Goal: Task Accomplishment & Management: Manage account settings

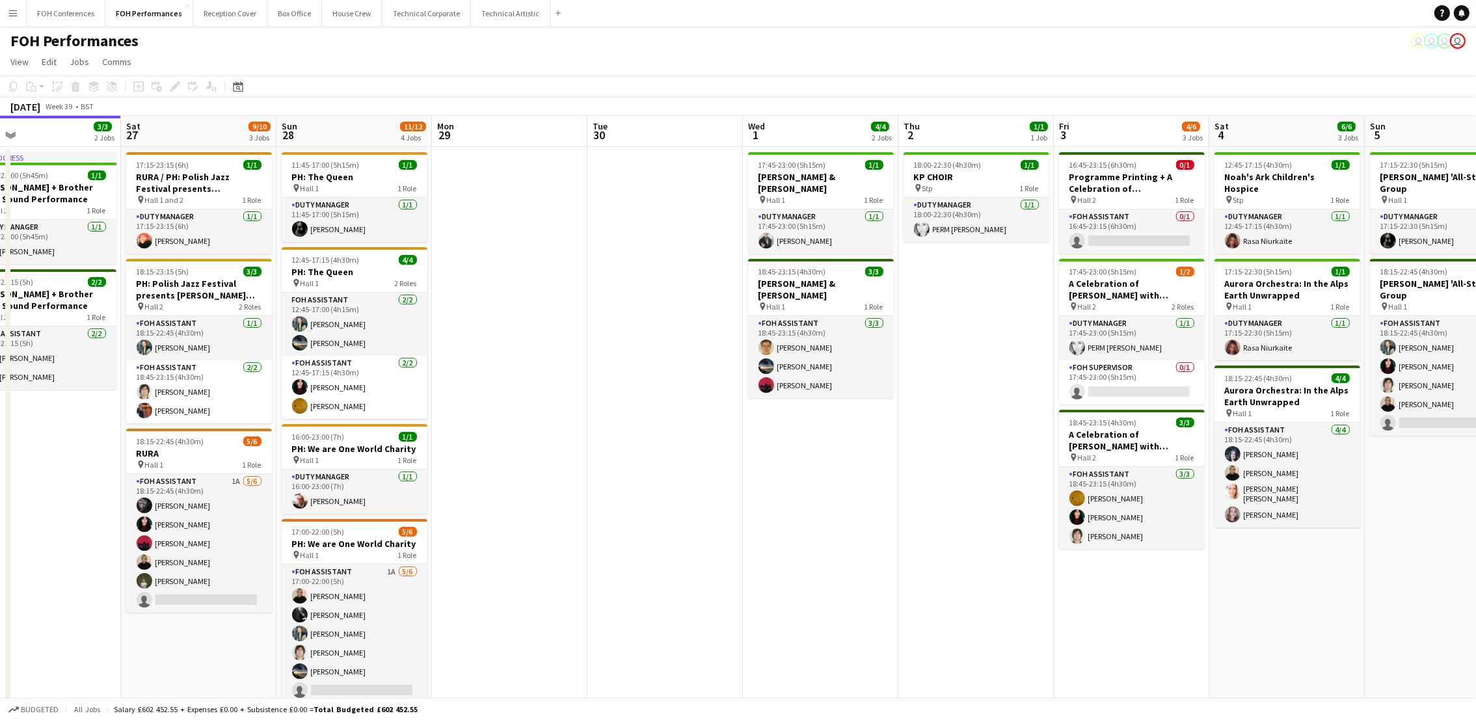
scroll to position [0, 528]
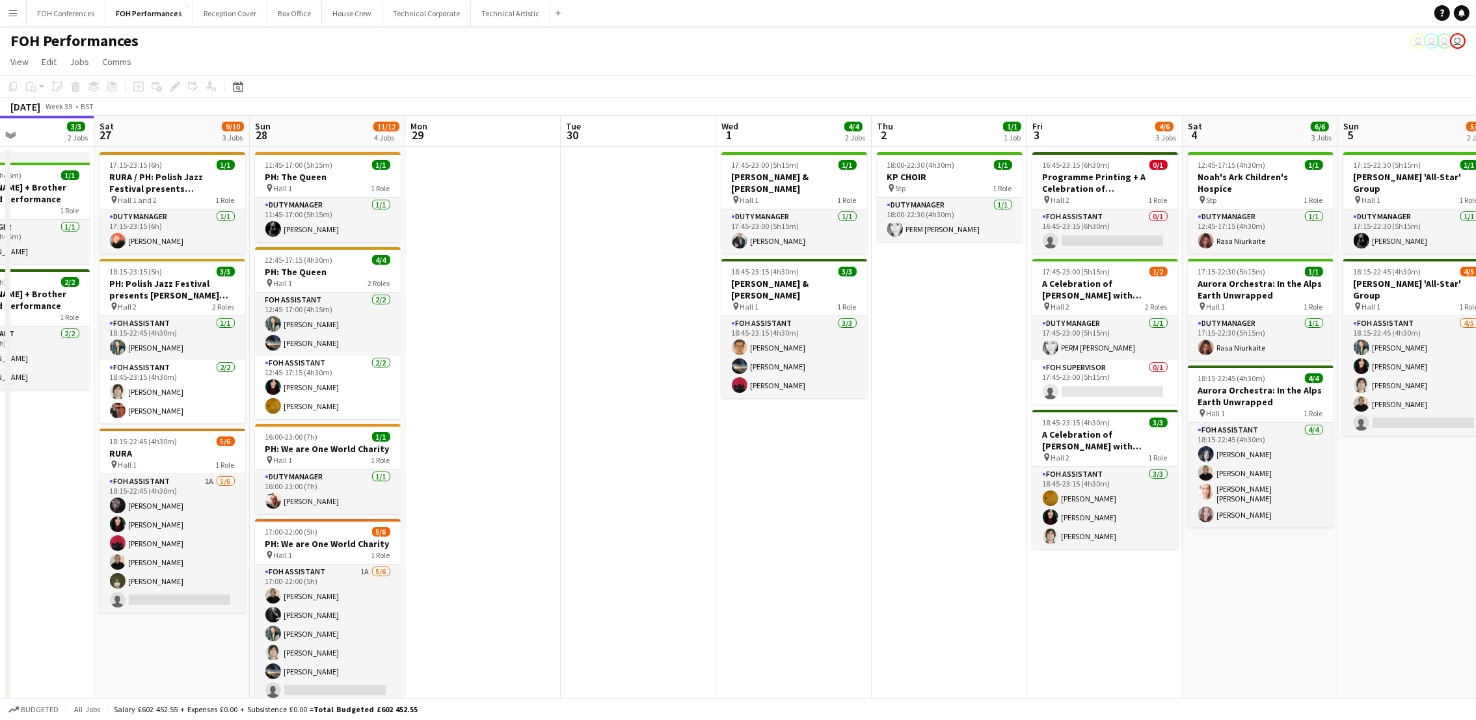
drag, startPoint x: 989, startPoint y: 133, endPoint x: 772, endPoint y: 135, distance: 217.3
click at [772, 135] on app-calendar-viewport "Tue 23 Wed 24 Thu 25 5/5 2 Jobs Fri 26 3/3 2 Jobs Sat 27 9/10 3 Jobs Sun 28 11/…" at bounding box center [738, 434] width 1476 height 637
click at [1083, 167] on span "16:45-23:15 (6h30m)" at bounding box center [1077, 165] width 68 height 10
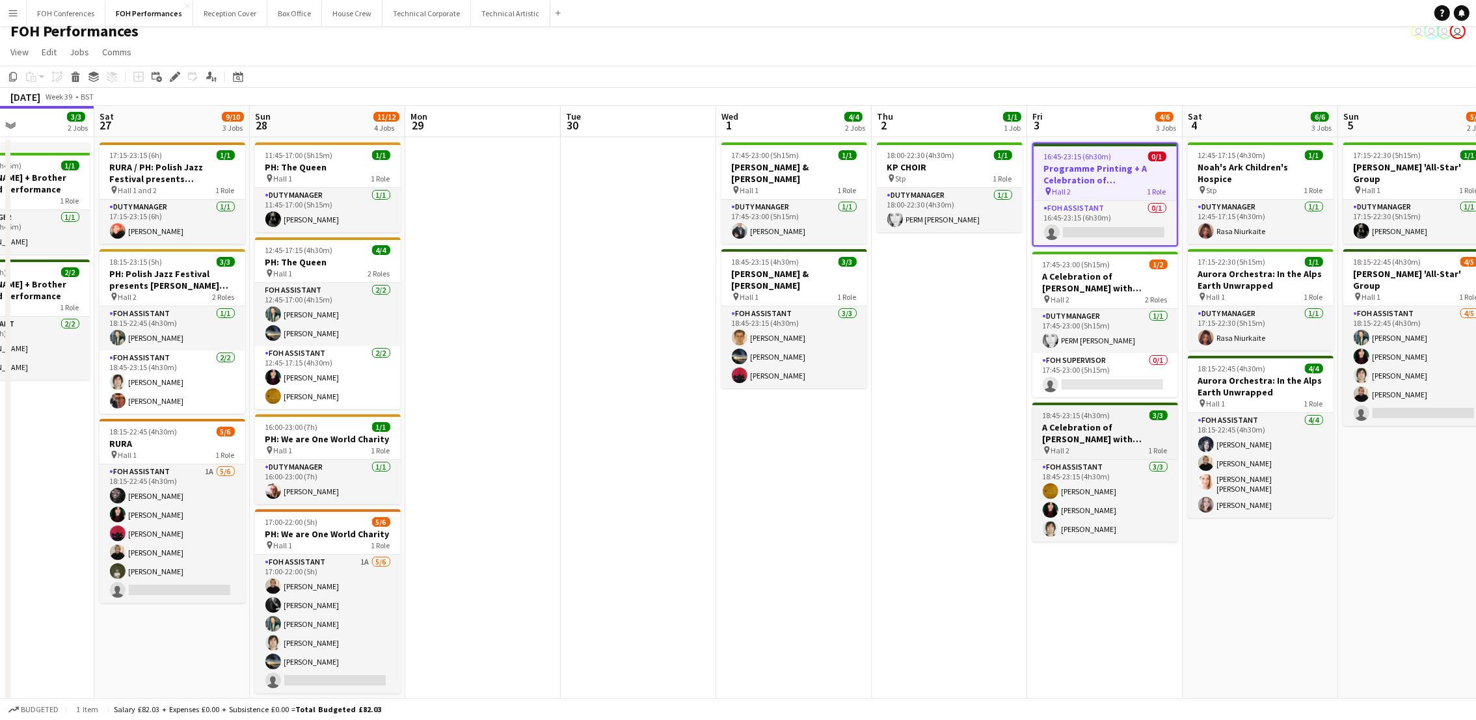
scroll to position [0, 0]
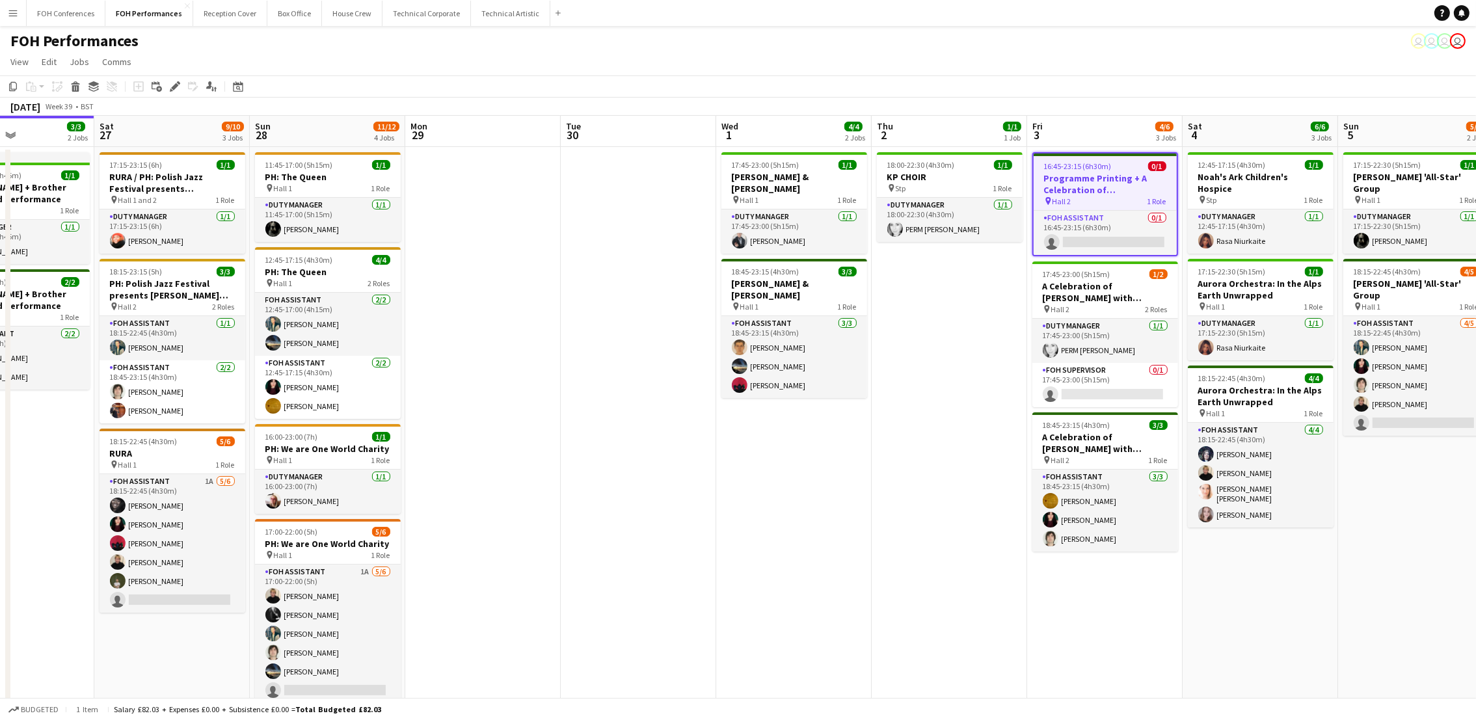
click at [323, 72] on app-page-menu "View Day view expanded Day view collapsed Month view Date picker Jump to [DATE]…" at bounding box center [738, 63] width 1476 height 25
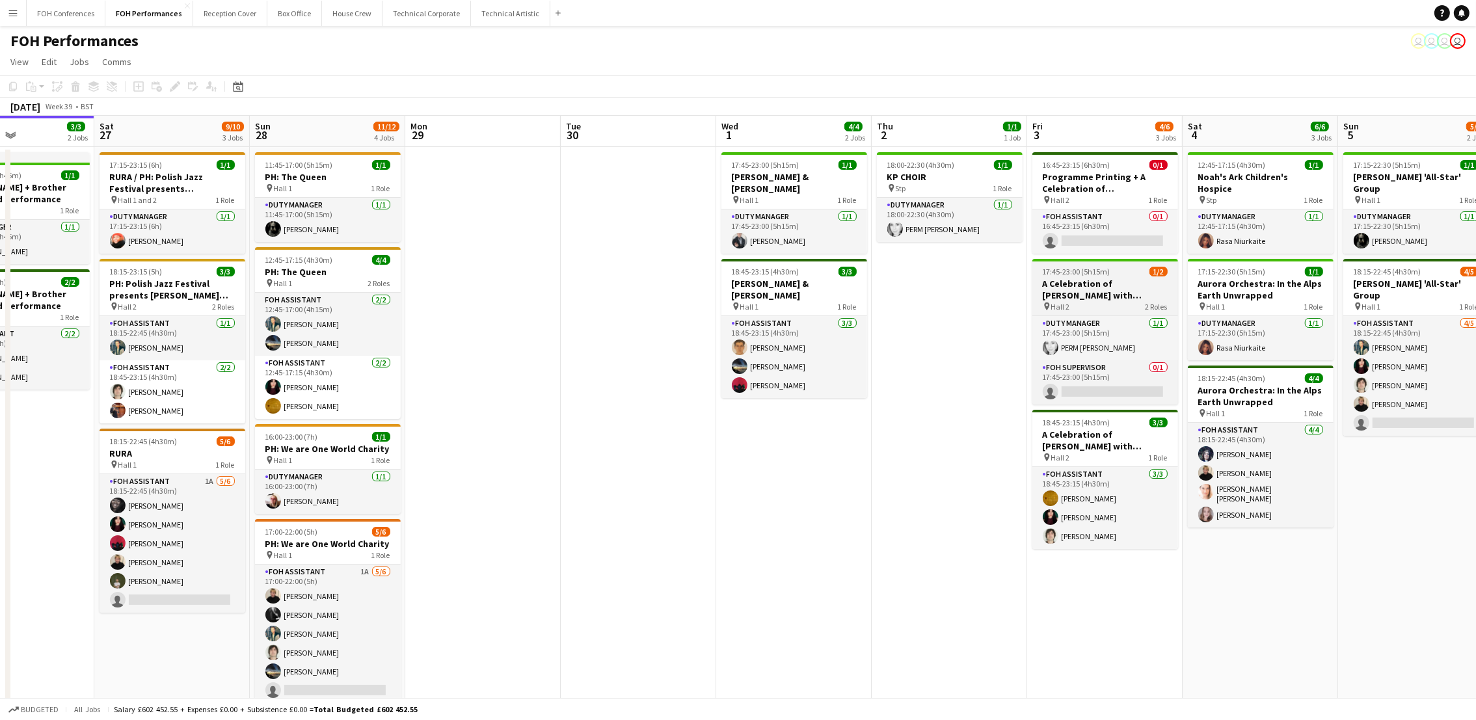
click at [1084, 292] on h3 "A Celebration of [PERSON_NAME] with [PERSON_NAME] and [PERSON_NAME]" at bounding box center [1105, 289] width 146 height 23
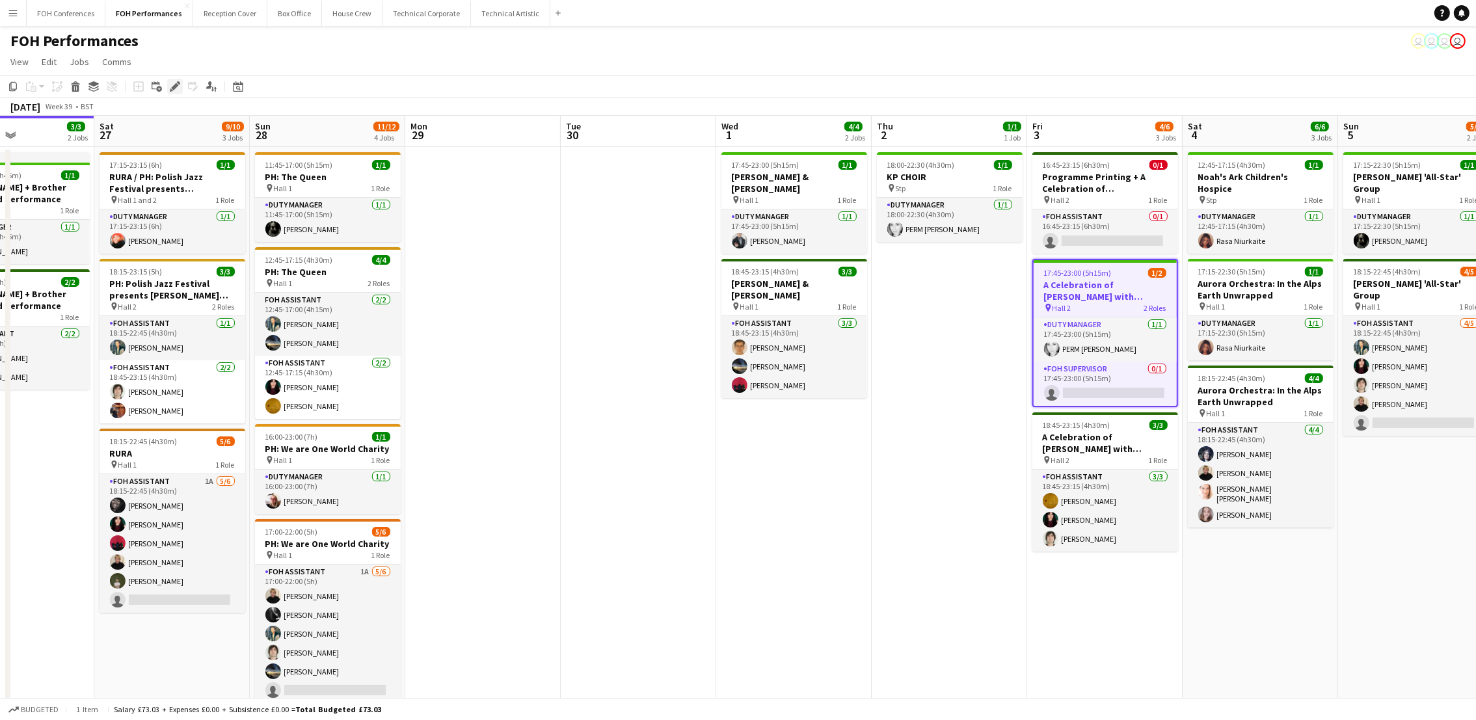
click at [176, 90] on icon "Edit" at bounding box center [175, 86] width 10 height 10
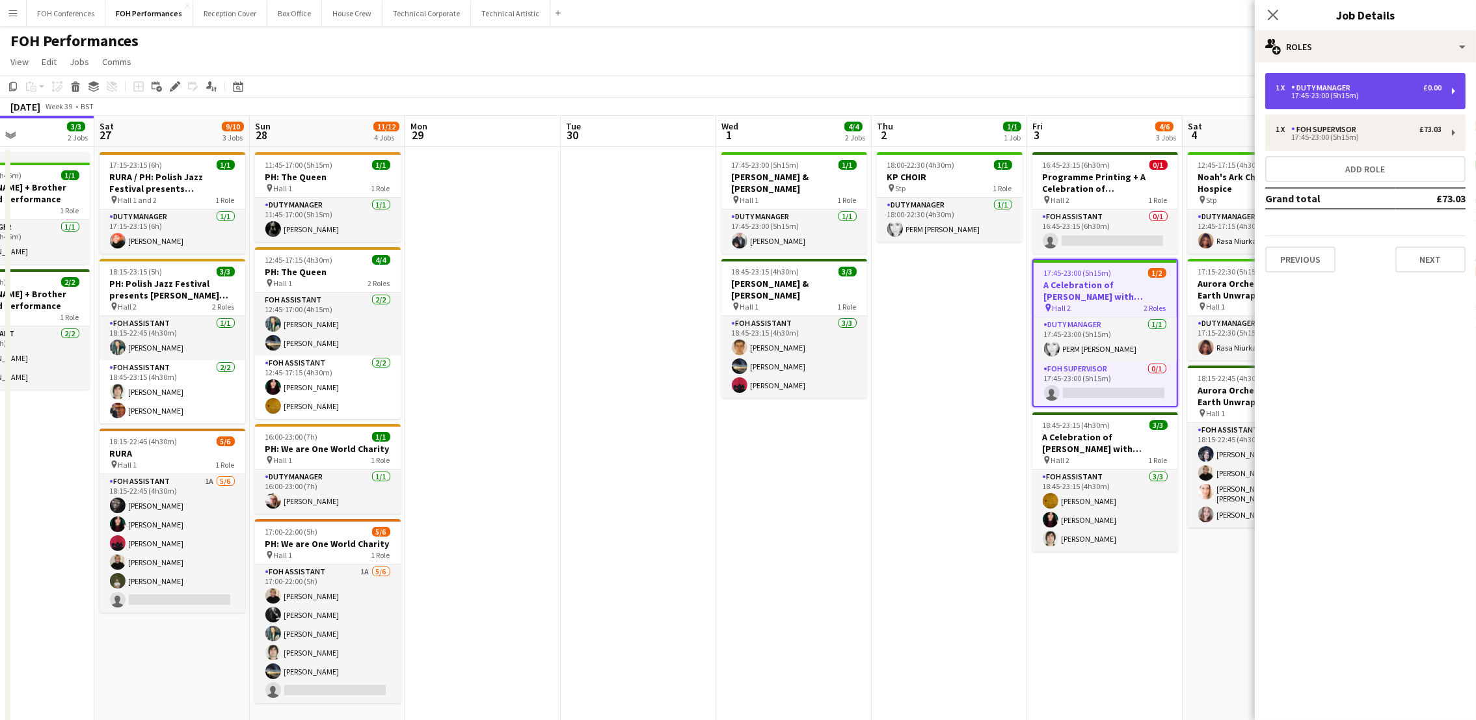
click at [1380, 98] on div "17:45-23:00 (5h15m)" at bounding box center [1359, 95] width 166 height 7
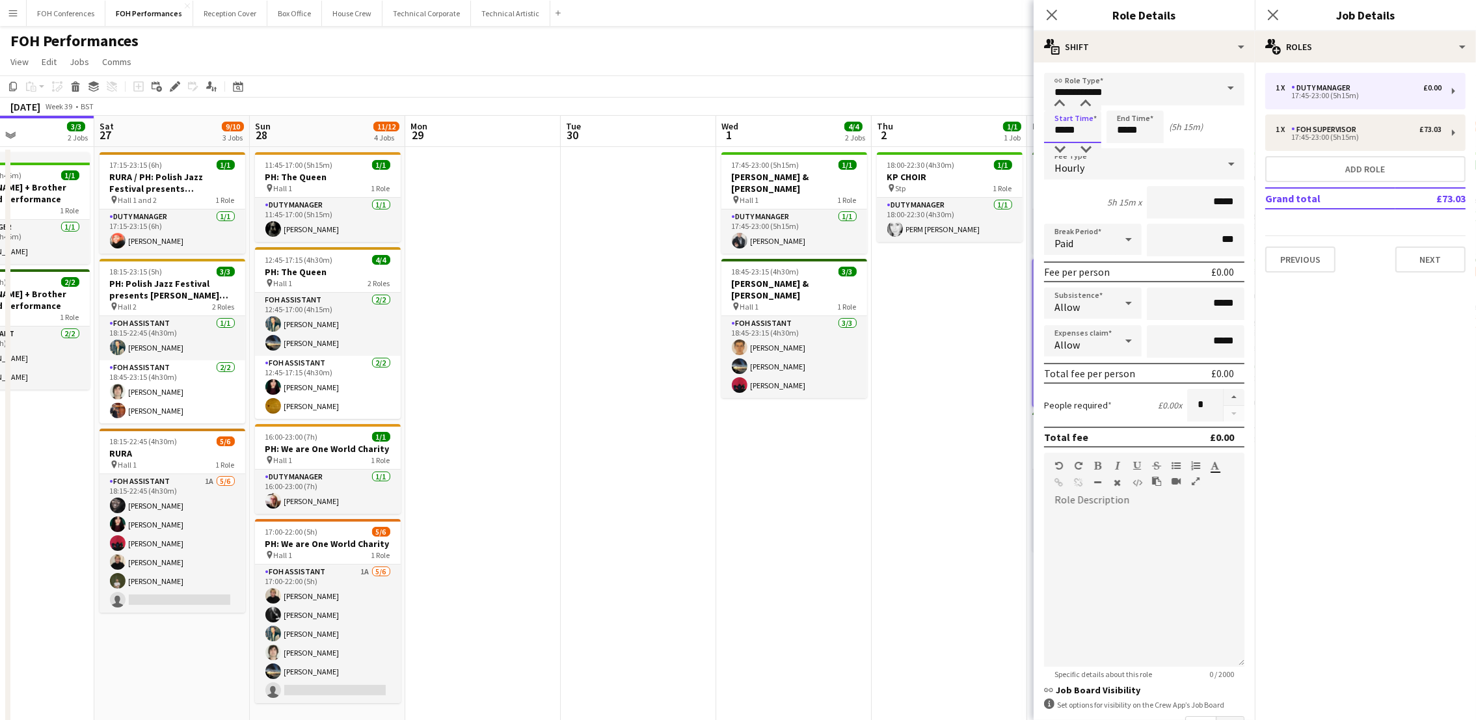
drag, startPoint x: 1078, startPoint y: 128, endPoint x: 969, endPoint y: 128, distance: 108.6
click at [969, 128] on body "Menu Boards Boards Boards All jobs Status Workforce Workforce My Workforce Recr…" at bounding box center [738, 387] width 1476 height 775
type input "*****"
click at [1416, 262] on button "Next" at bounding box center [1430, 260] width 70 height 26
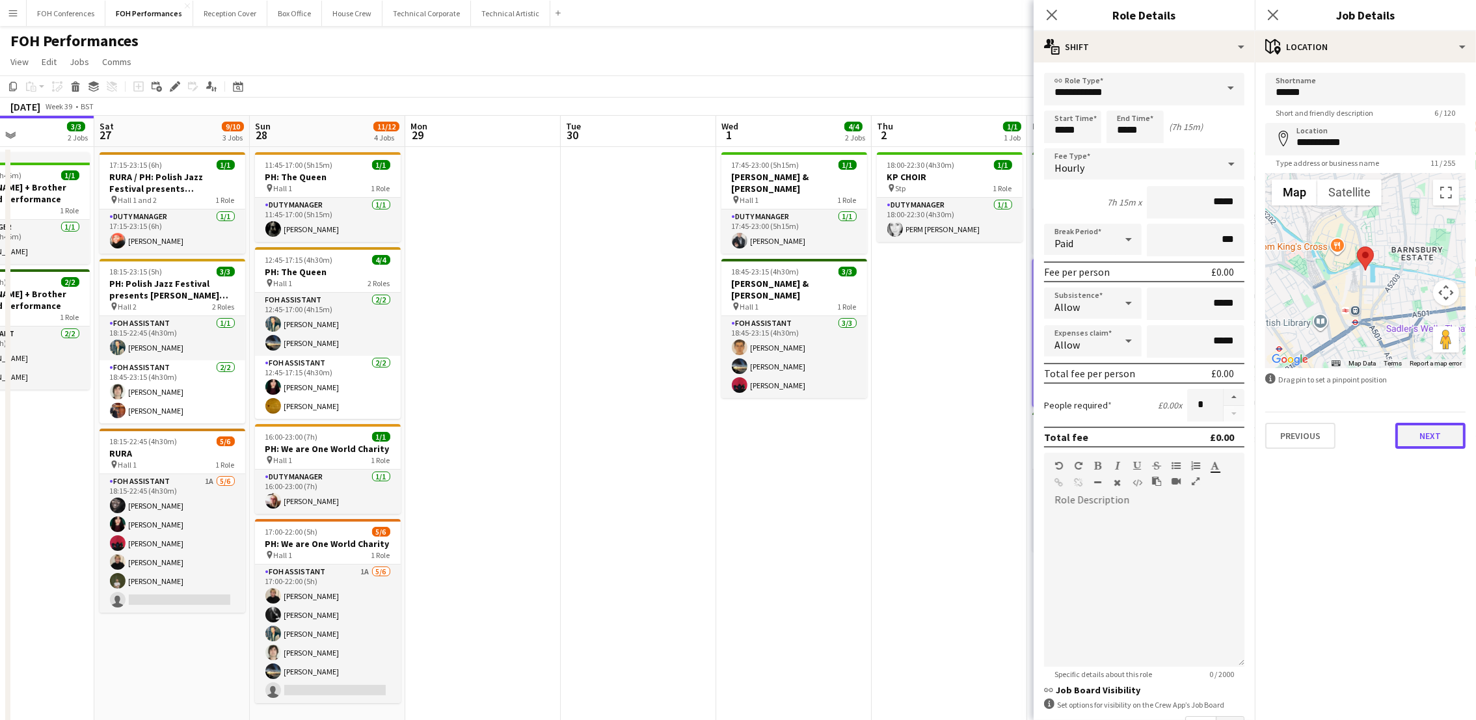
click at [1445, 434] on button "Next" at bounding box center [1430, 436] width 70 height 26
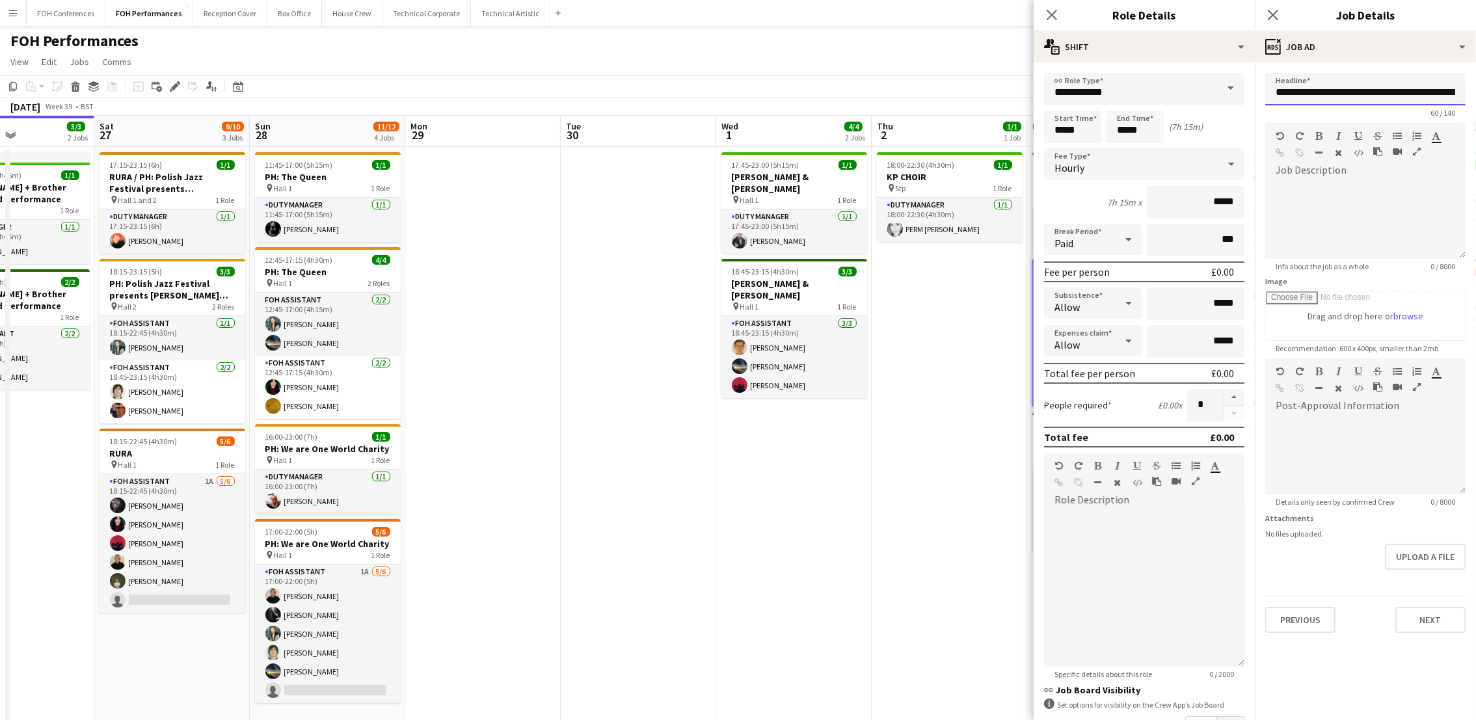
click at [1277, 88] on input "**********" at bounding box center [1365, 89] width 200 height 33
drag, startPoint x: 1270, startPoint y: 97, endPoint x: 1494, endPoint y: 175, distance: 237.0
click at [1475, 175] on html "Menu Boards Boards Boards All jobs Status Workforce Workforce My Workforce Recr…" at bounding box center [738, 387] width 1476 height 775
type input "**********"
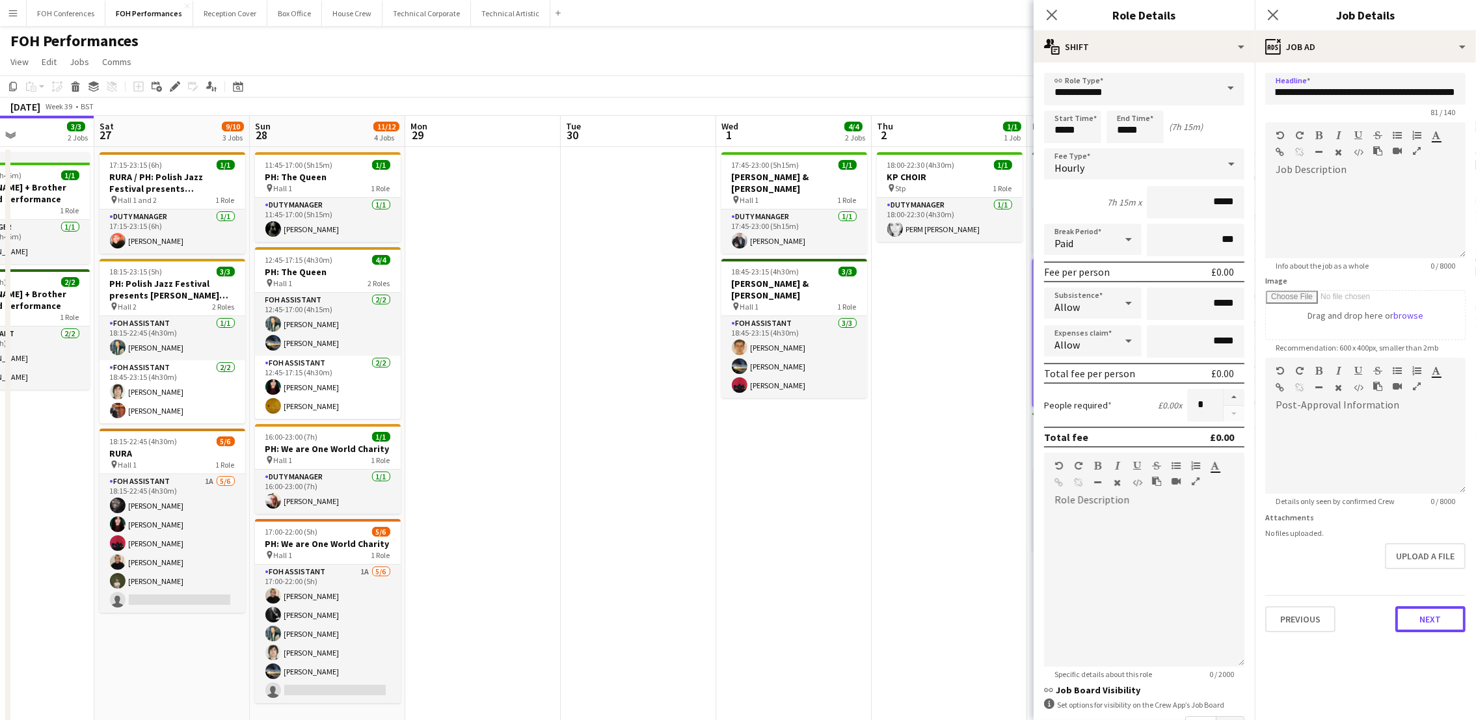
click at [1432, 617] on button "Next" at bounding box center [1430, 619] width 70 height 26
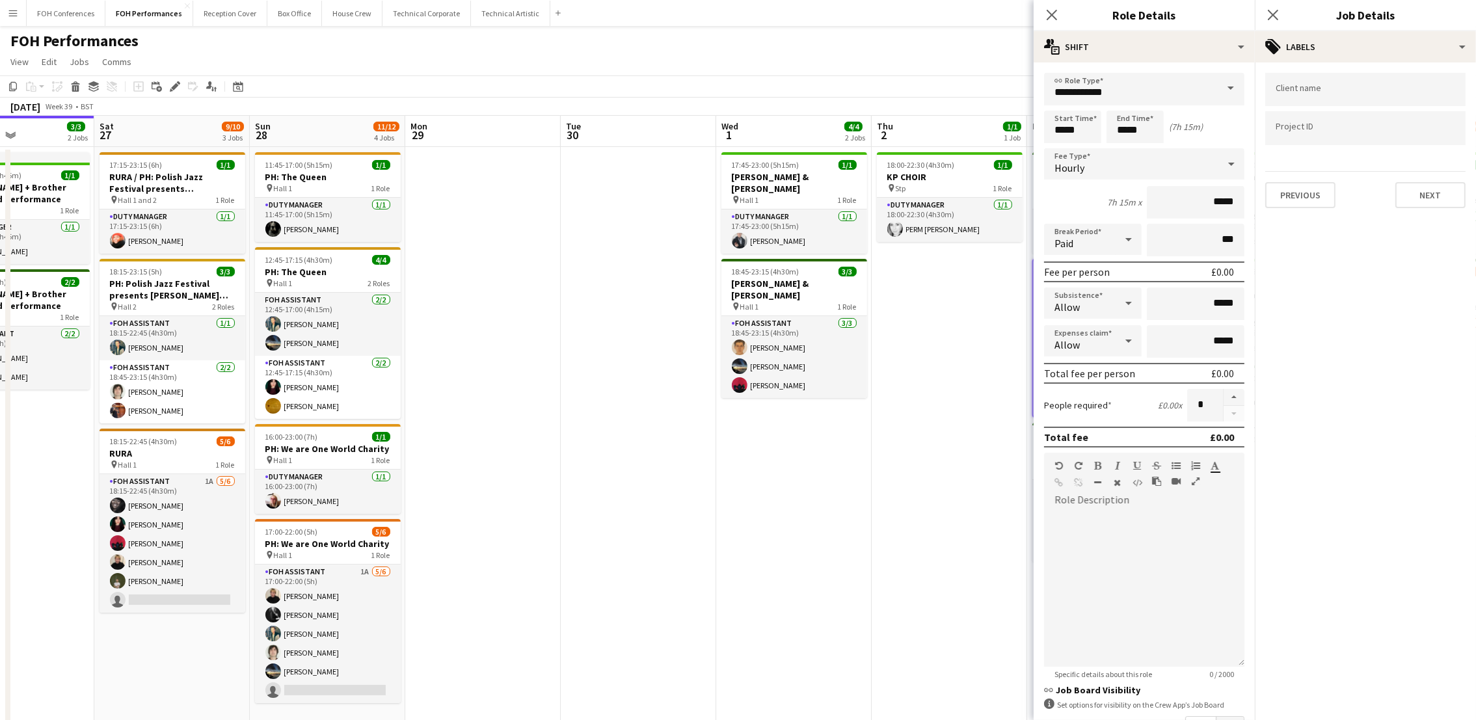
scroll to position [0, 0]
click at [1442, 184] on button "Next" at bounding box center [1430, 195] width 70 height 26
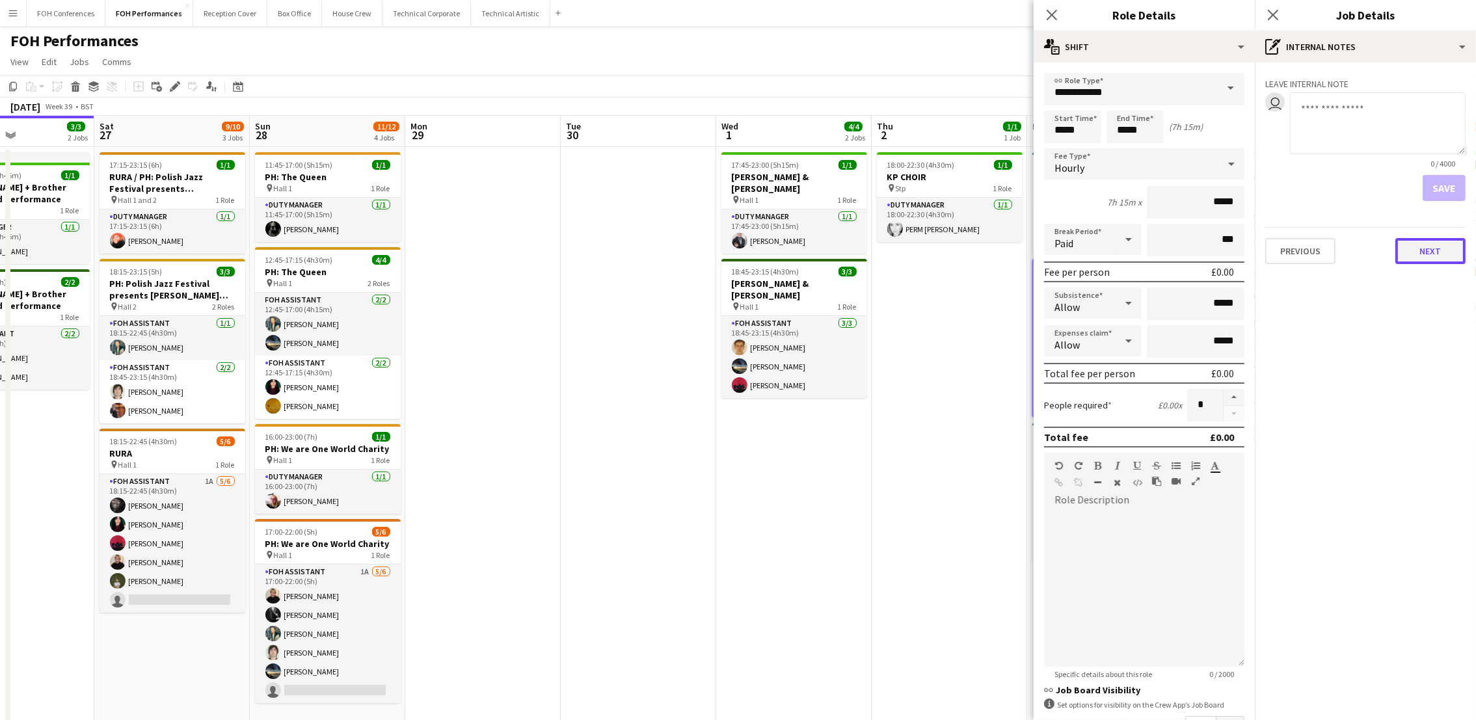
click at [1426, 242] on button "Next" at bounding box center [1430, 251] width 70 height 26
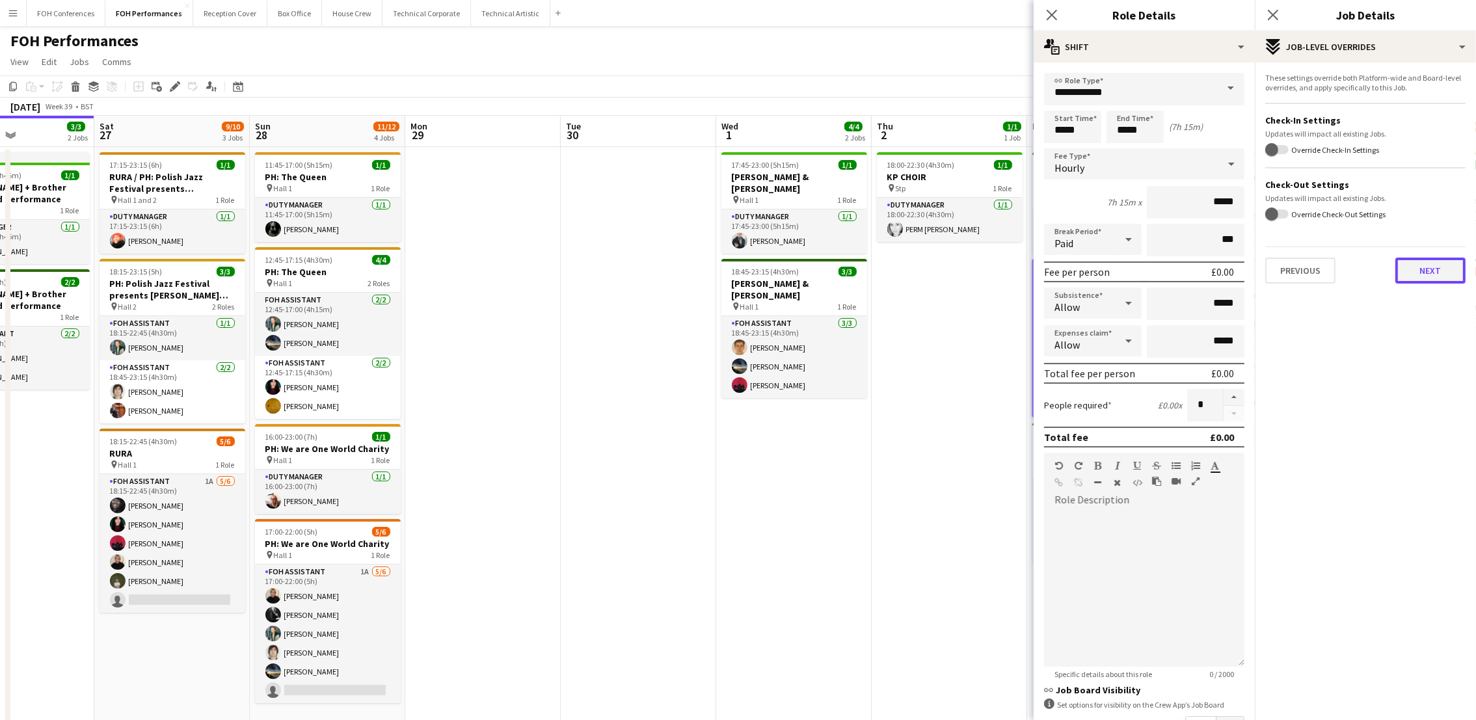
click at [1454, 265] on button "Next" at bounding box center [1430, 271] width 70 height 26
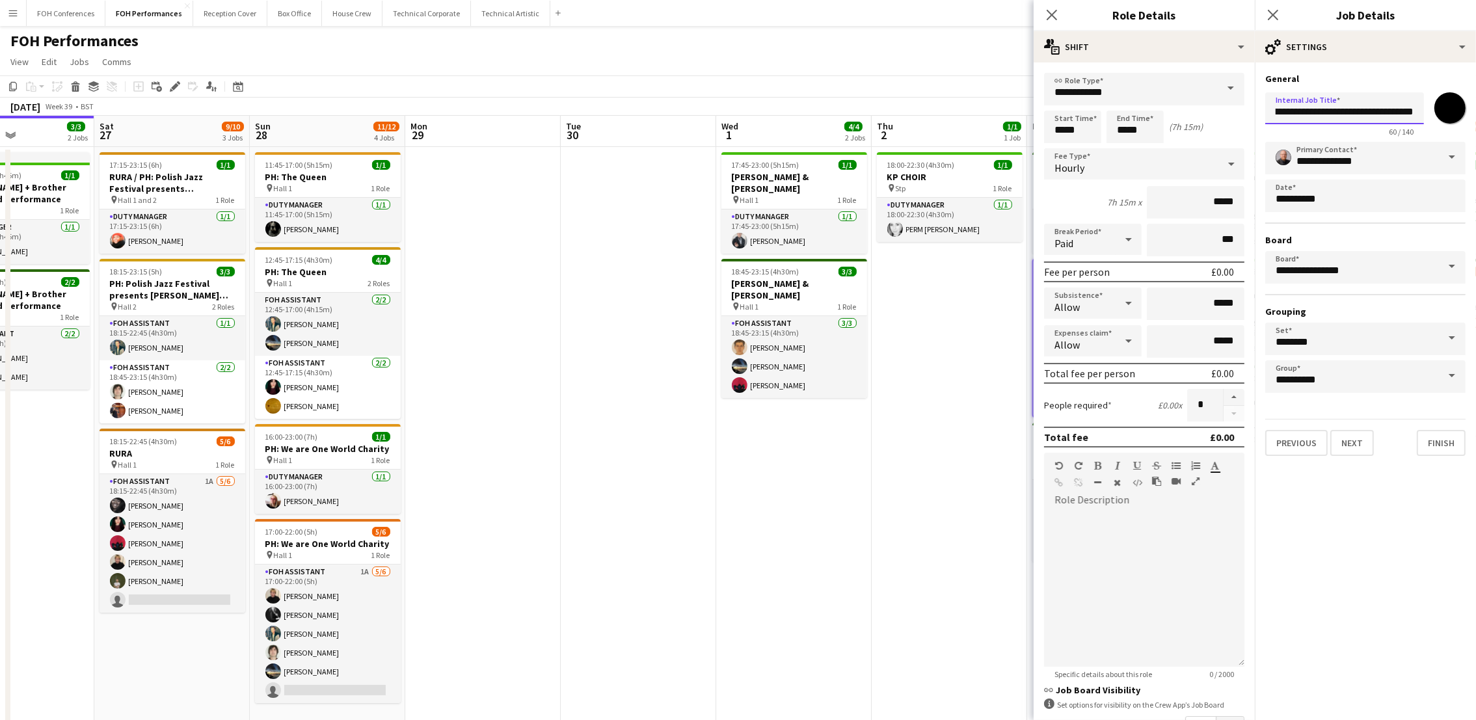
drag, startPoint x: 1277, startPoint y: 113, endPoint x: 1494, endPoint y: 121, distance: 216.8
click at [1475, 121] on html "Menu Boards Boards Boards All jobs Status Workforce Workforce My Workforce Recr…" at bounding box center [738, 387] width 1476 height 775
paste input "**********"
type input "**********"
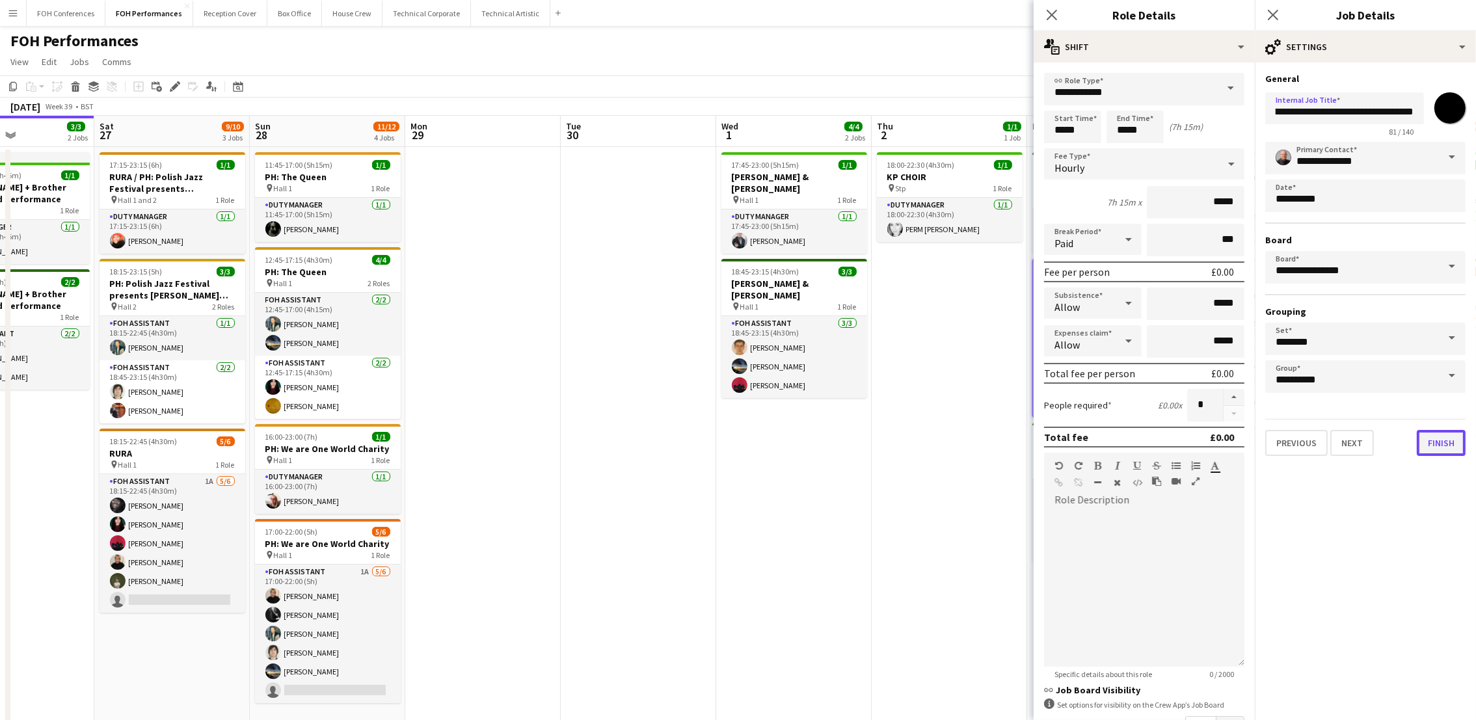
click at [1449, 430] on button "Finish" at bounding box center [1441, 443] width 49 height 26
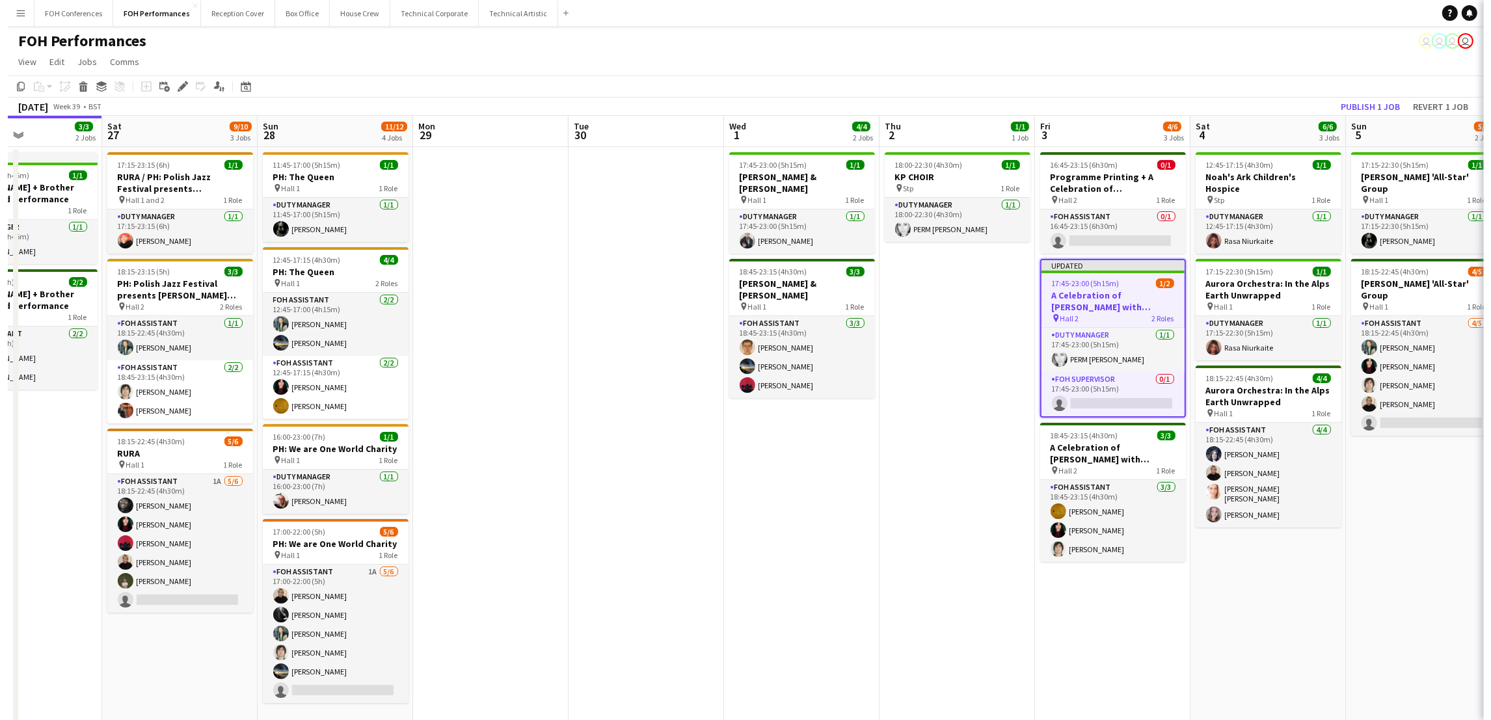
scroll to position [0, 0]
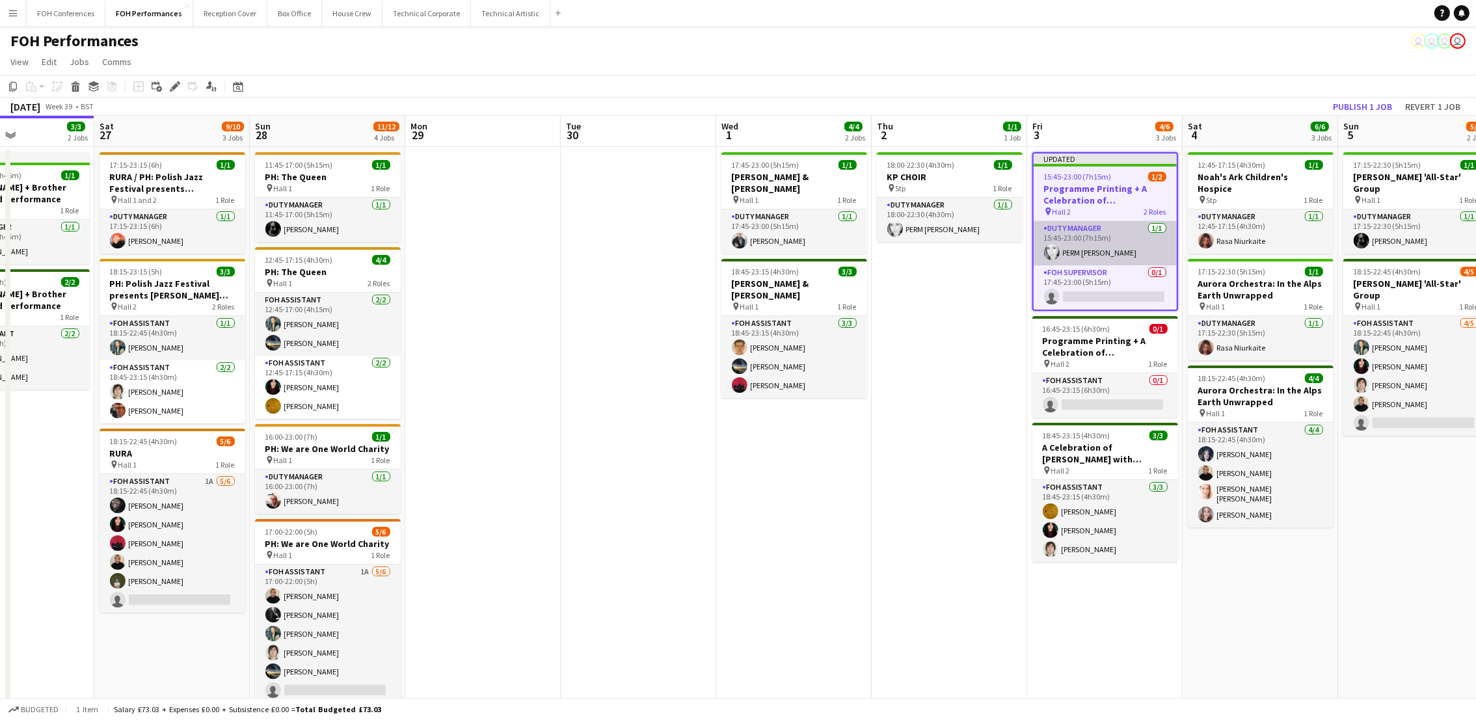
click at [1092, 249] on app-card-role "Duty Manager [DATE] 15:45-23:00 (7h15m) PERM [PERSON_NAME]" at bounding box center [1105, 243] width 143 height 44
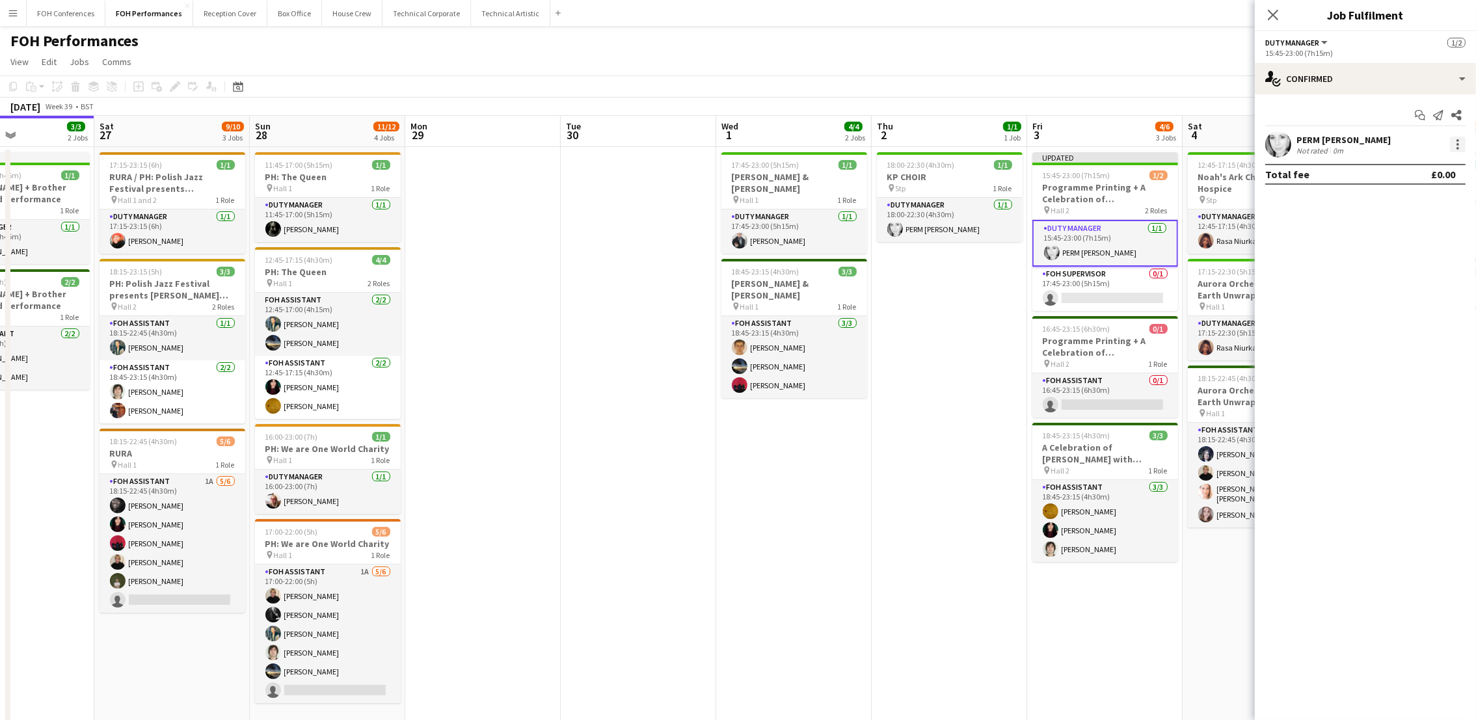
click at [1454, 141] on div at bounding box center [1458, 145] width 16 height 16
click at [1392, 297] on span "Remove" at bounding box center [1394, 293] width 39 height 11
click at [1204, 64] on app-page-menu "View Day view expanded Day view collapsed Month view Date picker Jump to [DATE]…" at bounding box center [738, 63] width 1476 height 25
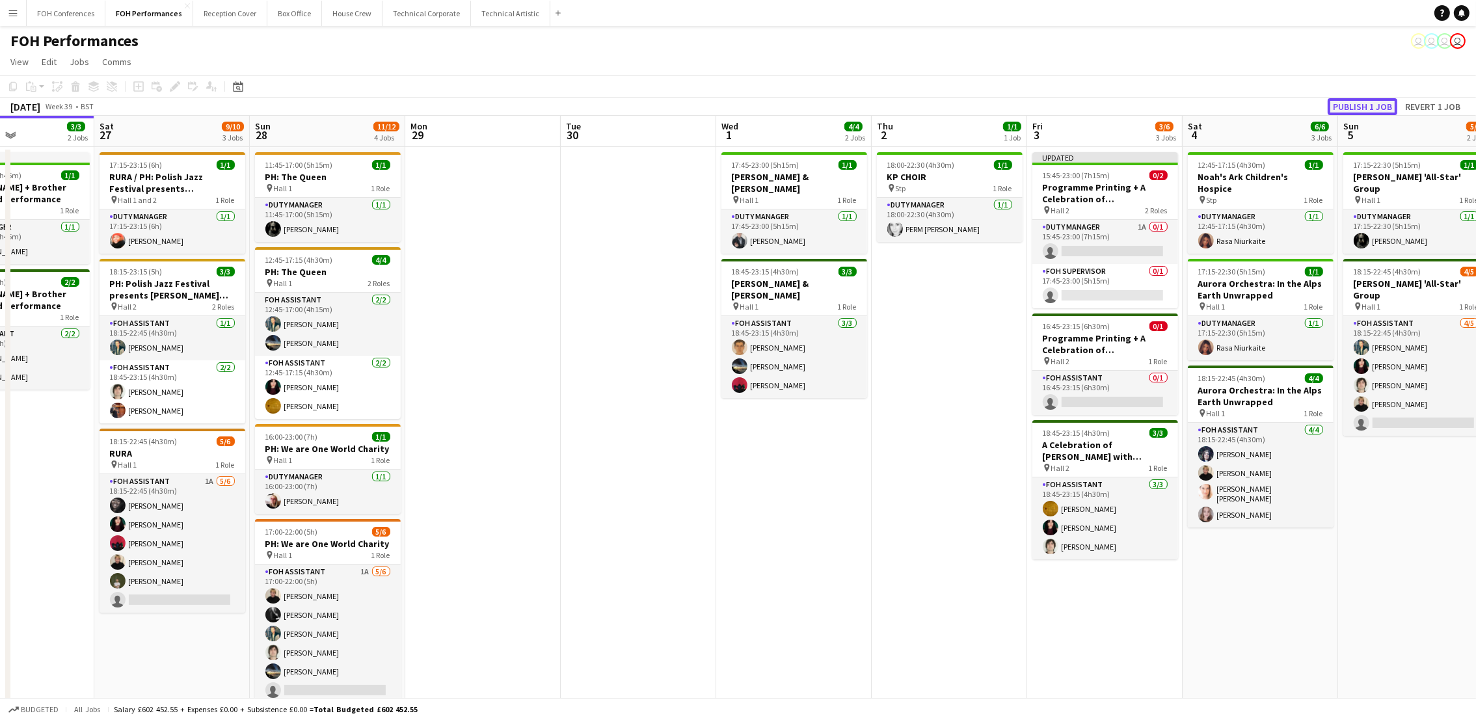
click at [1341, 106] on button "Publish 1 job" at bounding box center [1363, 106] width 70 height 17
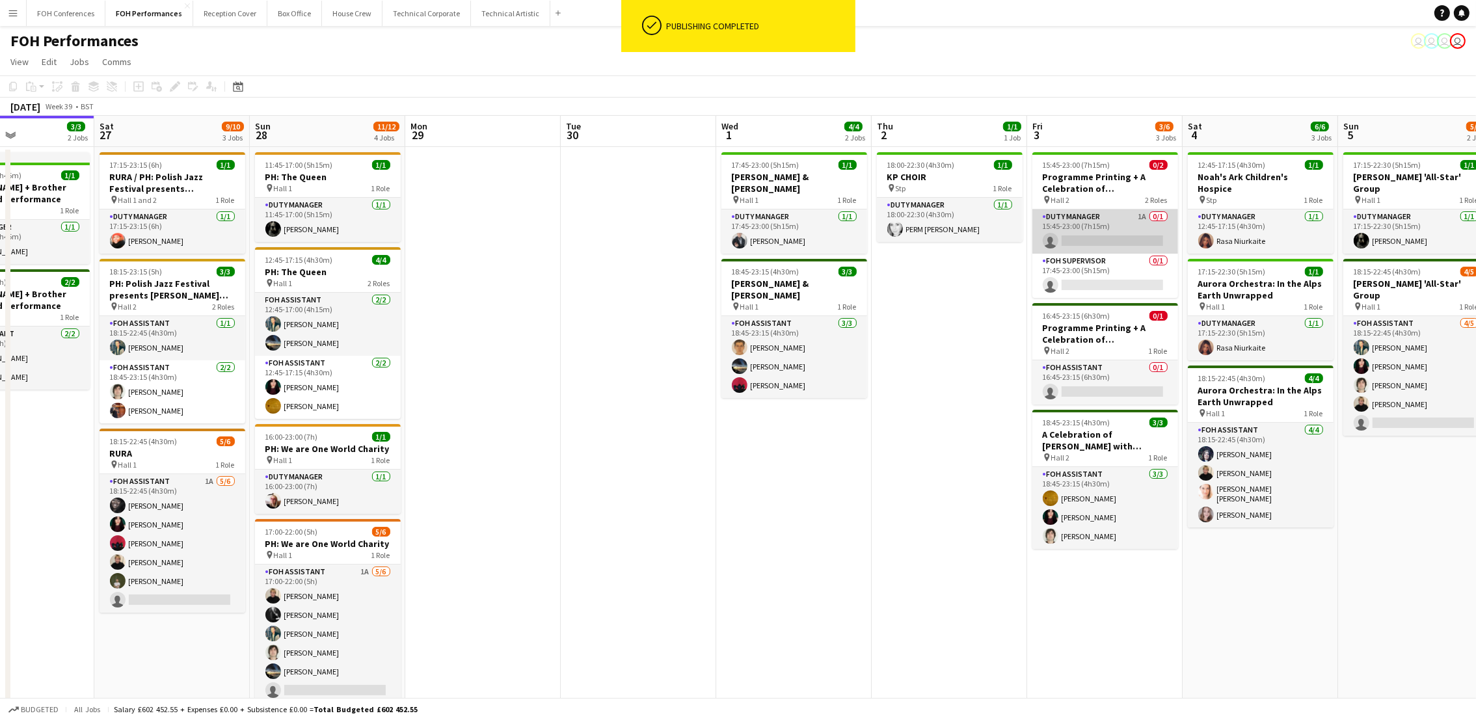
click at [1083, 246] on app-card-role "Duty Manager 1A 0/1 15:45-23:00 (7h15m) single-neutral-actions" at bounding box center [1105, 231] width 146 height 44
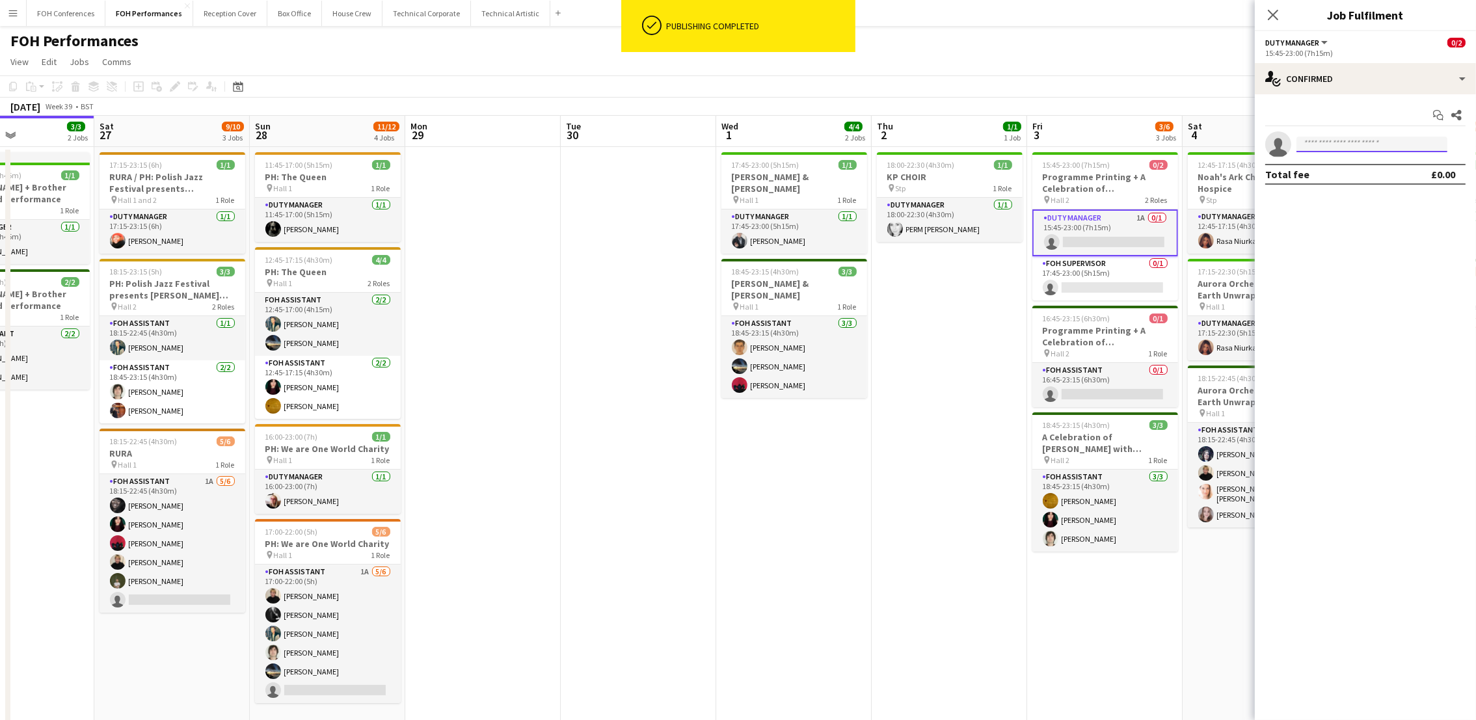
click at [1342, 144] on input at bounding box center [1372, 145] width 151 height 16
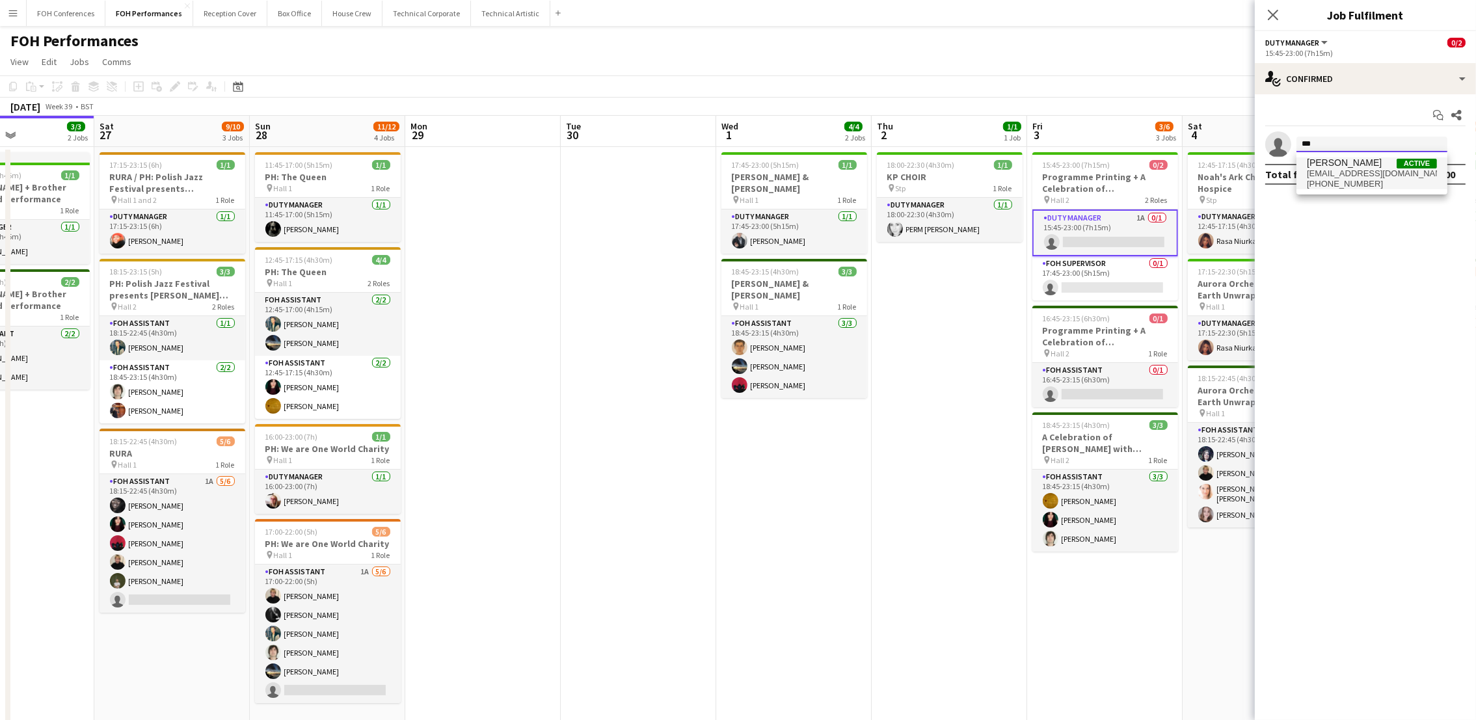
type input "***"
click at [1354, 169] on span "[EMAIL_ADDRESS][DOMAIN_NAME]" at bounding box center [1372, 173] width 130 height 10
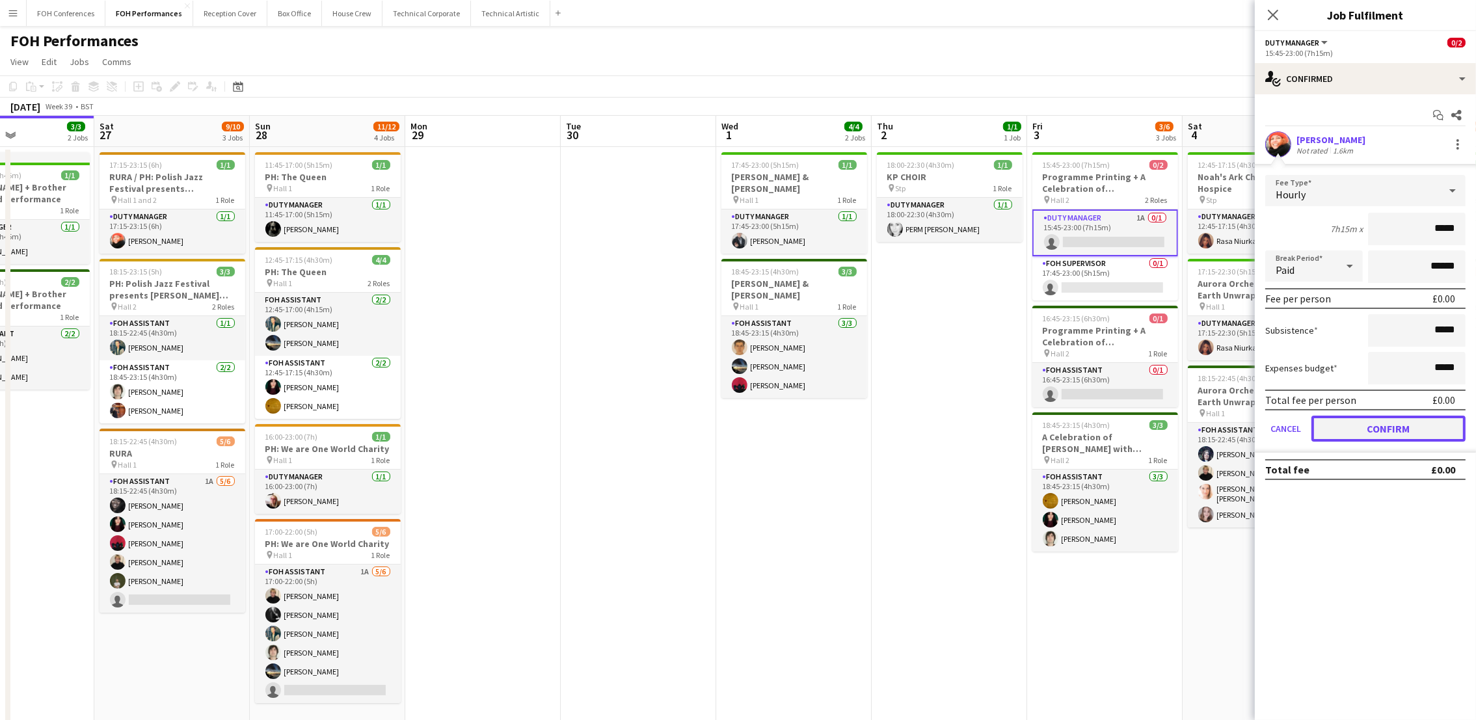
click at [1380, 426] on button "Confirm" at bounding box center [1389, 429] width 154 height 26
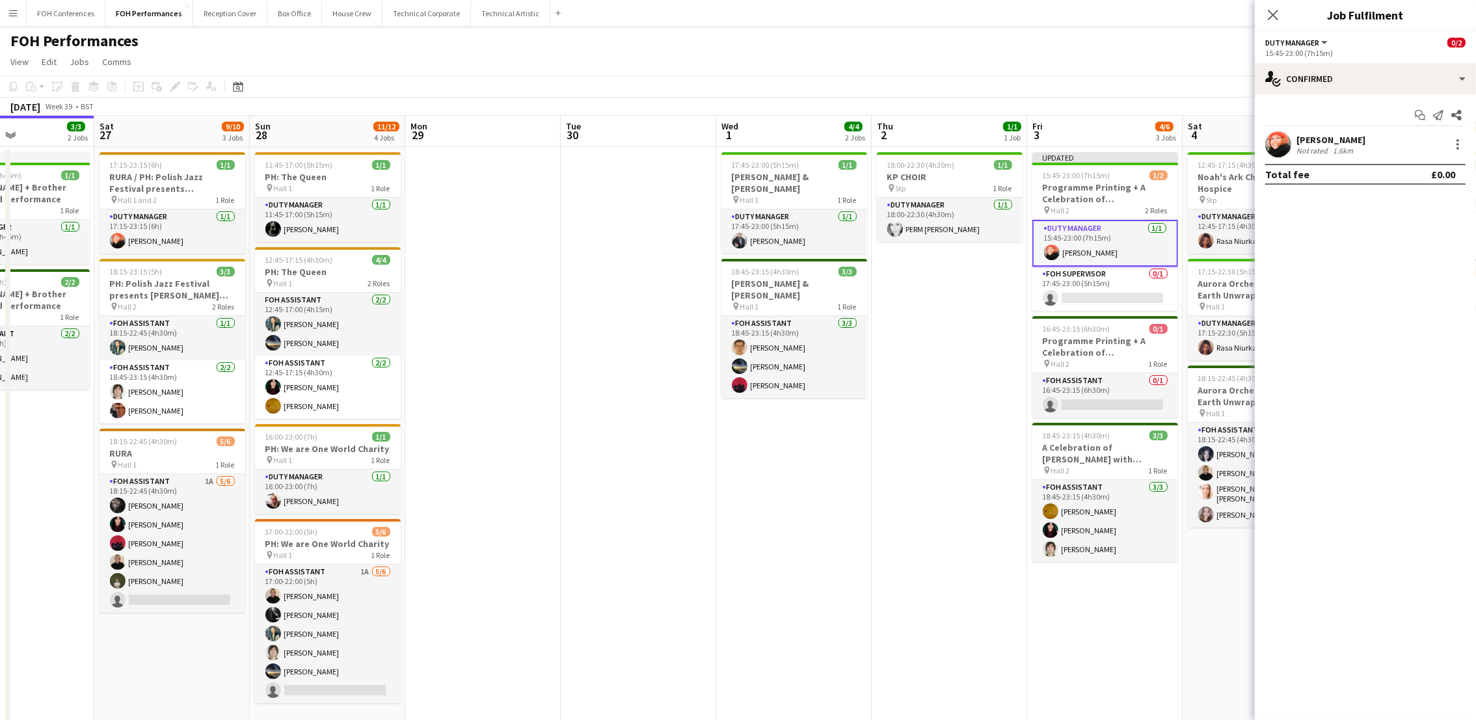
click at [1127, 51] on app-page-menu "View Day view expanded Day view collapsed Month view Date picker Jump to [DATE]…" at bounding box center [738, 63] width 1476 height 25
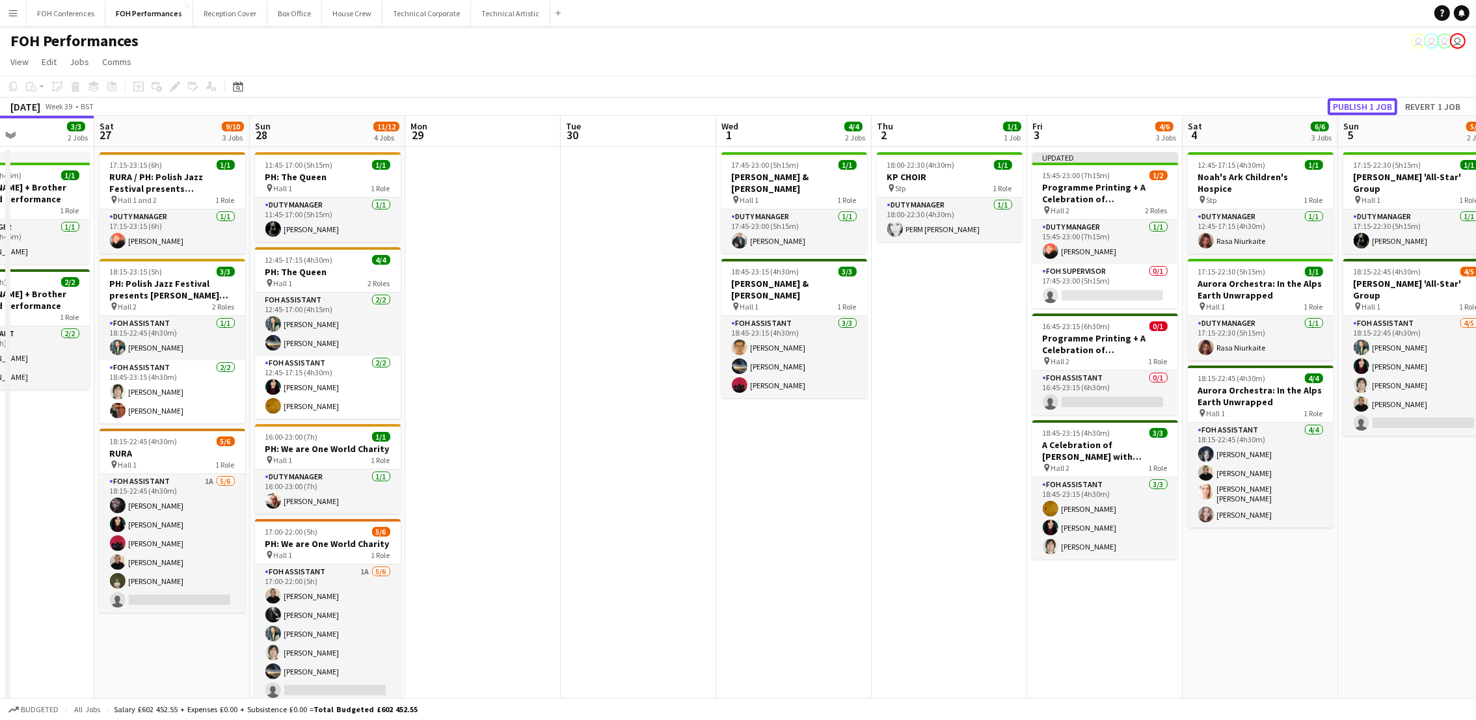
click at [1360, 105] on button "Publish 1 job" at bounding box center [1363, 106] width 70 height 17
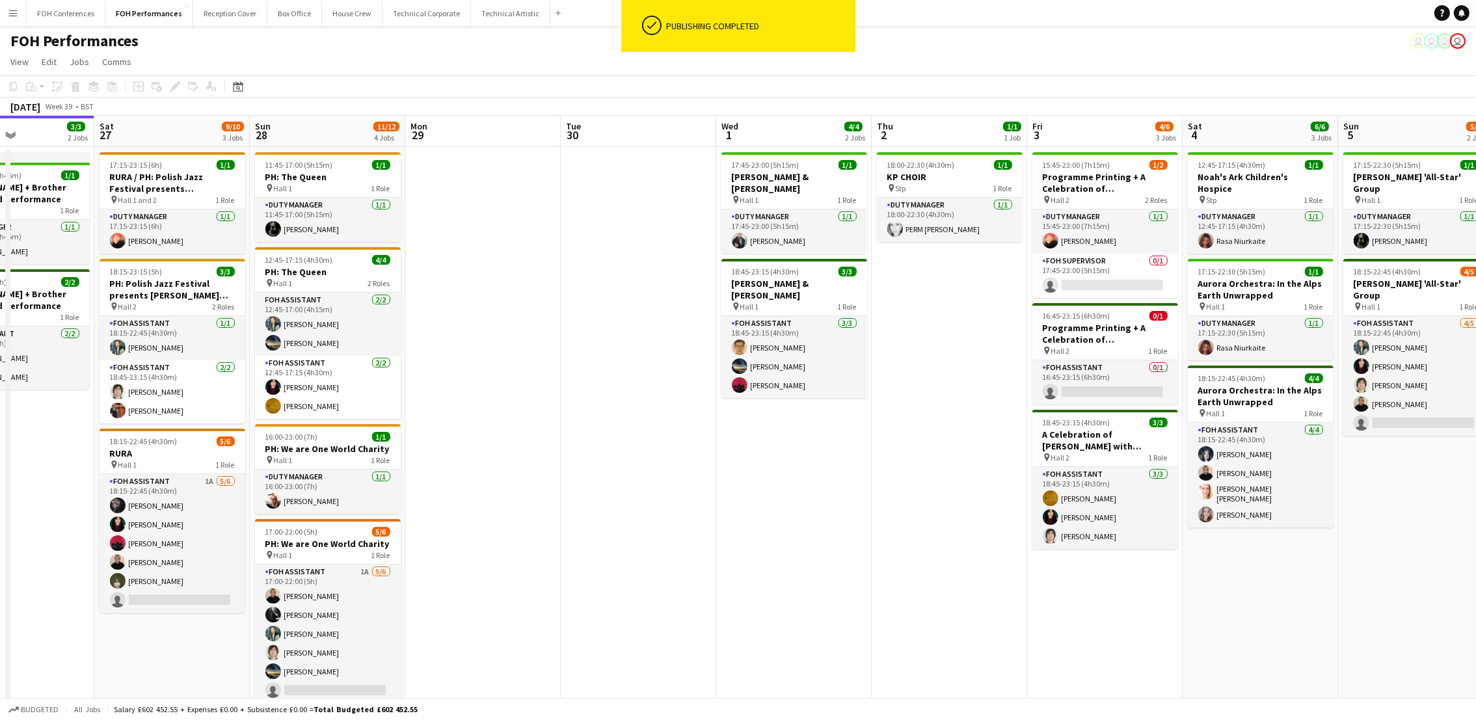
click at [1013, 13] on app-navbar "Menu Boards Boards Boards All jobs Status Workforce Workforce My Workforce Recr…" at bounding box center [738, 13] width 1476 height 26
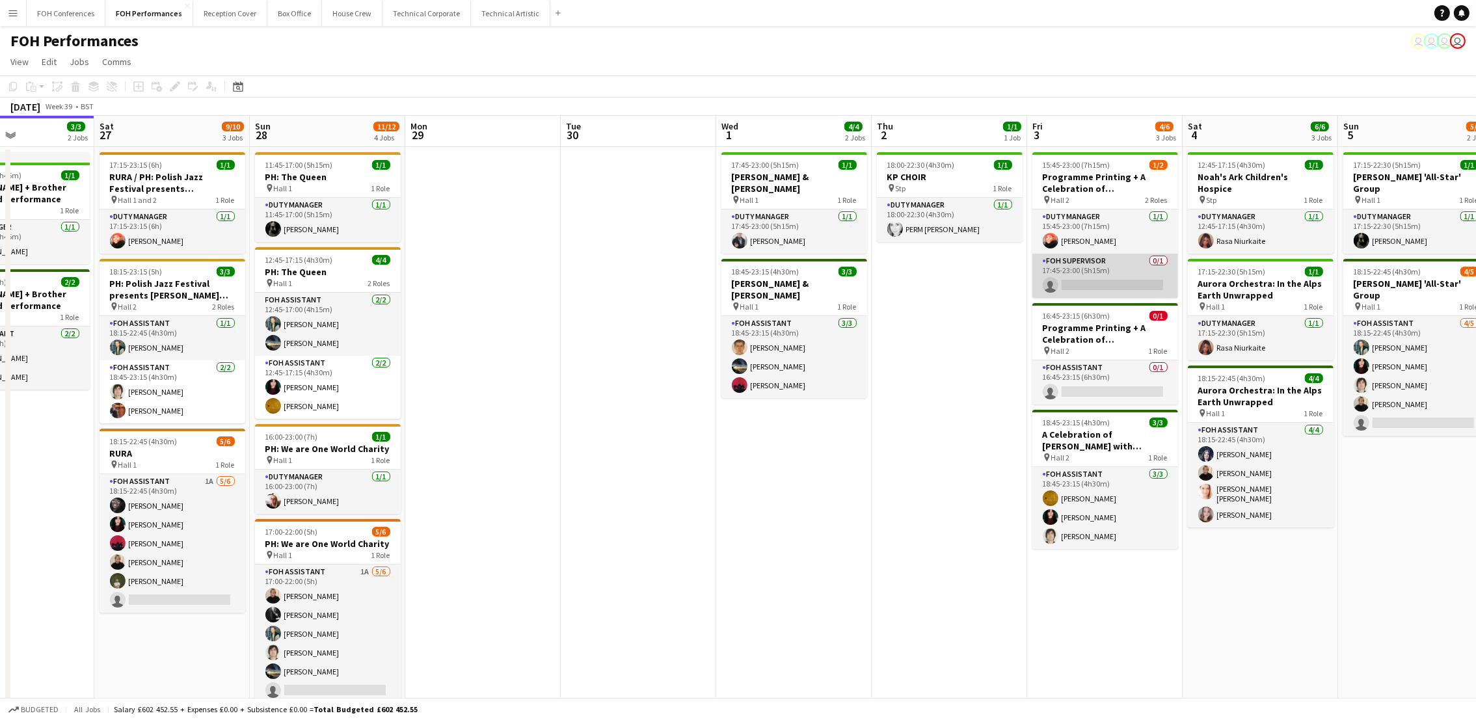
click at [1067, 281] on app-card-role "FOH Supervisor 0/1 17:45-23:00 (5h15m) single-neutral-actions" at bounding box center [1105, 276] width 146 height 44
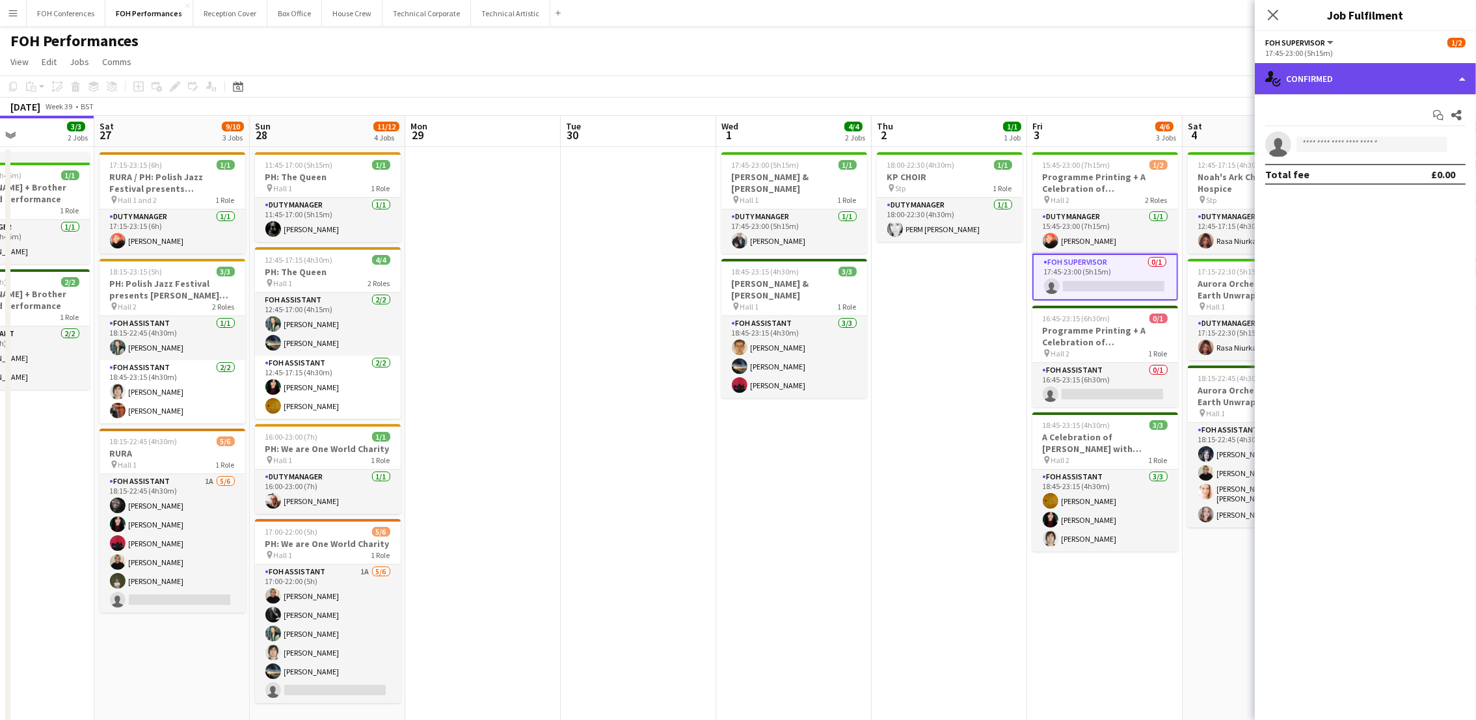
click at [1362, 81] on div "single-neutral-actions-check-2 Confirmed" at bounding box center [1365, 78] width 221 height 31
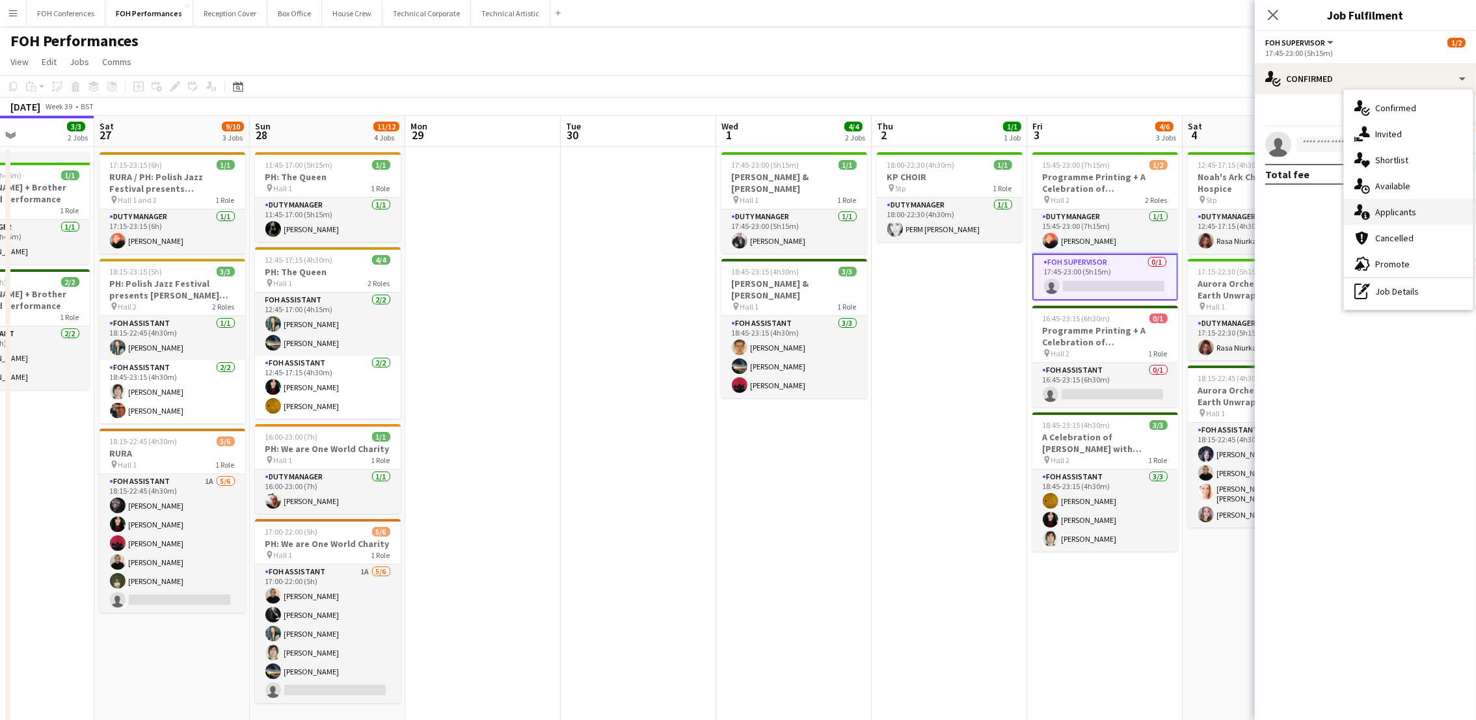
click at [1406, 206] on span "Applicants" at bounding box center [1395, 212] width 41 height 12
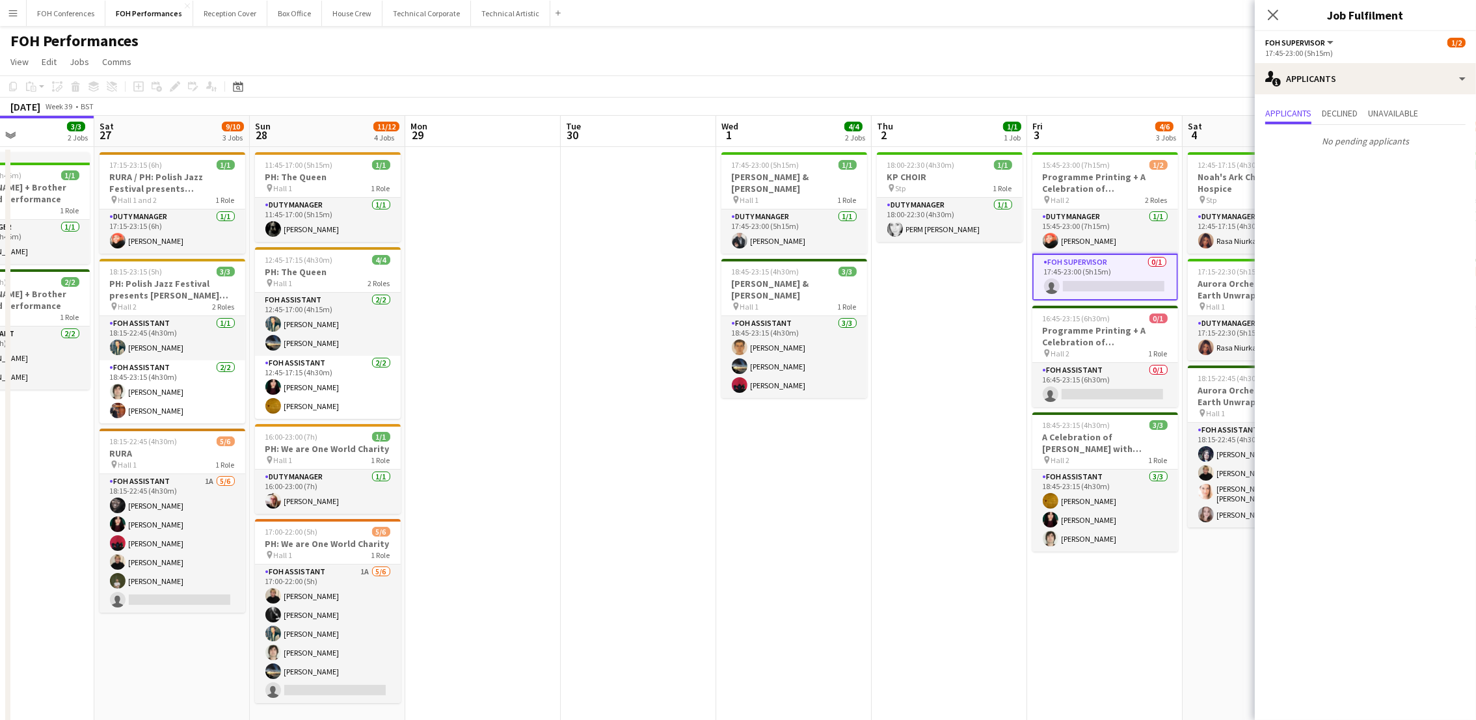
click at [1094, 51] on app-page-menu "View Day view expanded Day view collapsed Month view Date picker Jump to [DATE]…" at bounding box center [738, 63] width 1476 height 25
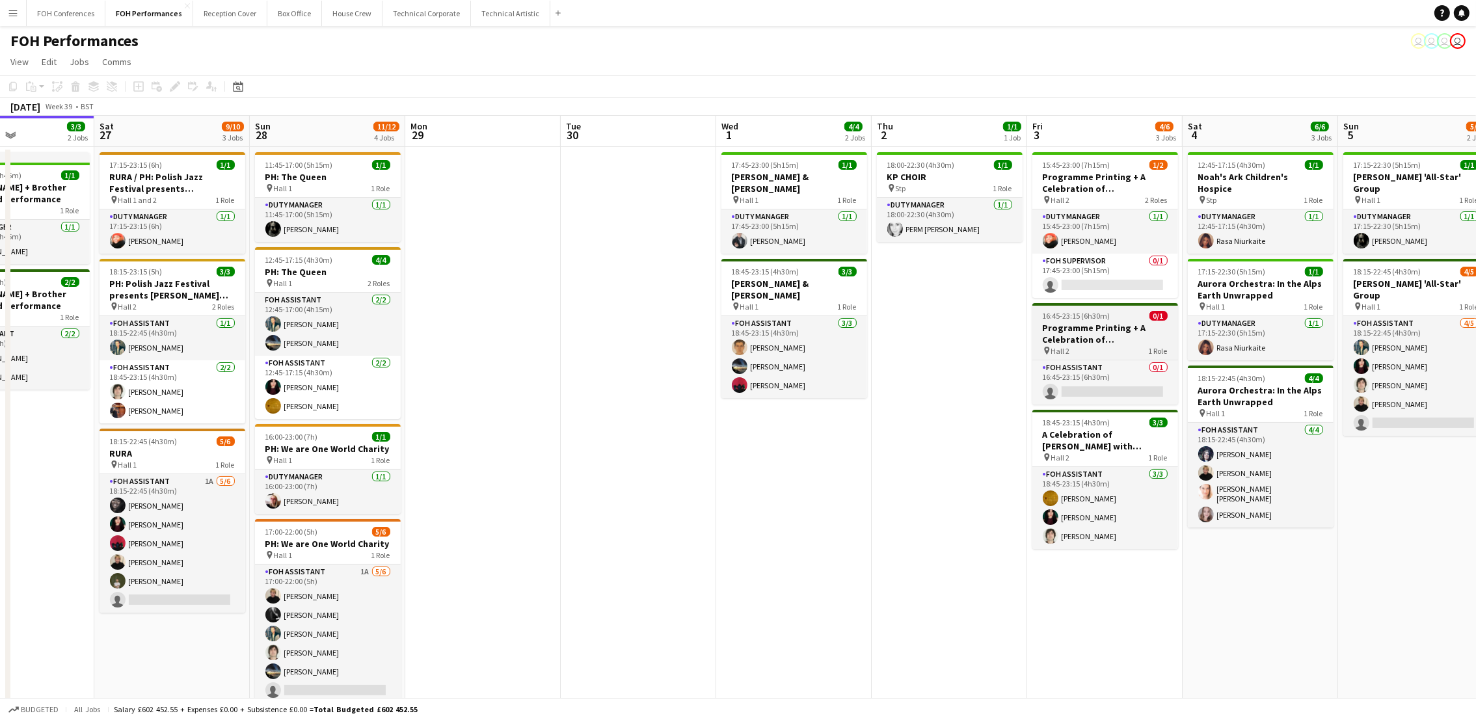
click at [1100, 323] on h3 "Programme Printing + A Celebration of [PERSON_NAME] with [PERSON_NAME] and [PER…" at bounding box center [1105, 333] width 146 height 23
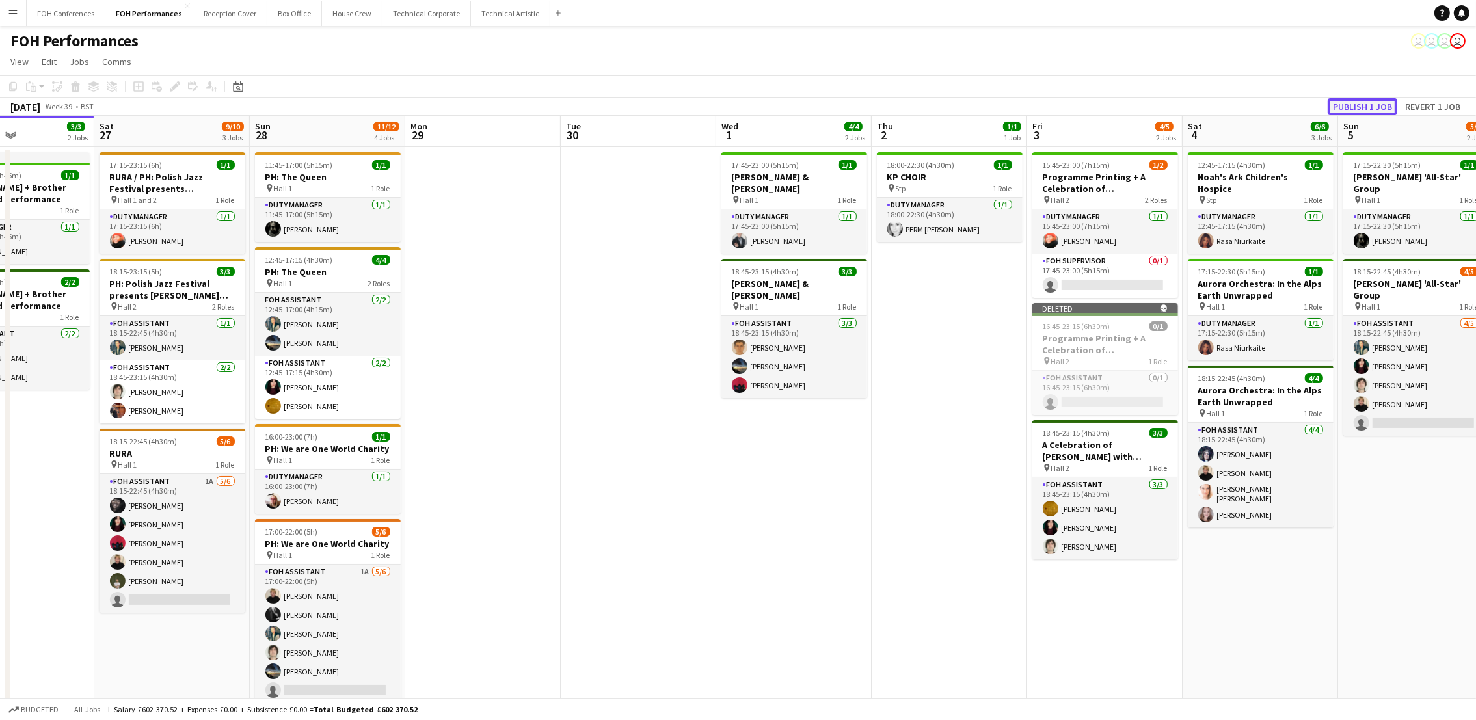
click at [1345, 109] on button "Publish 1 job" at bounding box center [1363, 106] width 70 height 17
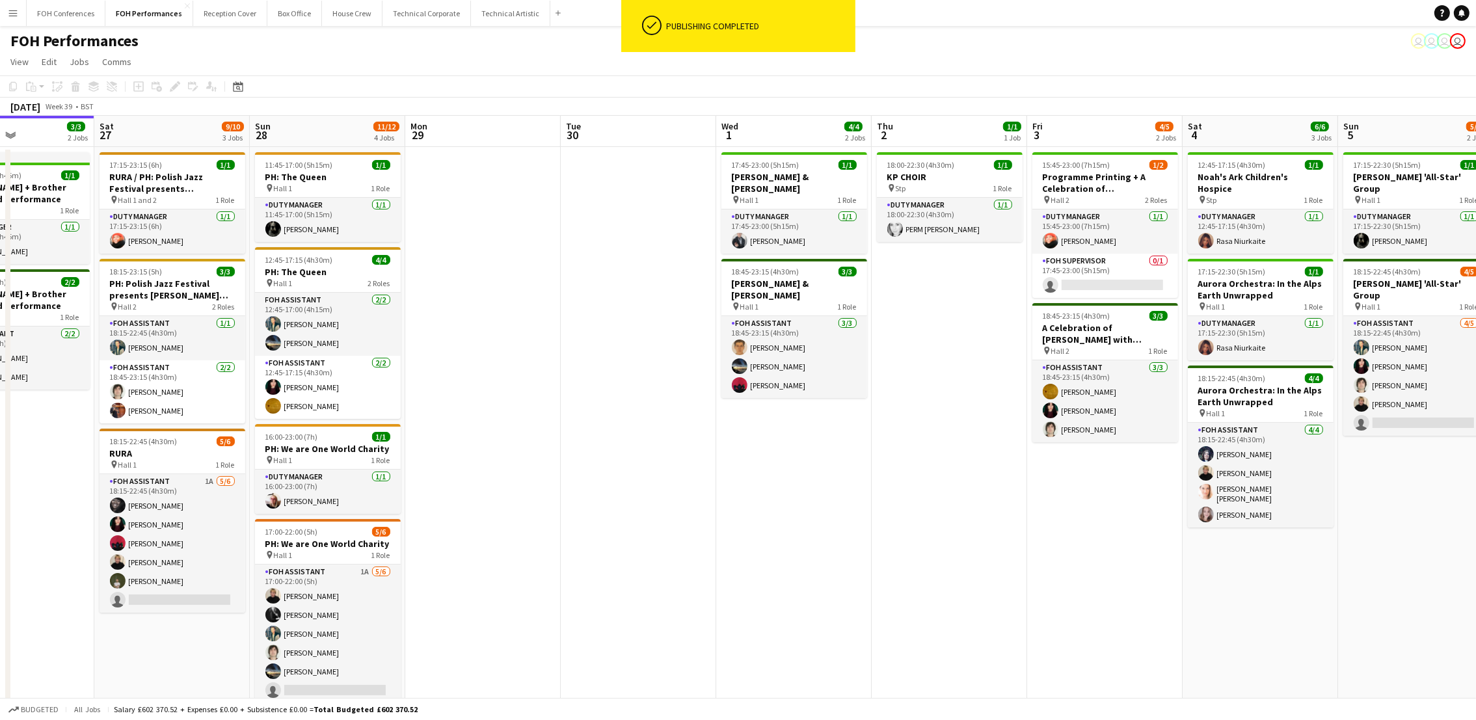
click at [778, 85] on app-toolbar "Copy Paste Paste Ctrl+V Paste with crew Ctrl+Shift+V Paste linked Job [GEOGRAPH…" at bounding box center [738, 86] width 1476 height 22
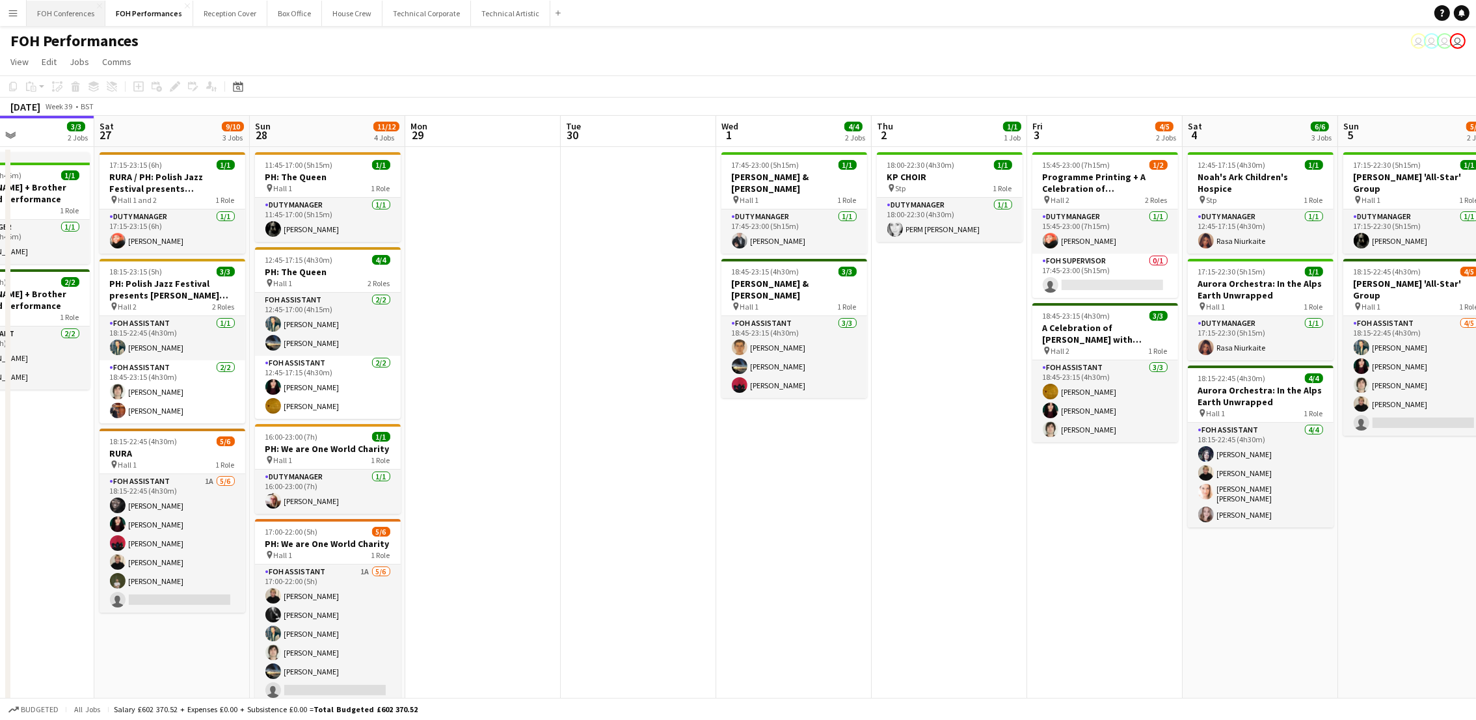
click at [68, 3] on button "FOH Conferences Close" at bounding box center [66, 13] width 79 height 25
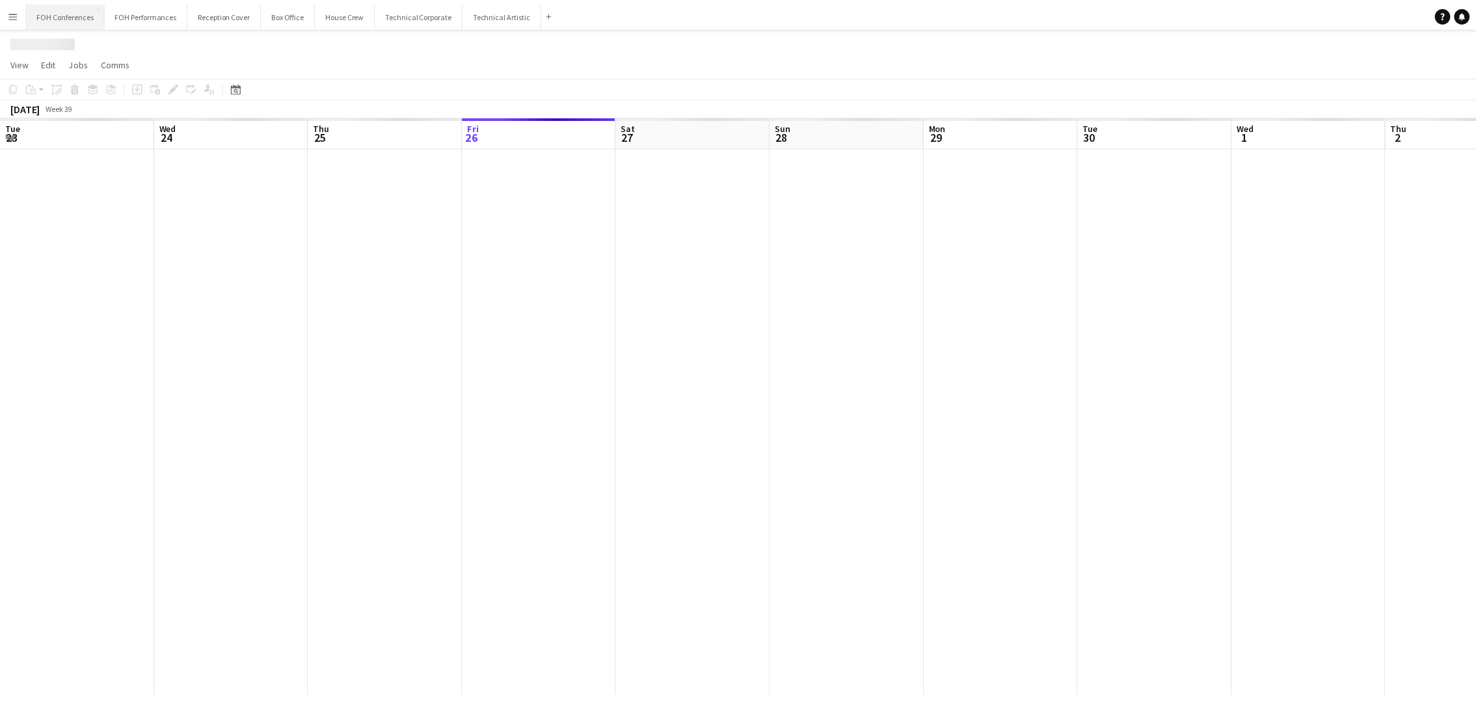
scroll to position [0, 310]
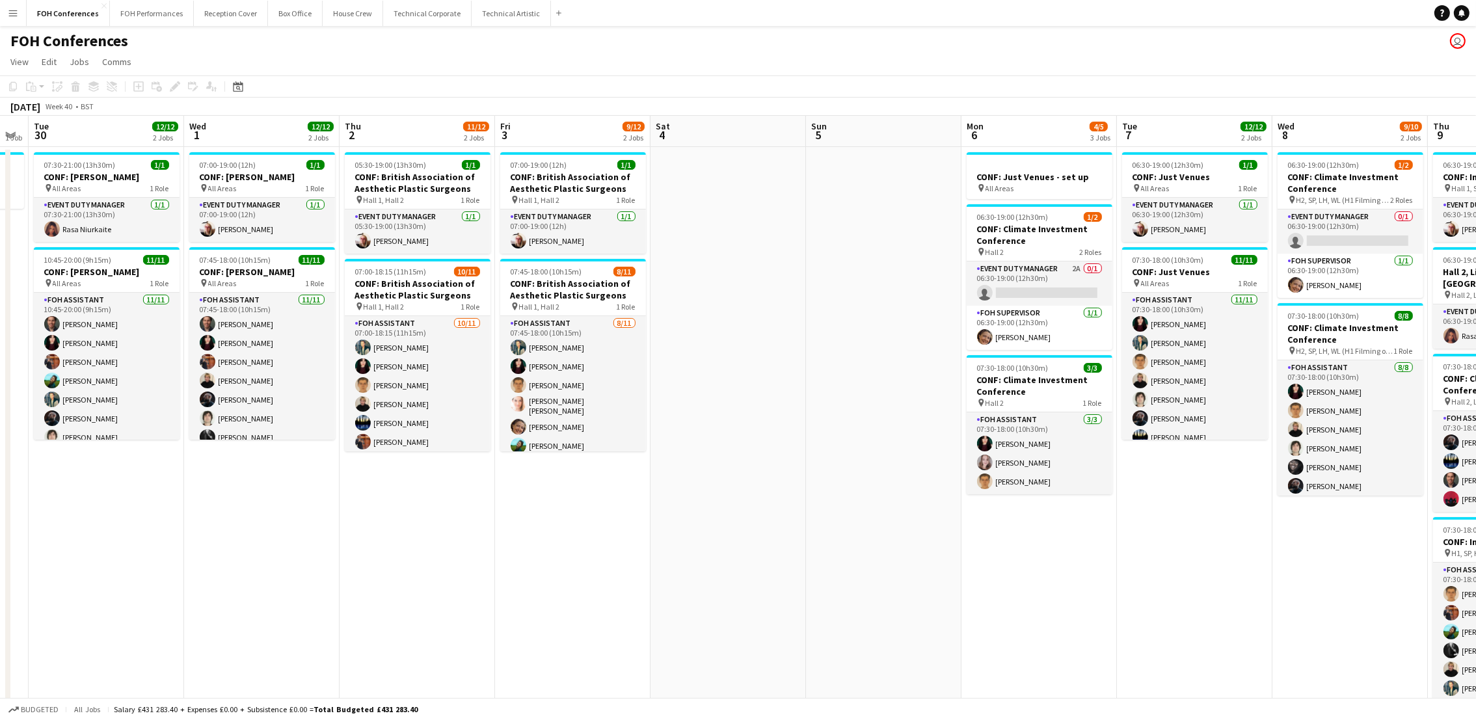
drag, startPoint x: 1083, startPoint y: 141, endPoint x: 303, endPoint y: 145, distance: 780.0
click at [303, 145] on app-calendar-viewport "Sat 27 Sun 28 Mon 29 1 Job Tue 30 12/12 2 Jobs Wed 1 12/12 2 Jobs Thu 2 11/12 2…" at bounding box center [738, 482] width 1476 height 733
drag, startPoint x: 974, startPoint y: 137, endPoint x: 685, endPoint y: 176, distance: 291.6
click at [685, 176] on app-calendar-viewport "Sat 27 Sun 28 Mon 29 1 Job Tue 30 12/12 2 Jobs Wed 1 12/12 2 Jobs Thu 2 11/12 2…" at bounding box center [738, 482] width 1476 height 733
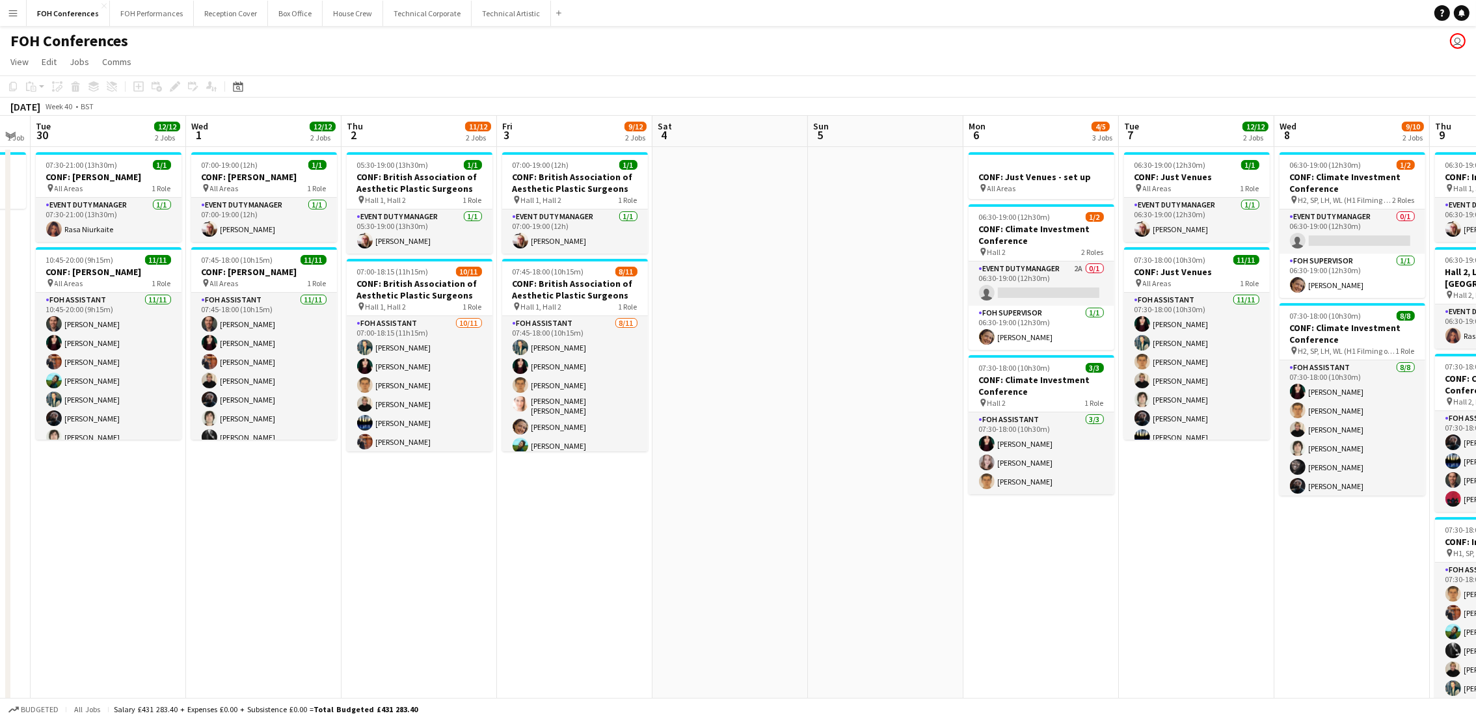
scroll to position [0, 447]
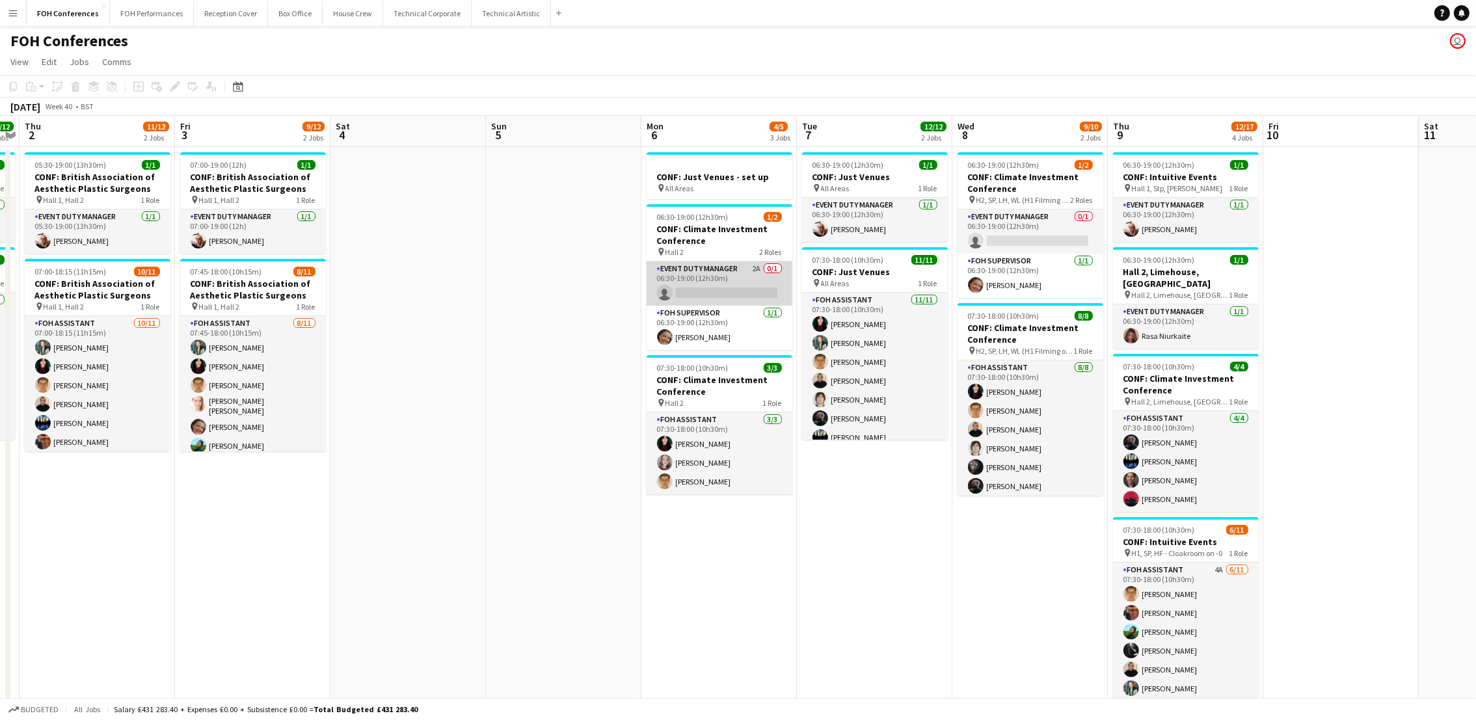
click at [699, 293] on app-card-role "Event Duty Manager 2A 0/1 06:30-19:00 (12h30m) single-neutral-actions" at bounding box center [720, 284] width 146 height 44
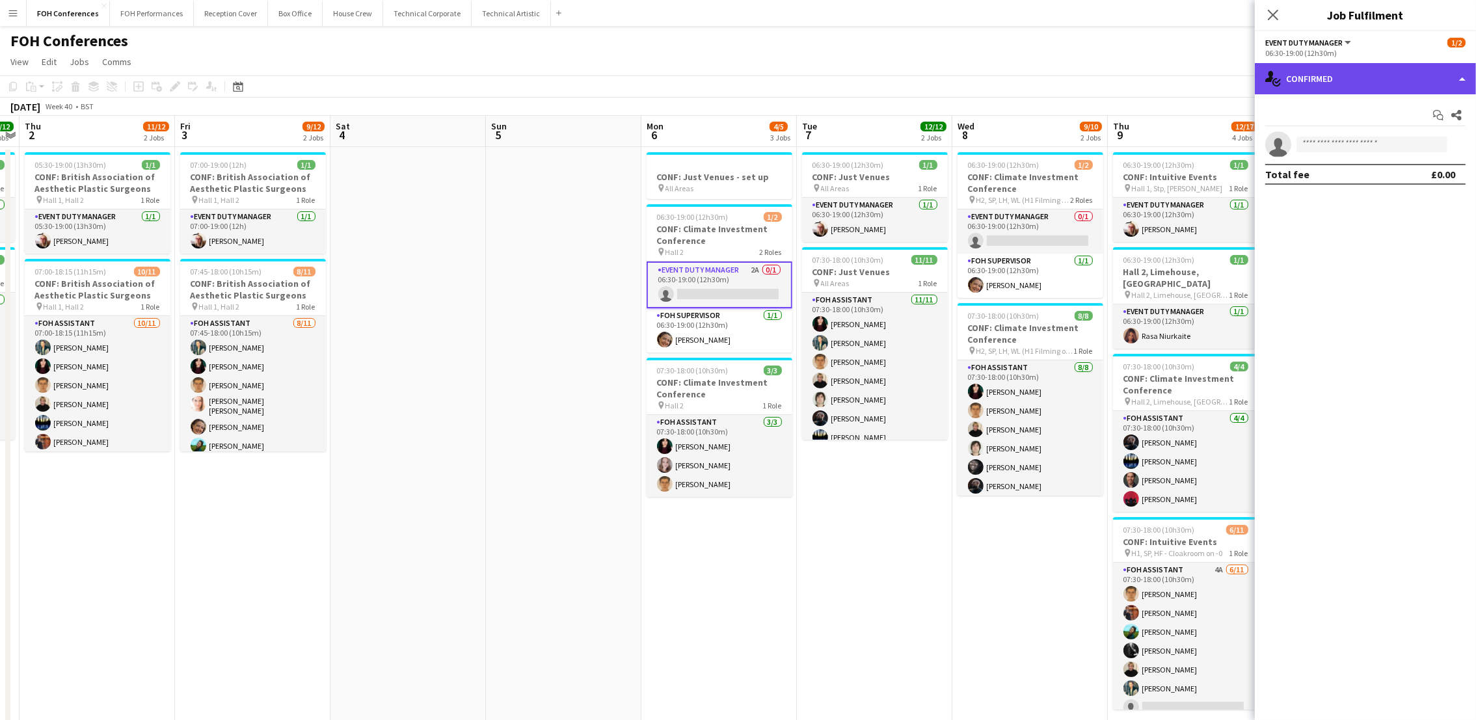
click at [1352, 72] on div "single-neutral-actions-check-2 Confirmed" at bounding box center [1365, 78] width 221 height 31
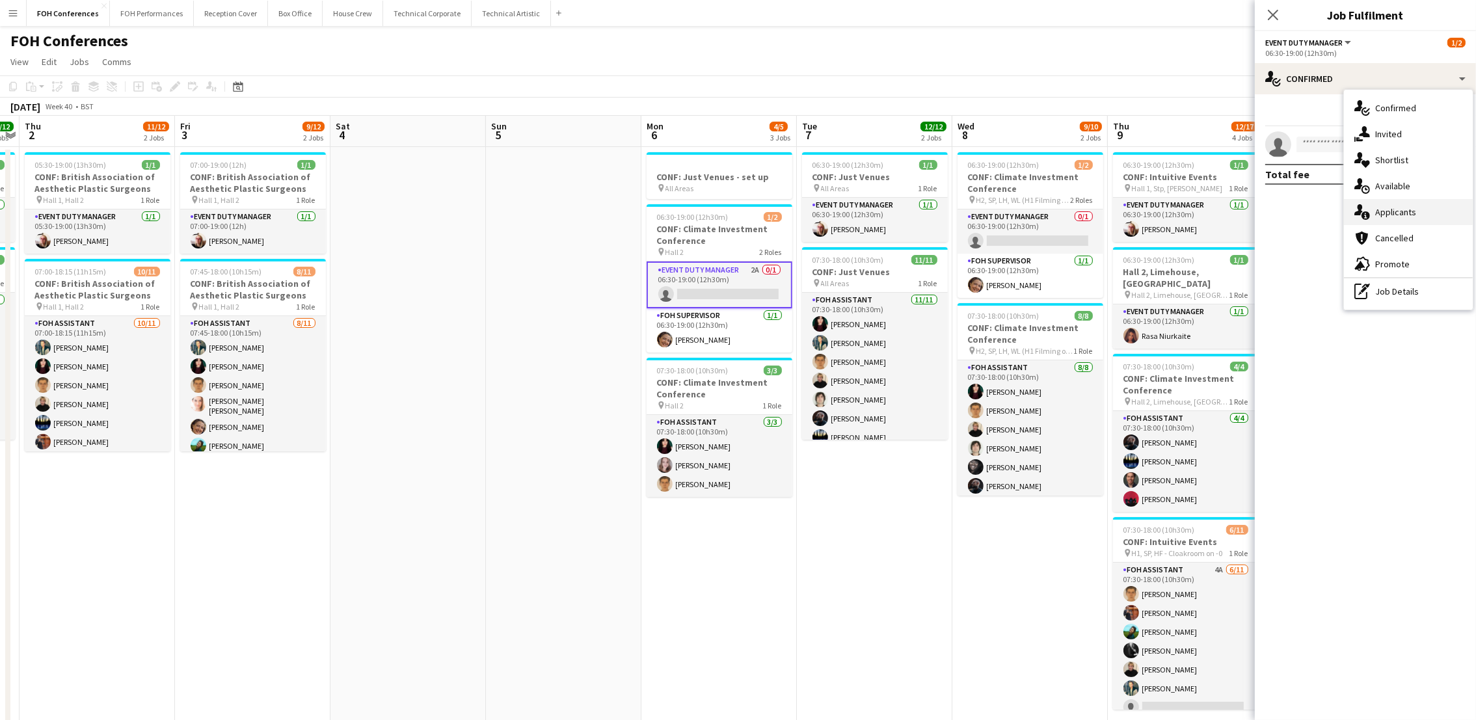
click at [1399, 211] on span "Applicants" at bounding box center [1395, 212] width 41 height 12
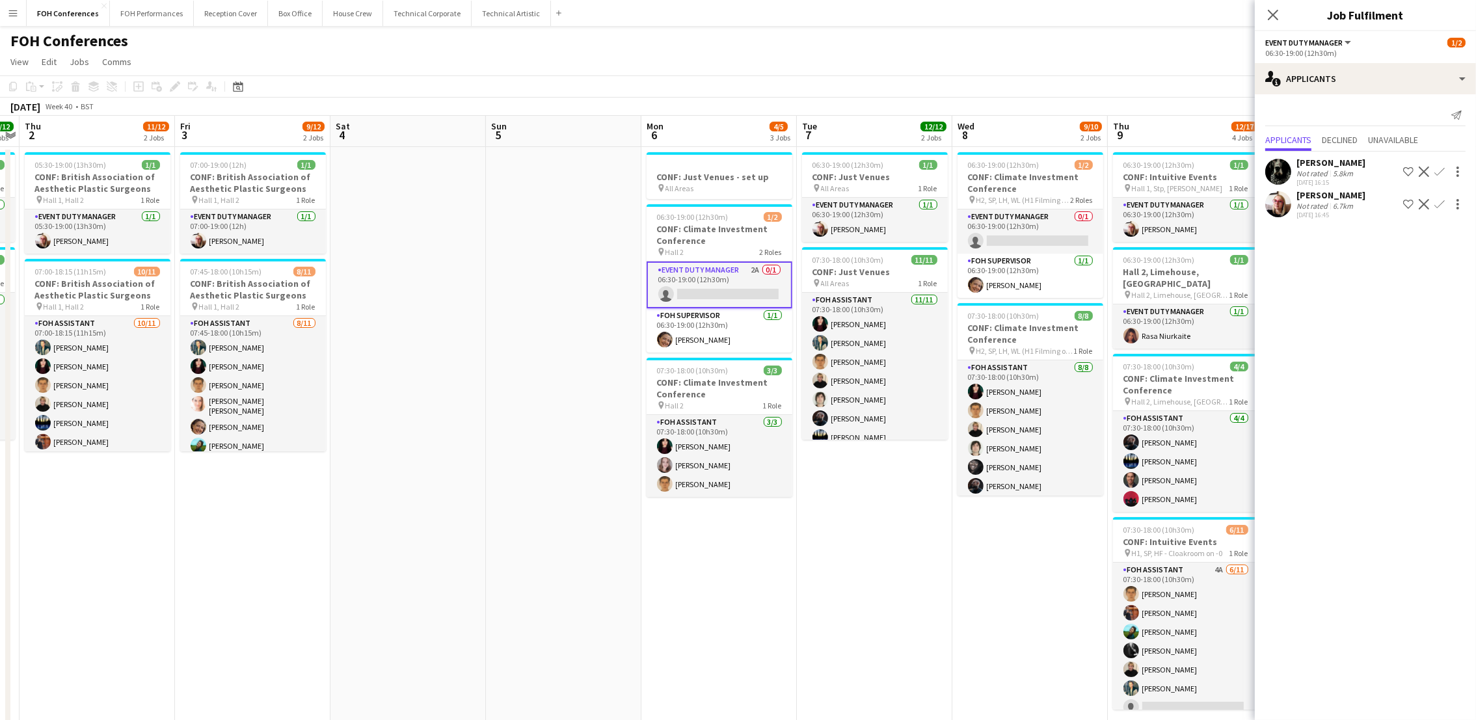
click at [1438, 168] on app-icon "Confirm" at bounding box center [1439, 172] width 10 height 10
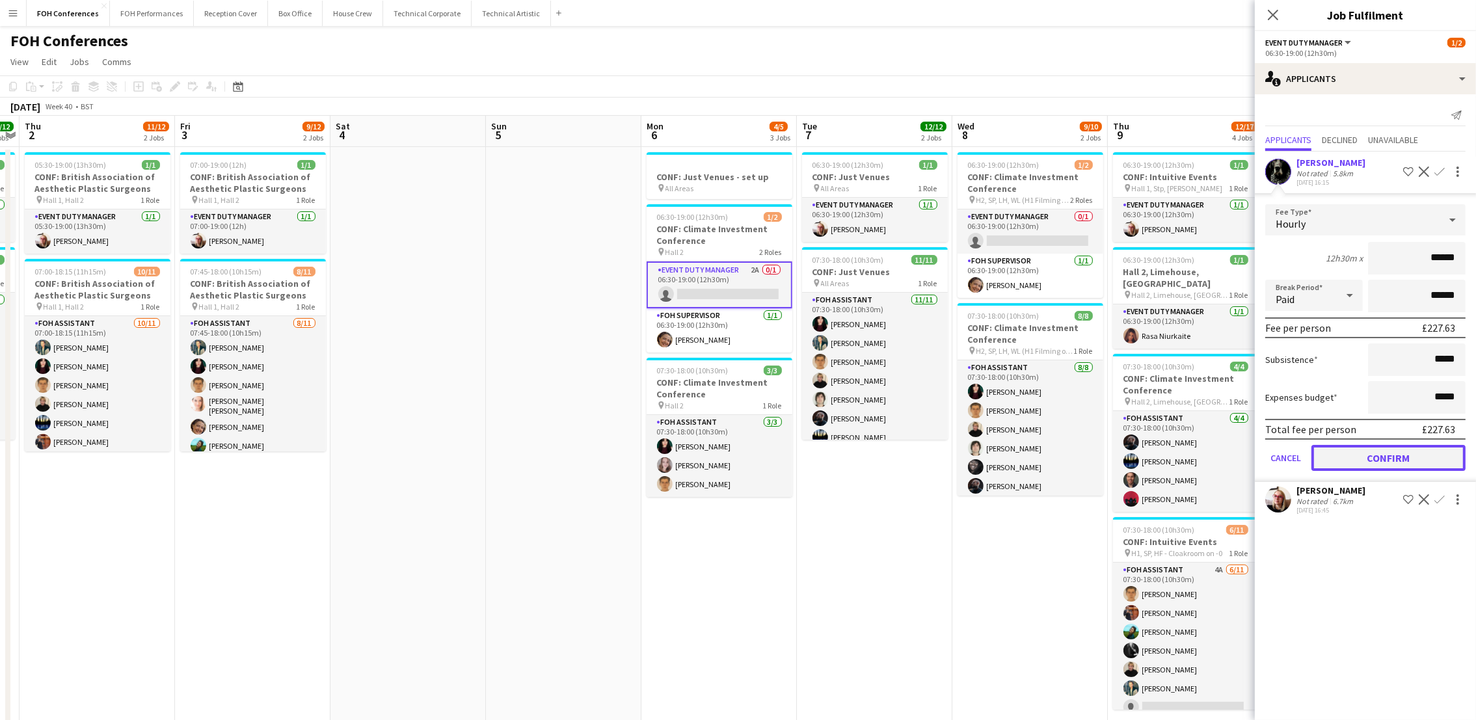
click at [1414, 455] on button "Confirm" at bounding box center [1389, 458] width 154 height 26
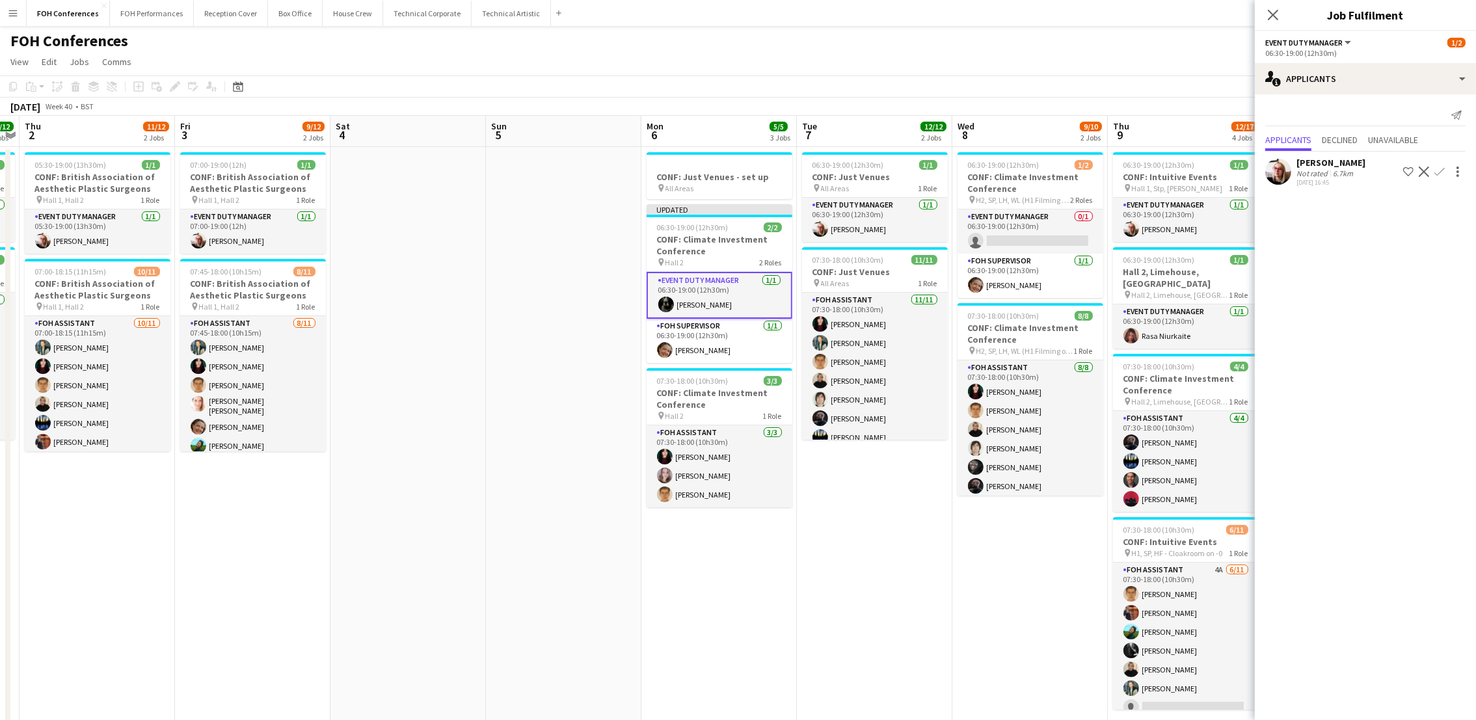
click at [1063, 36] on div "FOH Conferences user" at bounding box center [738, 38] width 1476 height 25
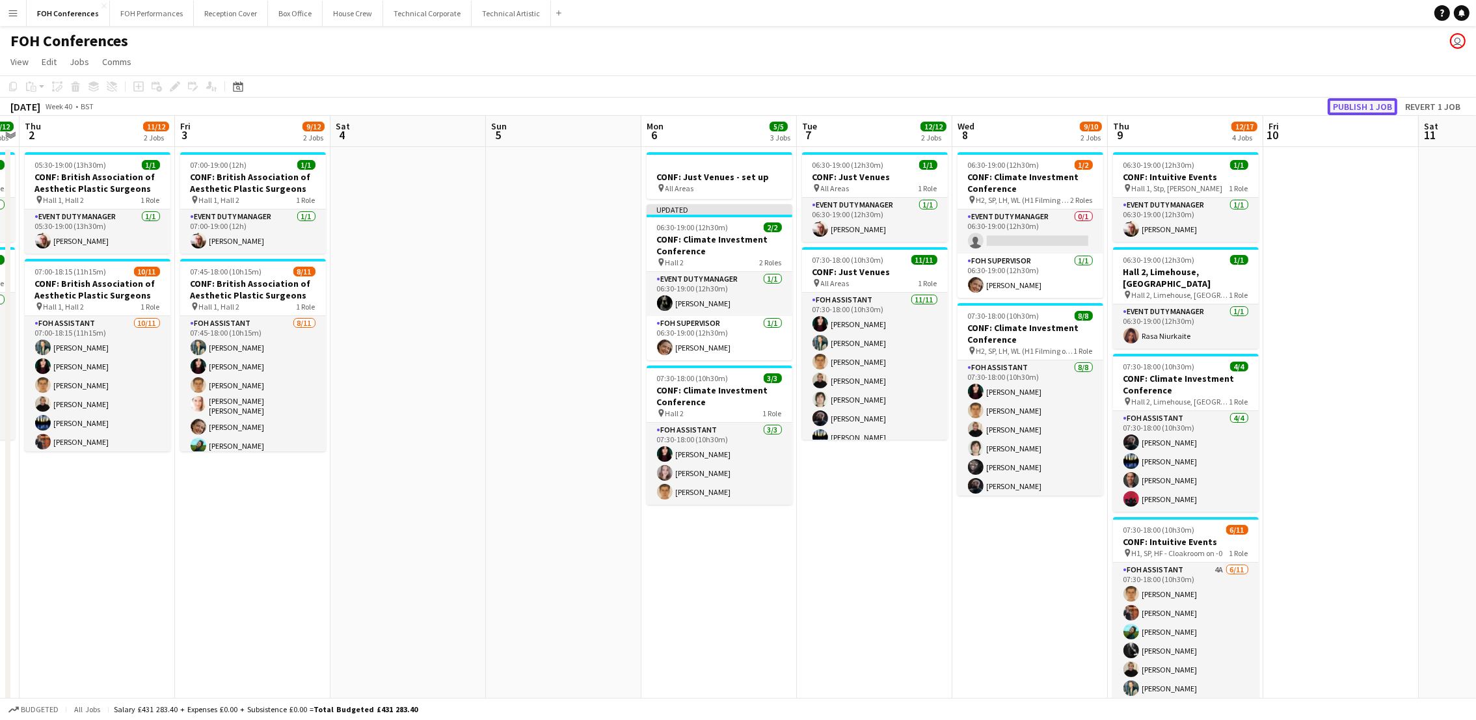
click at [1346, 101] on button "Publish 1 job" at bounding box center [1363, 106] width 70 height 17
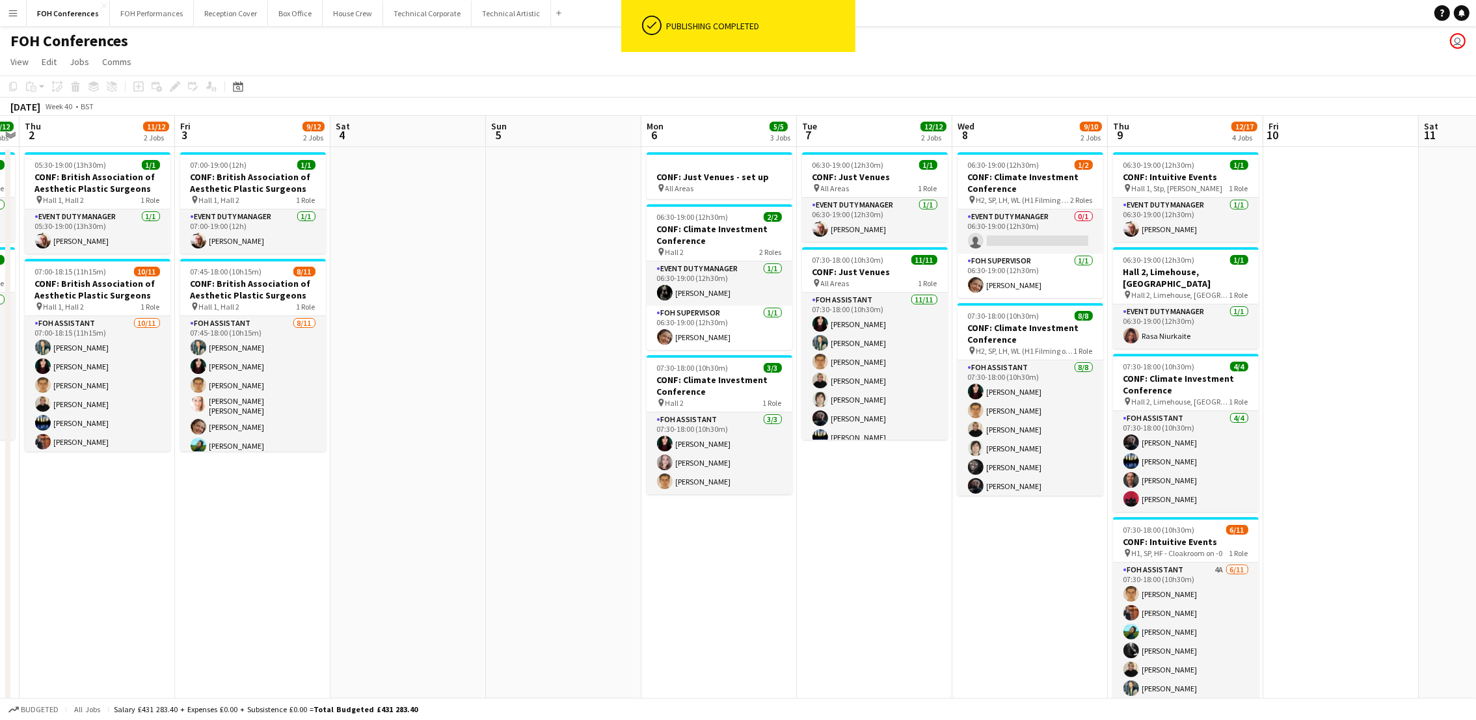
click at [498, 46] on div "FOH Conferences user" at bounding box center [738, 38] width 1476 height 25
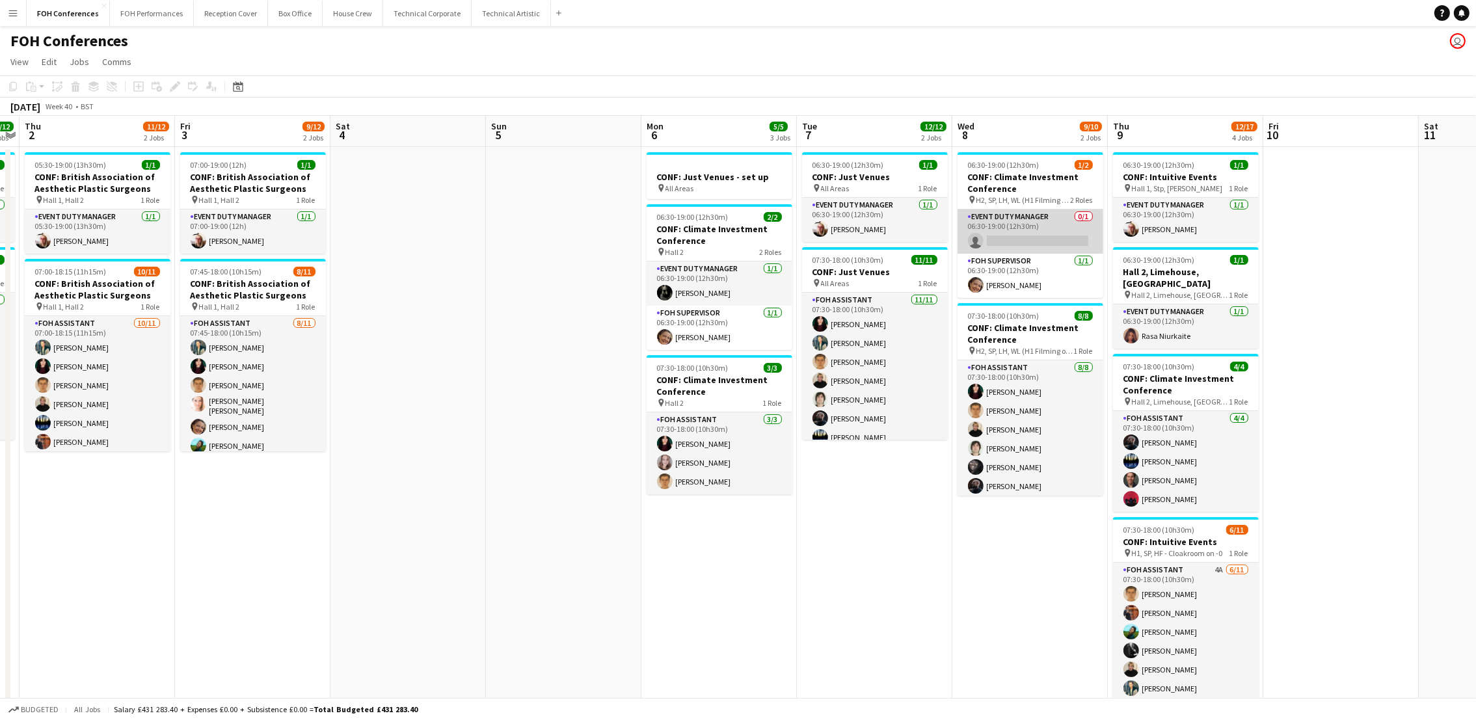
click at [1032, 235] on app-card-role "Event Duty Manager 0/1 06:30-19:00 (12h30m) single-neutral-actions" at bounding box center [1031, 231] width 146 height 44
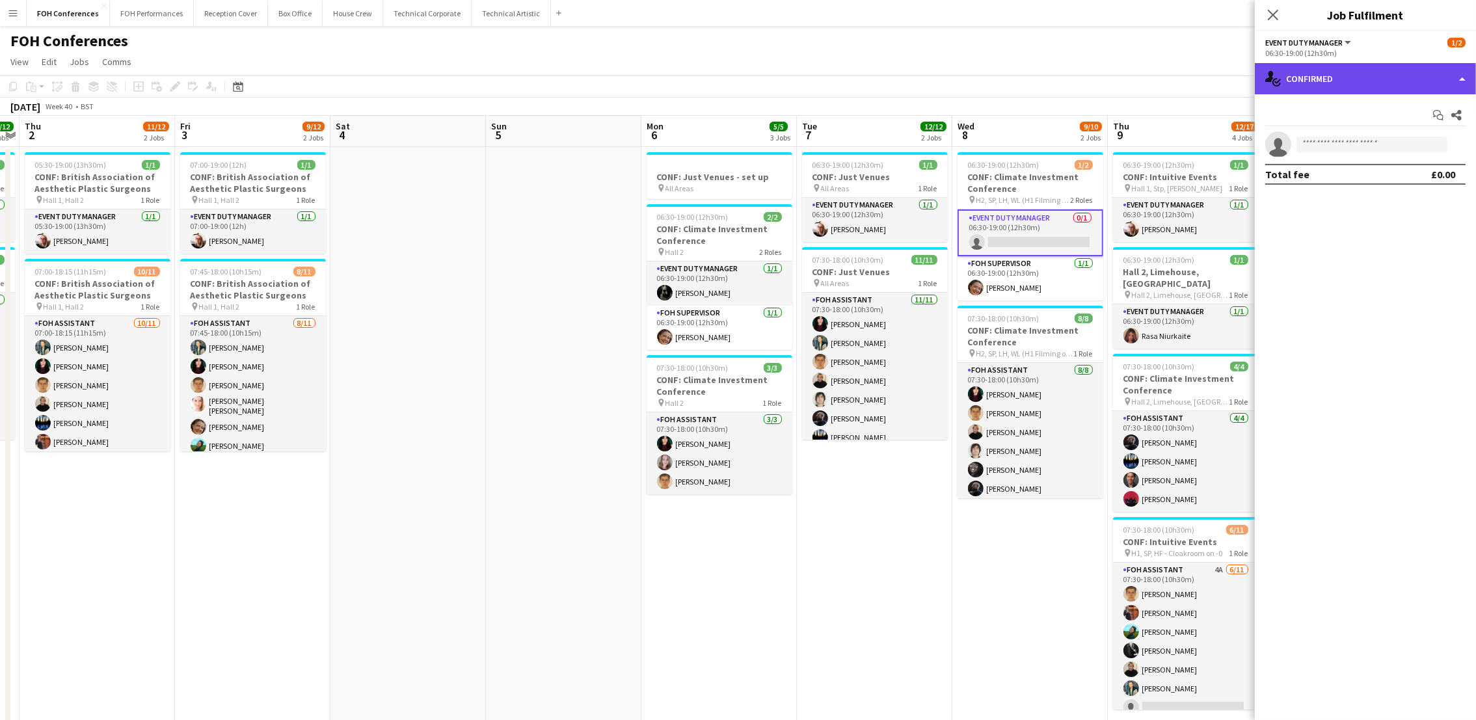
click at [1336, 72] on div "single-neutral-actions-check-2 Confirmed" at bounding box center [1365, 78] width 221 height 31
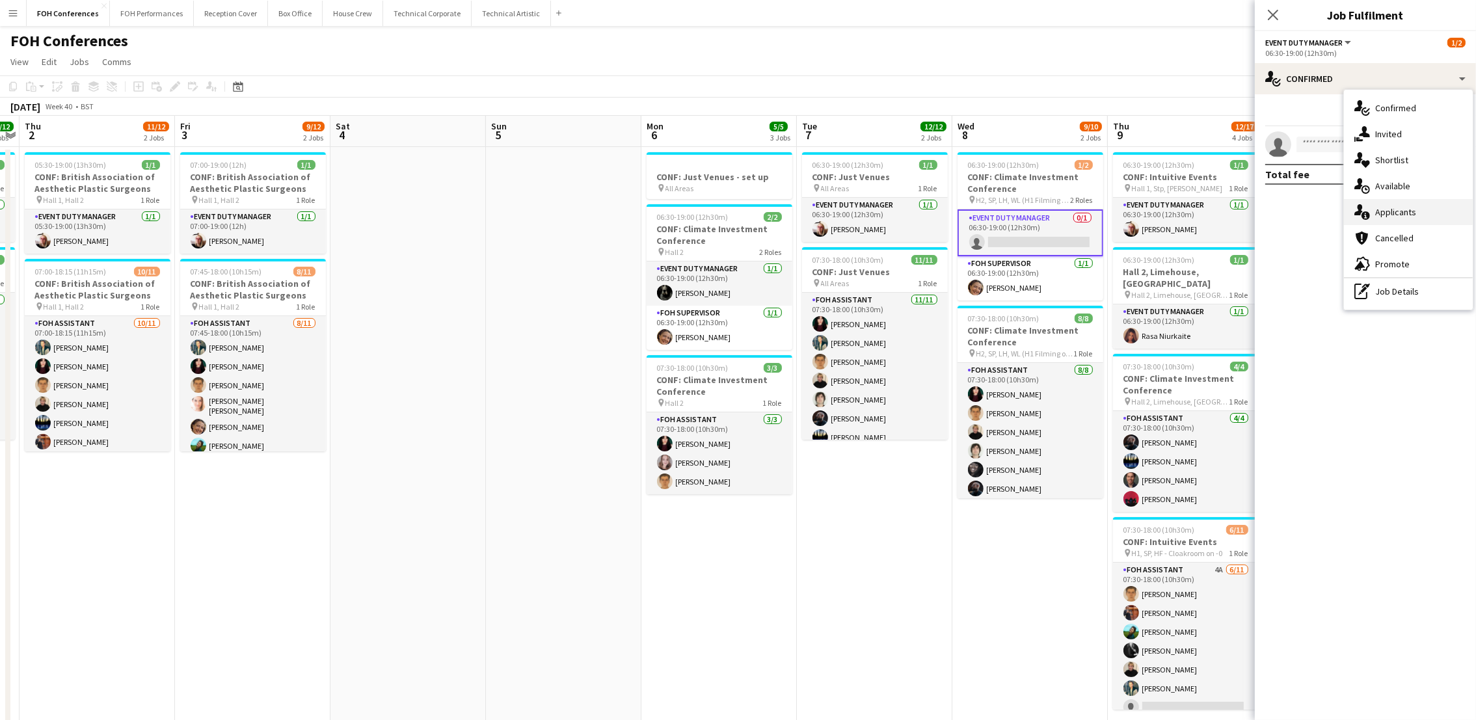
click at [1421, 207] on div "single-neutral-actions-information Applicants" at bounding box center [1408, 212] width 129 height 26
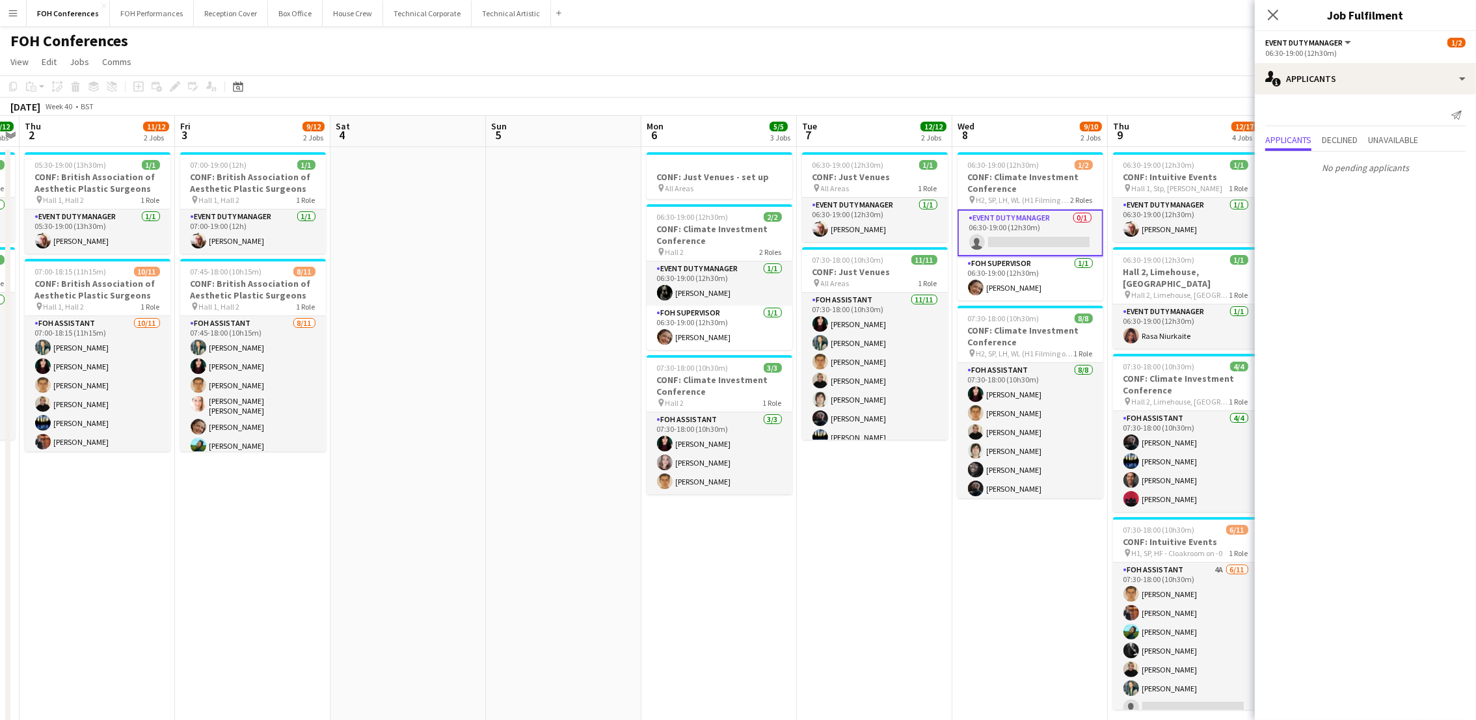
click at [1117, 43] on div "FOH Conferences user" at bounding box center [738, 38] width 1476 height 25
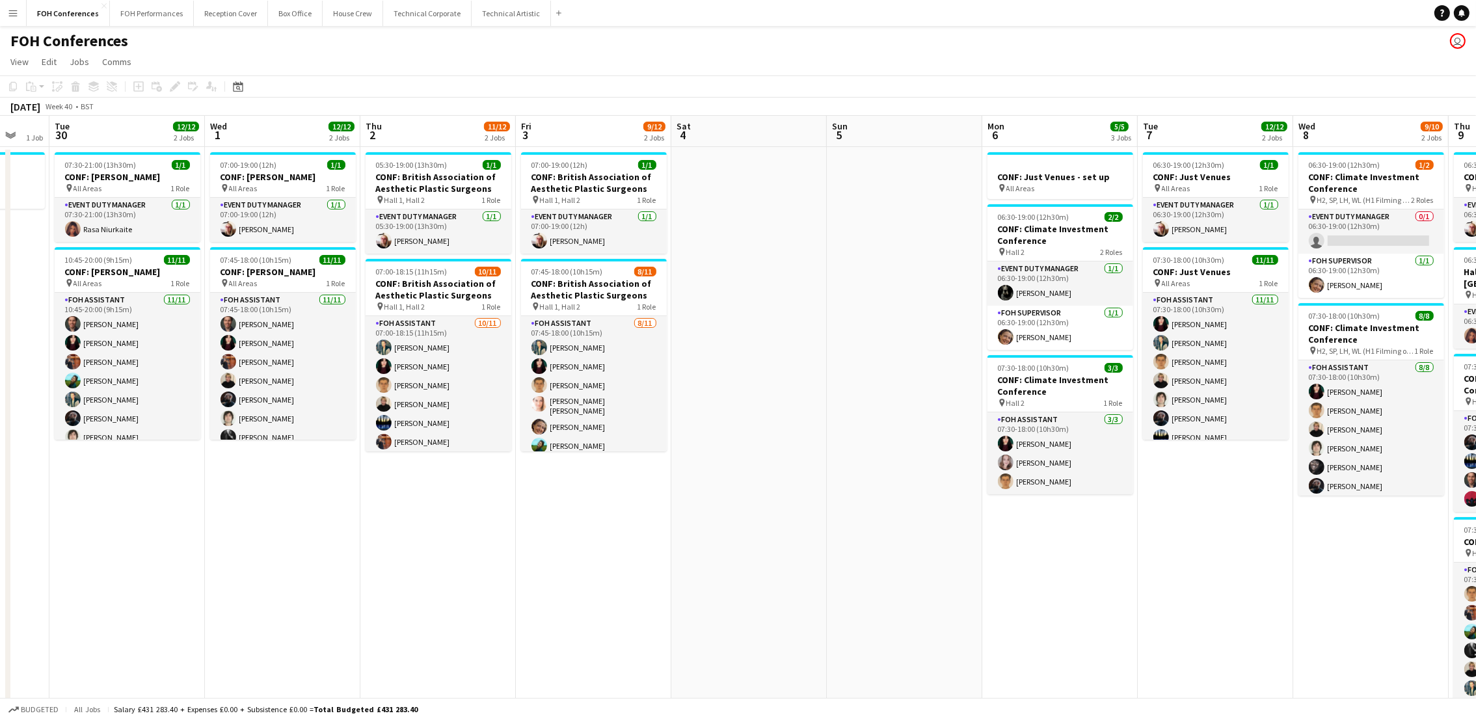
scroll to position [0, 559]
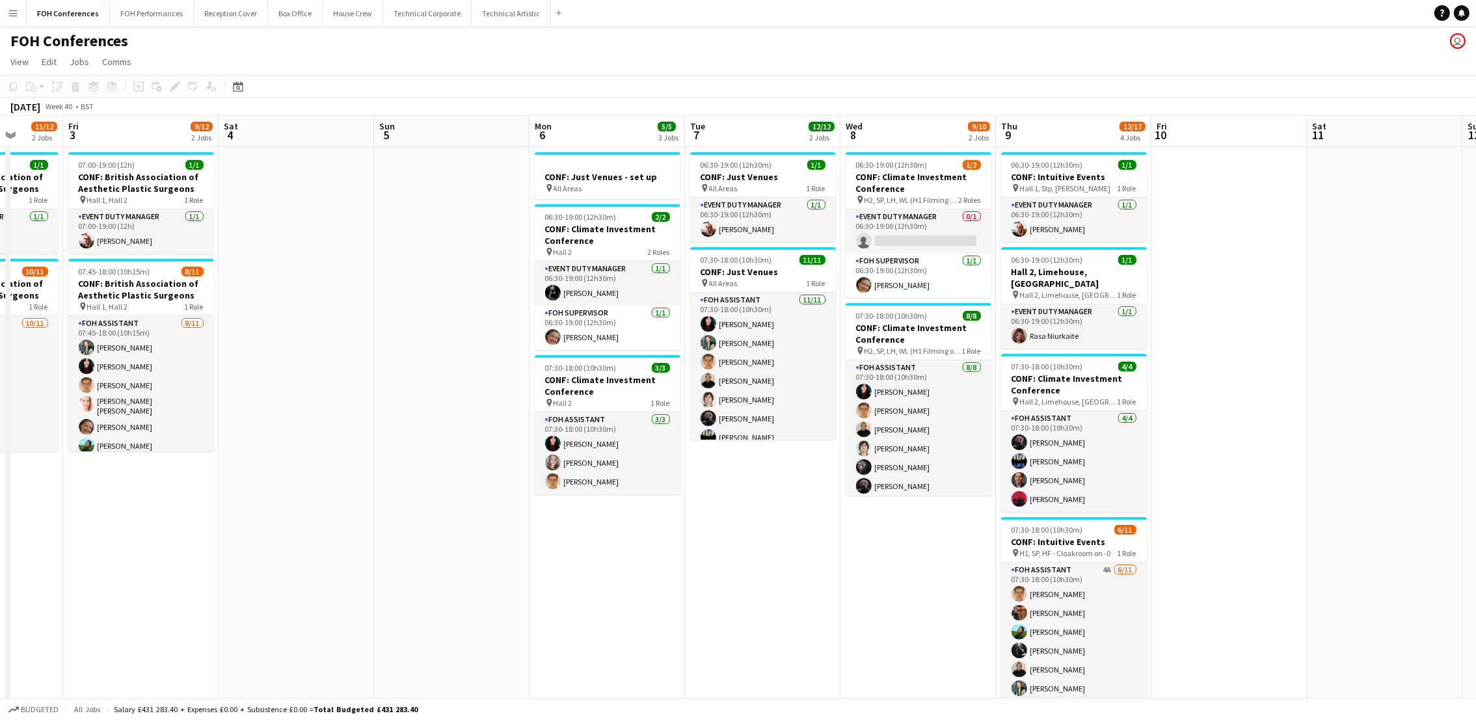
drag, startPoint x: 442, startPoint y: 126, endPoint x: 330, endPoint y: 219, distance: 144.6
click at [330, 219] on app-calendar-viewport "Mon 29 1 Job Tue 30 12/12 2 Jobs Wed 1 12/12 2 Jobs Thu 2 11/12 2 Jobs Fri 3 9/…" at bounding box center [738, 482] width 1476 height 733
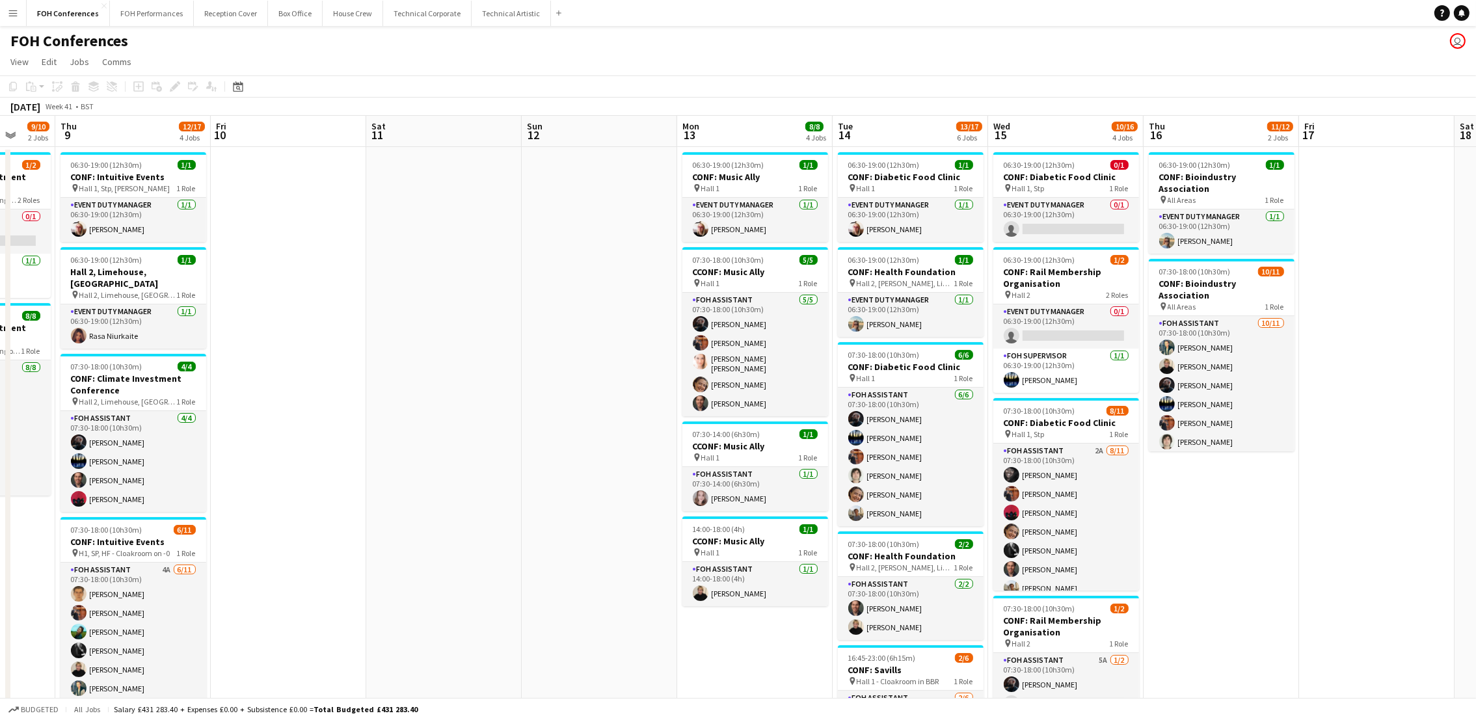
scroll to position [0, 398]
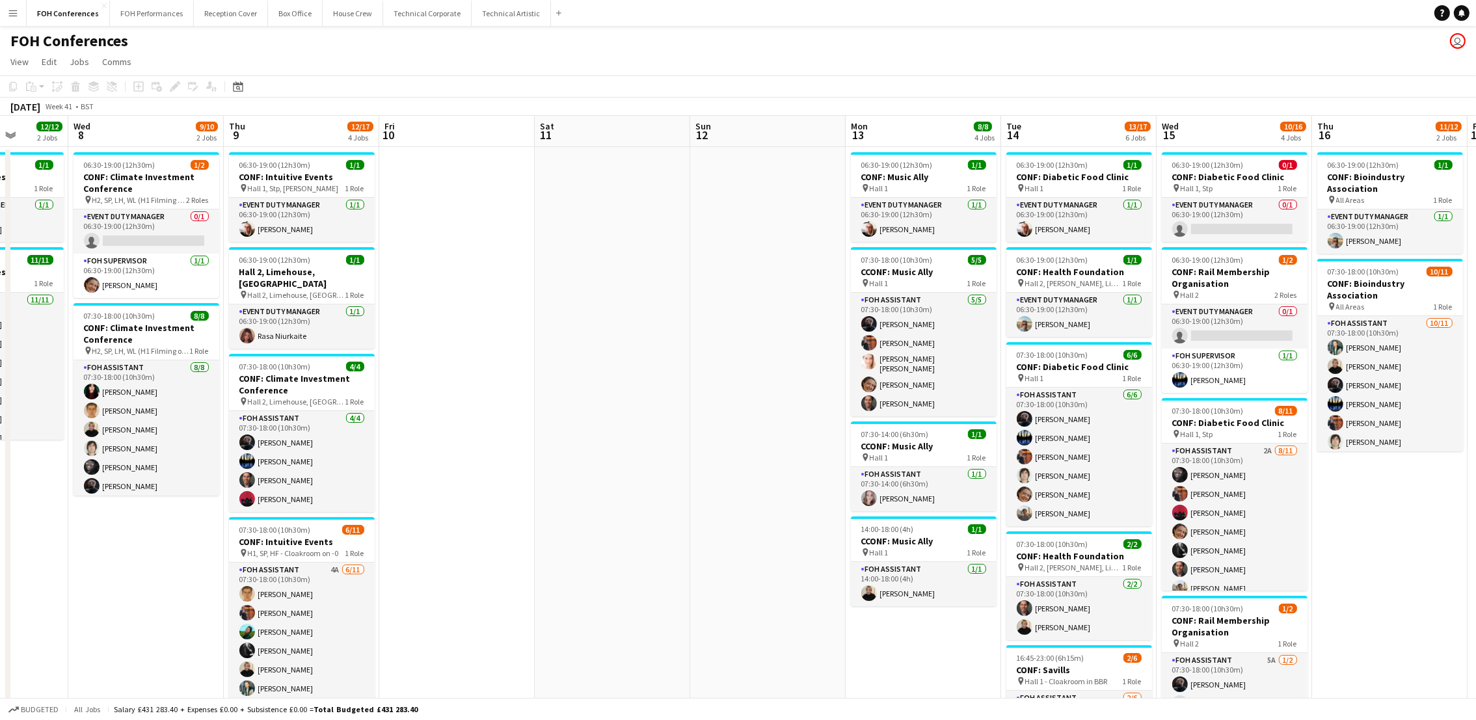
drag, startPoint x: 1281, startPoint y: 137, endPoint x: 614, endPoint y: 219, distance: 671.8
click at [614, 219] on app-calendar-viewport "Sun 5 Mon 6 5/5 3 Jobs Tue 7 12/12 2 Jobs Wed 8 9/10 2 Jobs Thu 9 12/17 4 Jobs …" at bounding box center [738, 557] width 1476 height 883
click at [1215, 228] on app-card-role "Event Duty Manager 0/1 06:30-19:00 (12h30m) single-neutral-actions" at bounding box center [1235, 220] width 146 height 44
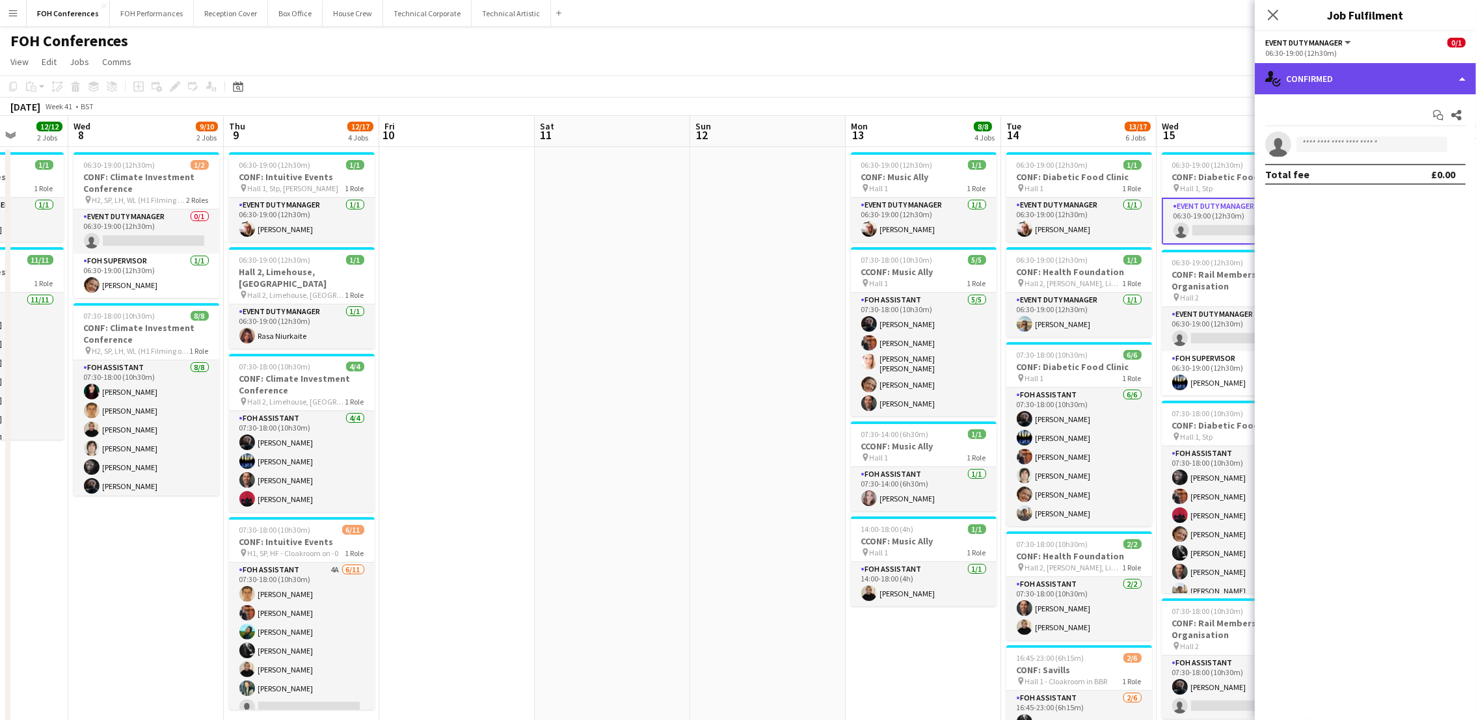
click at [1339, 83] on div "single-neutral-actions-check-2 Confirmed" at bounding box center [1365, 78] width 221 height 31
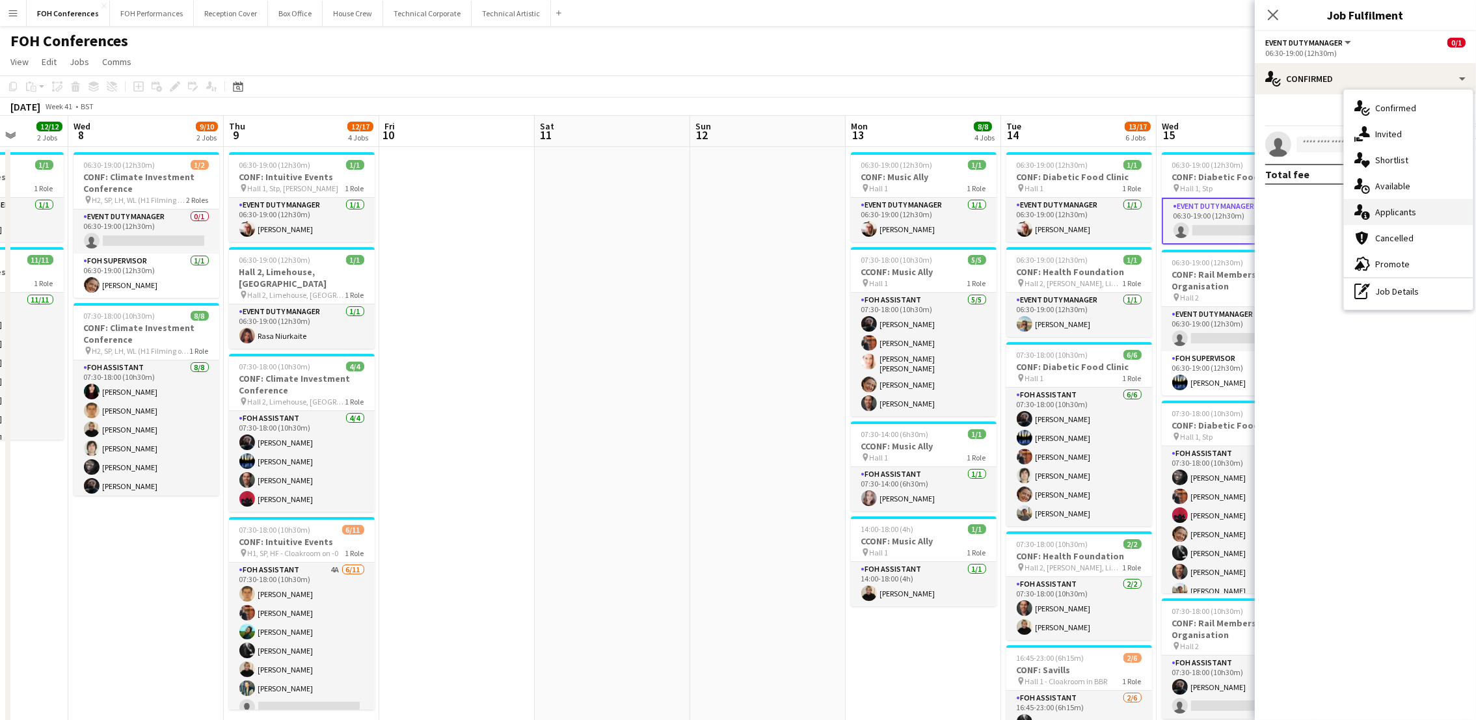
click at [1406, 216] on span "Applicants" at bounding box center [1395, 212] width 41 height 12
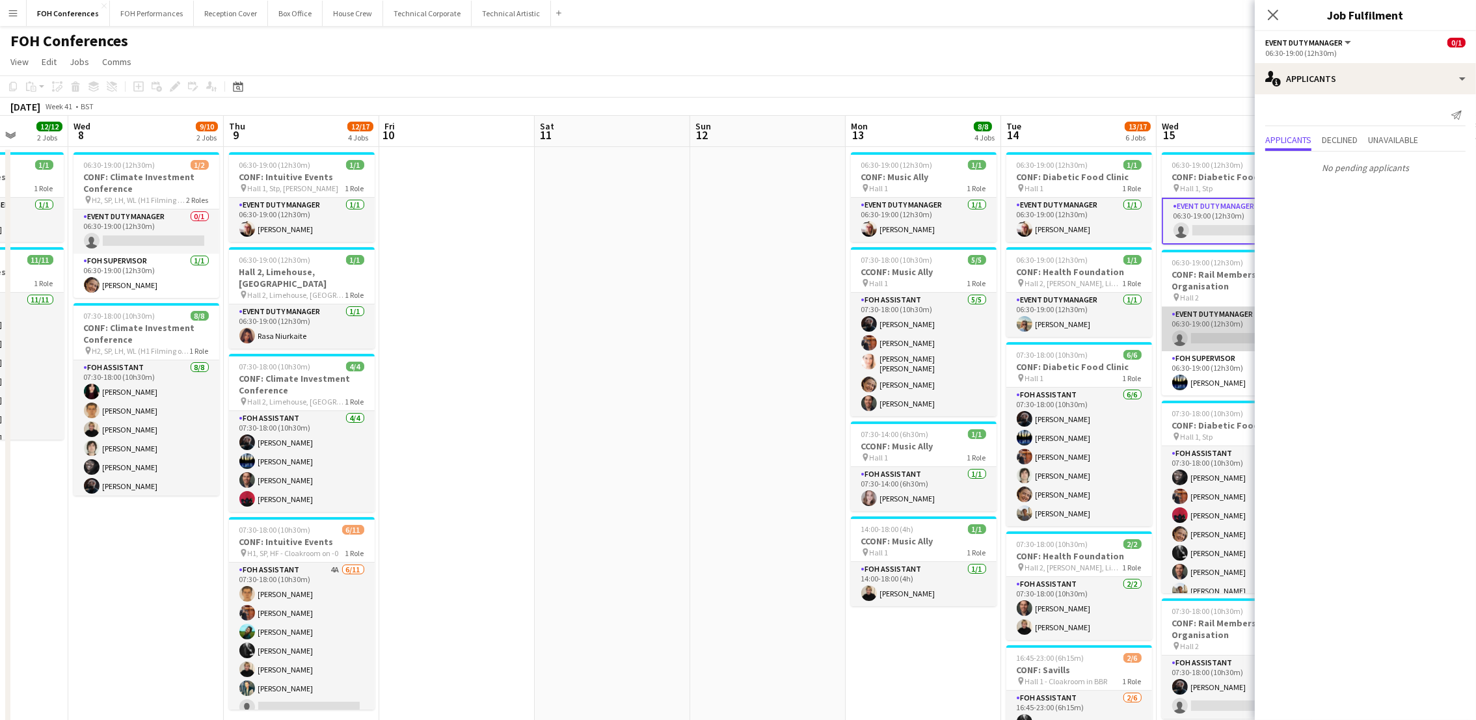
click at [1209, 339] on app-card-role "Event Duty Manager 0/1 06:30-19:00 (12h30m) single-neutral-actions" at bounding box center [1235, 329] width 146 height 44
click at [1115, 20] on app-navbar "Menu Boards Boards Boards All jobs Status Workforce Workforce My Workforce Recr…" at bounding box center [738, 13] width 1476 height 26
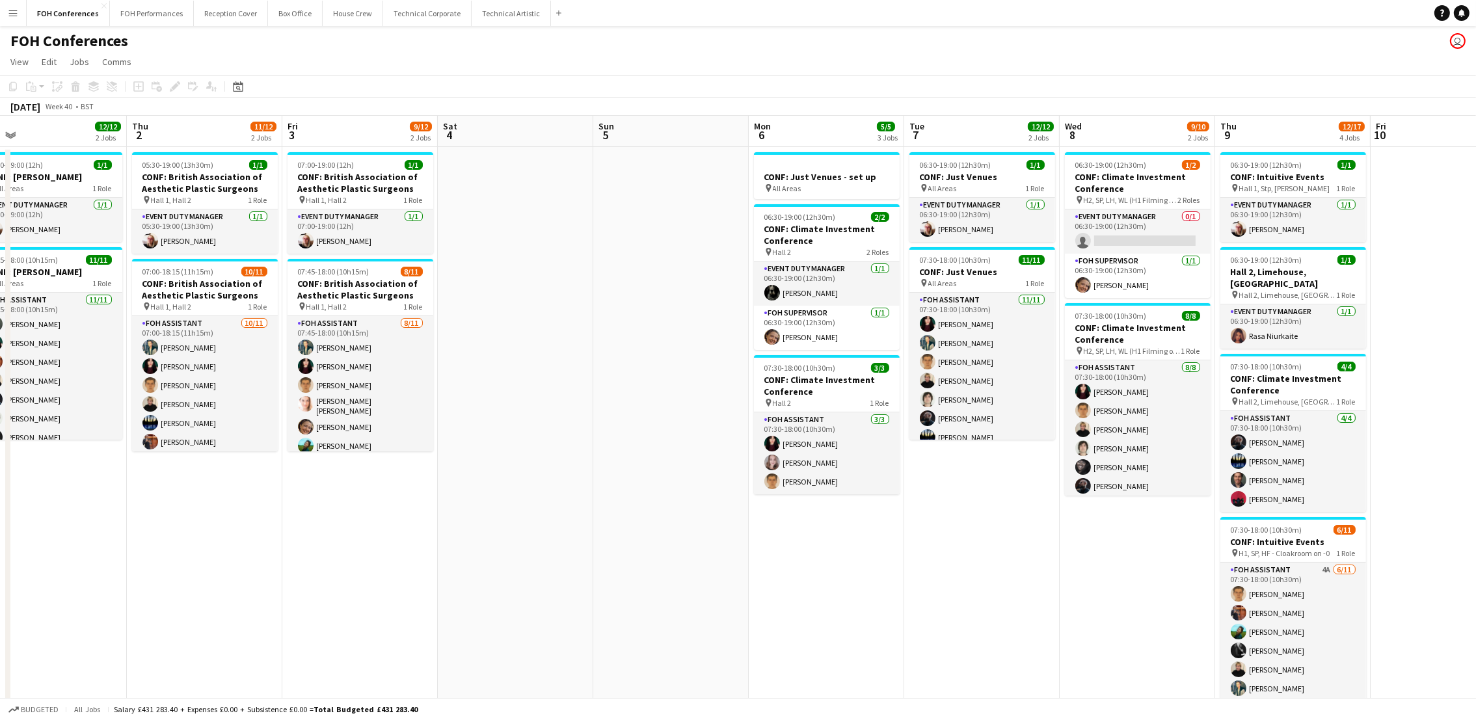
drag, startPoint x: 272, startPoint y: 135, endPoint x: 956, endPoint y: 159, distance: 684.1
click at [1427, 165] on app-calendar-viewport "Wed 1 12/12 2 Jobs Thu 2 11/12 2 Jobs Fri 3 9/12 2 Jobs Sat 4 Sun 5 Mon 6 5/5 3…" at bounding box center [738, 557] width 1476 height 883
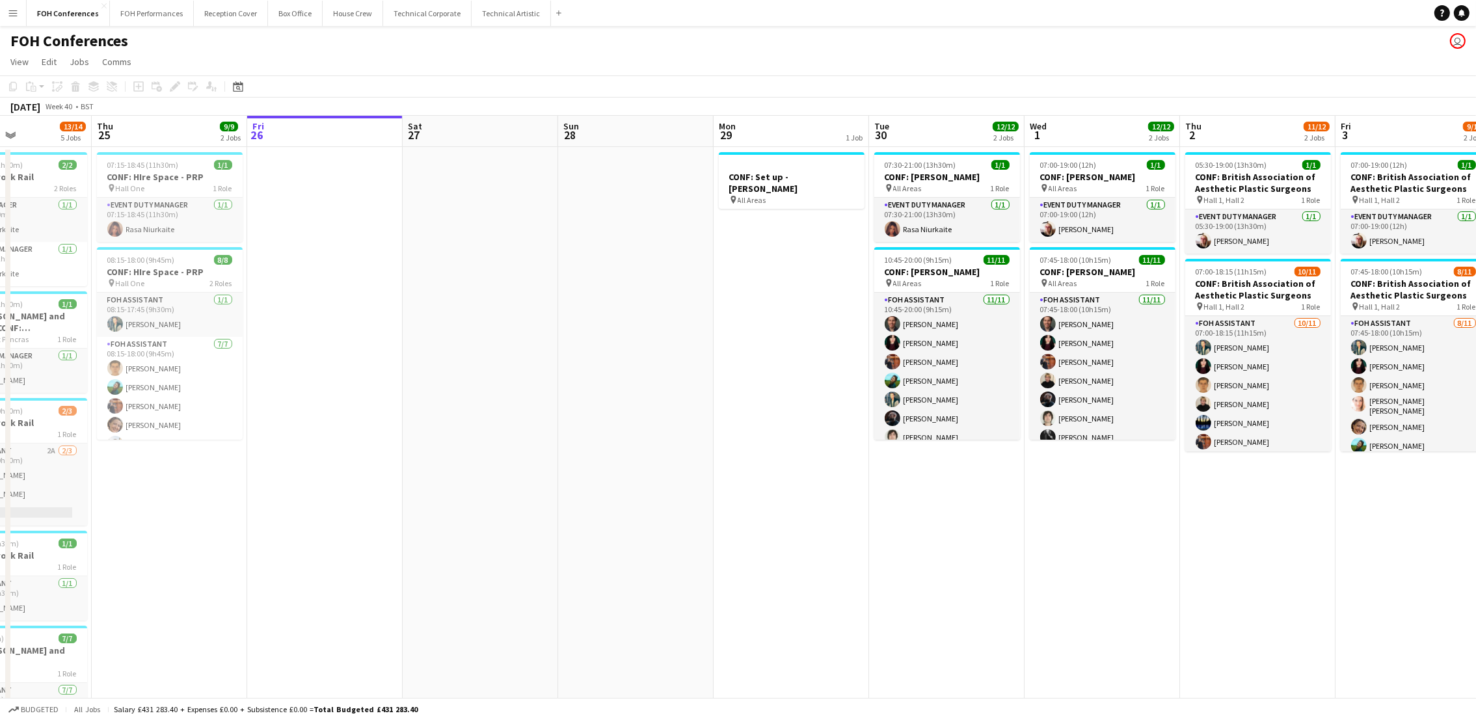
scroll to position [0, 337]
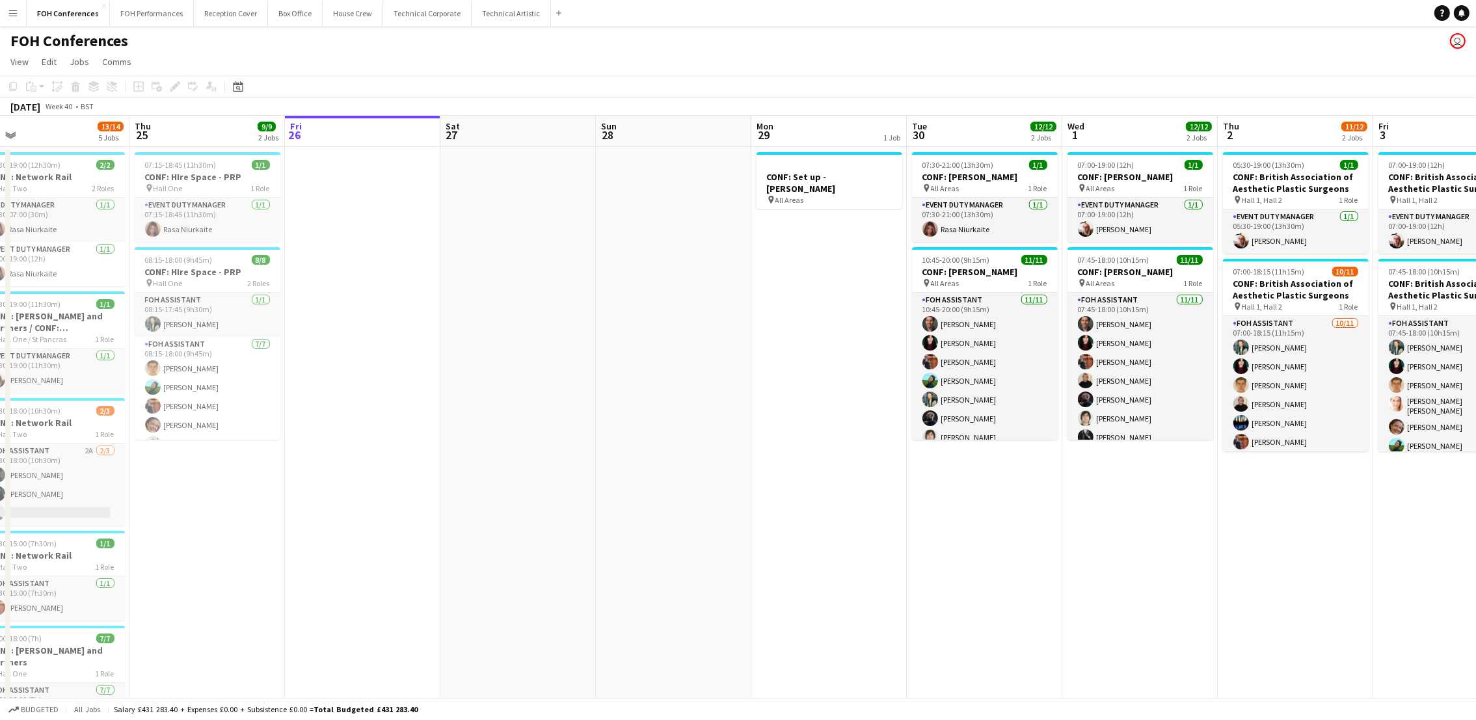
drag, startPoint x: 226, startPoint y: 136, endPoint x: 1149, endPoint y: 176, distance: 924.0
click at [1152, 176] on app-calendar-viewport "Mon 22 Tue 23 14/15 4 Jobs Wed 24 13/14 5 Jobs Thu 25 9/9 2 Jobs Fri 26 Sat 27 …" at bounding box center [738, 557] width 1476 height 883
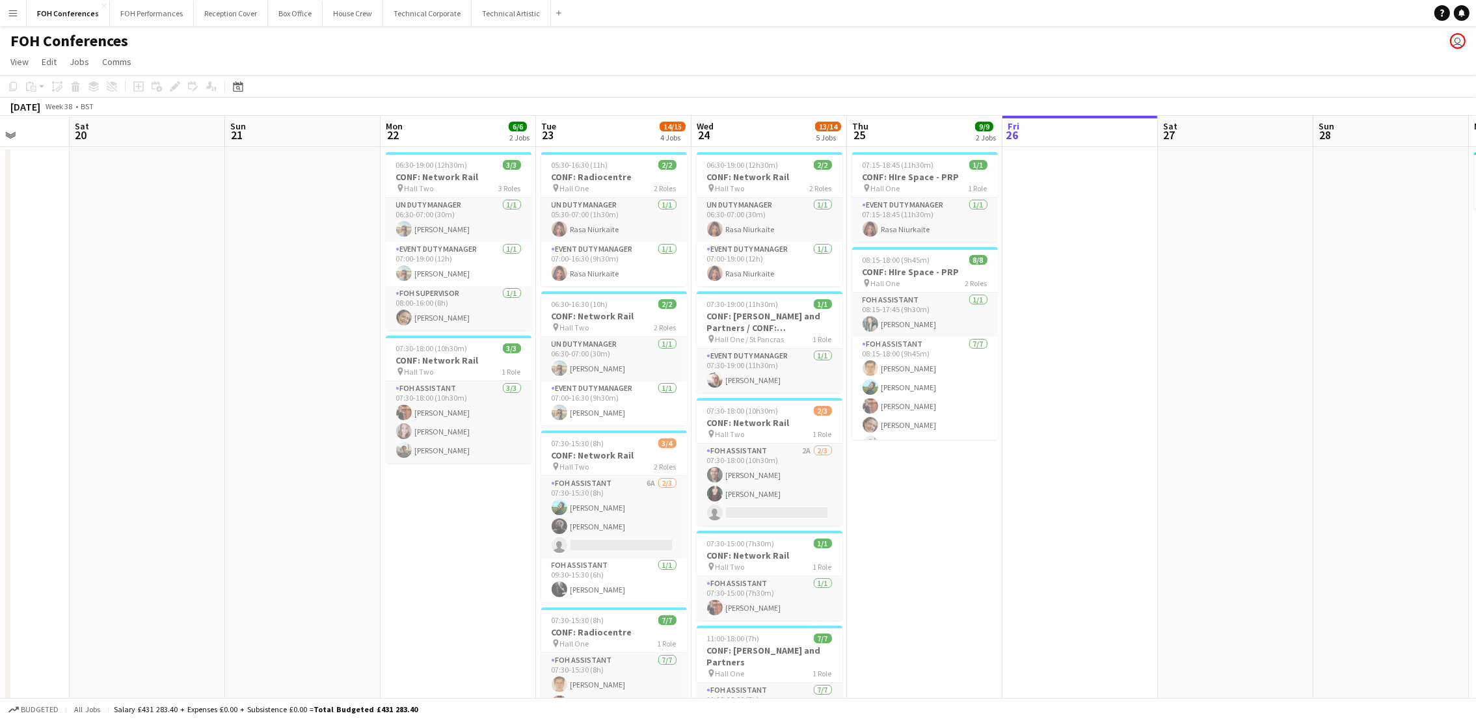
drag, startPoint x: 216, startPoint y: 128, endPoint x: 949, endPoint y: 570, distance: 856.3
click at [1009, 154] on app-calendar-viewport "Wed 17 Thu 18 Fri 19 Sat 20 Sun 21 Mon 22 6/6 2 Jobs Tue 23 14/15 4 Jobs Wed 24…" at bounding box center [738, 557] width 1476 height 883
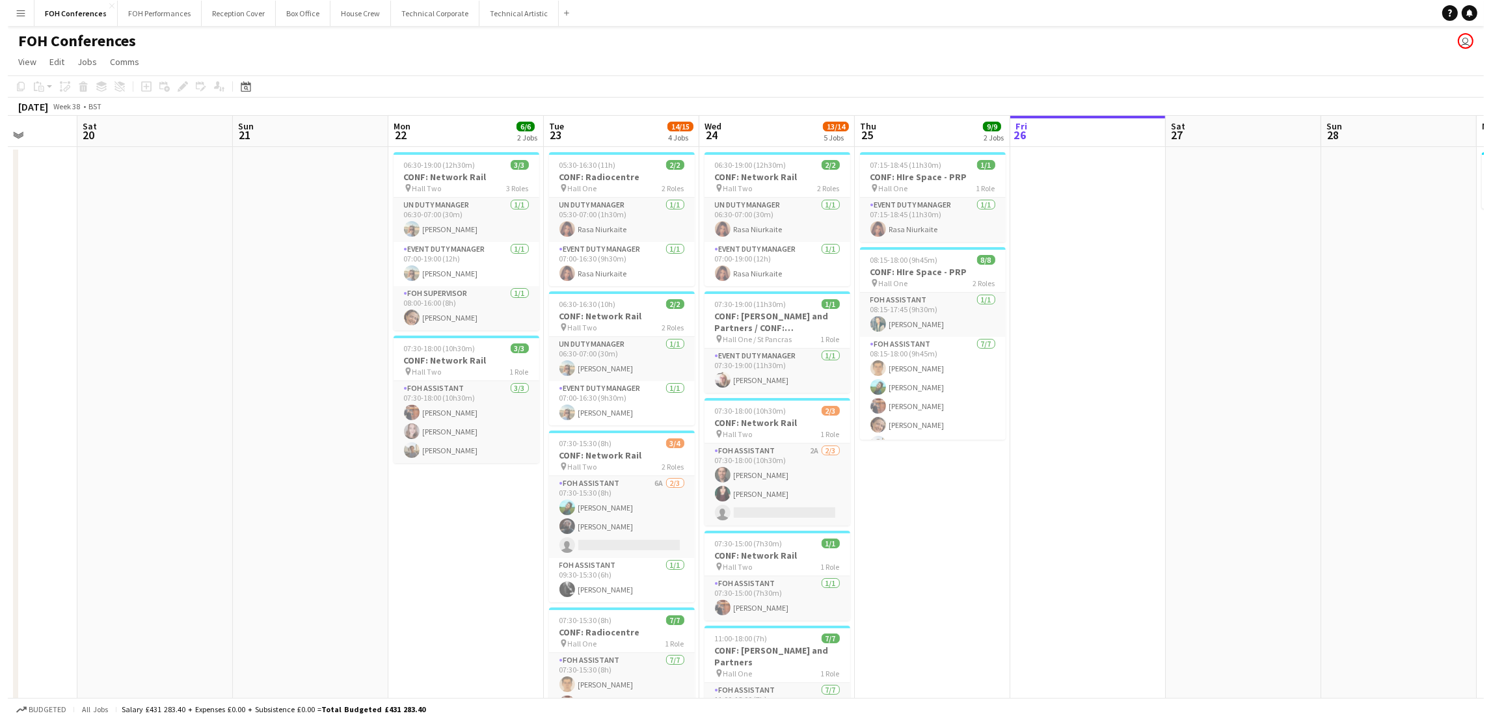
scroll to position [0, 321]
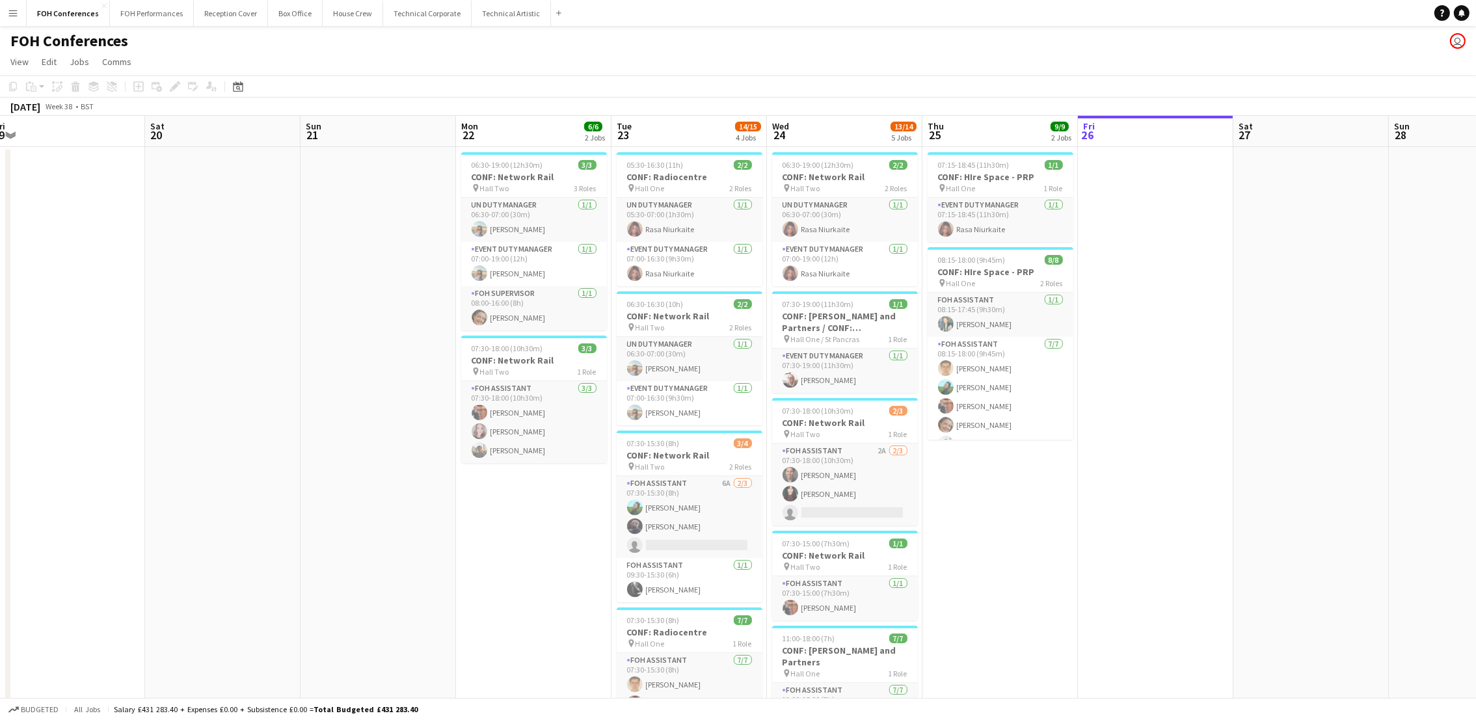
click at [47, 257] on app-date-cell at bounding box center [67, 573] width 155 height 852
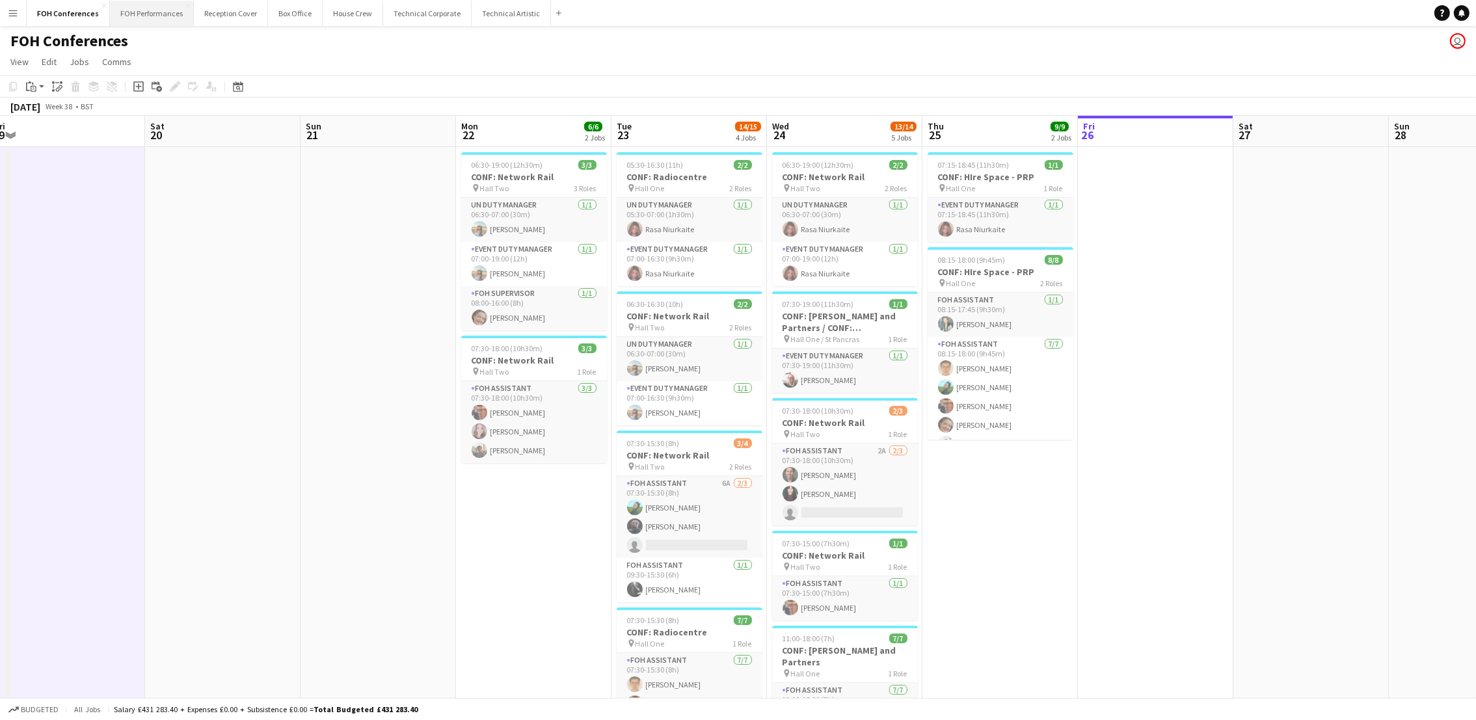
click at [155, 20] on button "FOH Performances Close" at bounding box center [152, 13] width 84 height 25
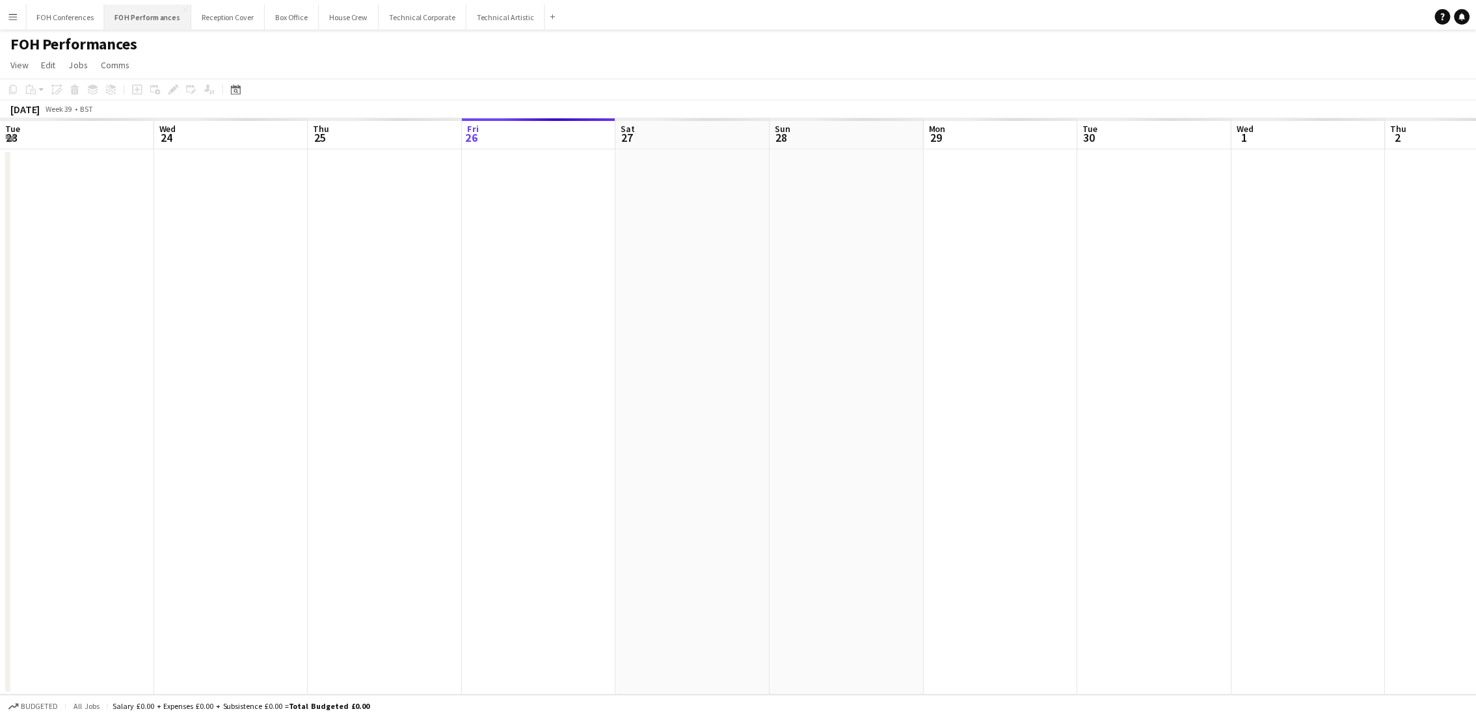
scroll to position [0, 310]
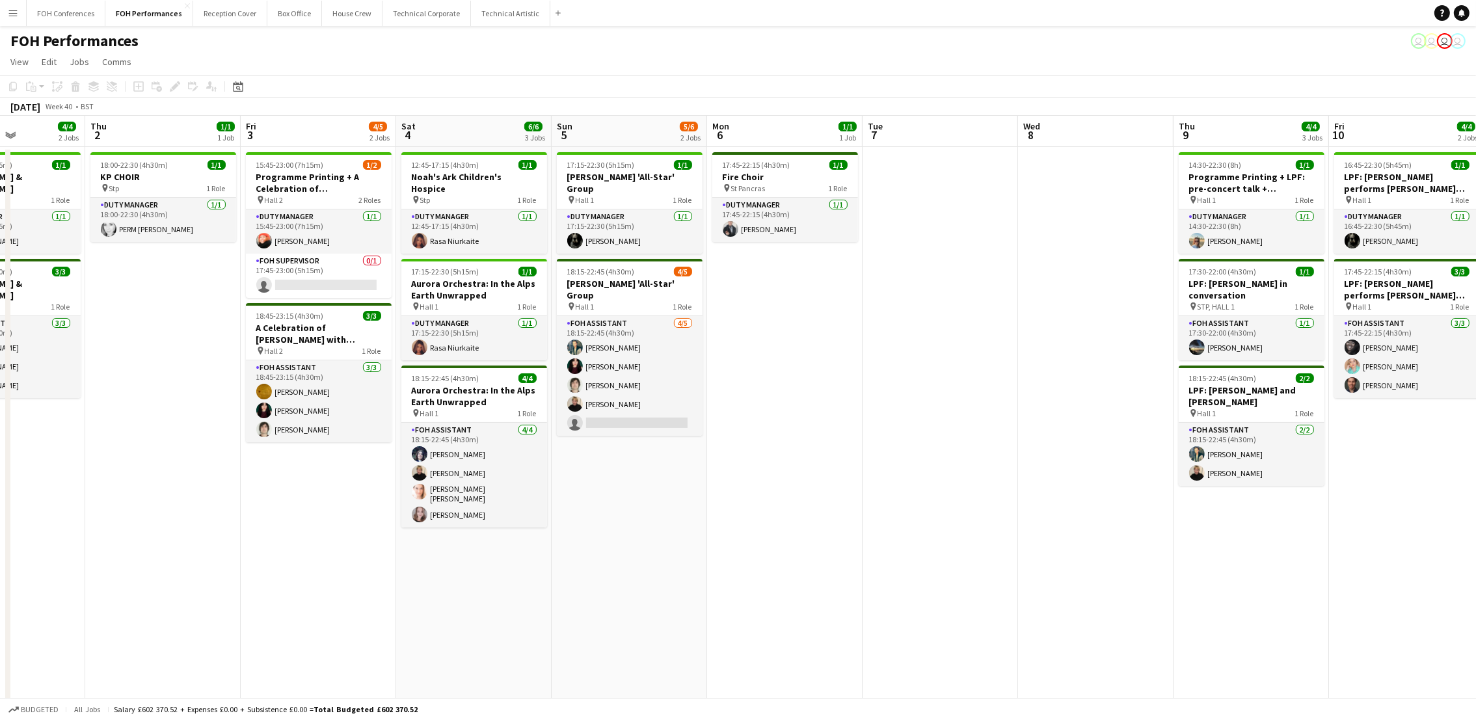
drag, startPoint x: 1315, startPoint y: 141, endPoint x: 310, endPoint y: 247, distance: 1010.0
click at [310, 247] on app-calendar-viewport "Mon 29 Tue 30 Wed 1 4/4 2 Jobs Thu 2 1/1 1 Job Fri 3 4/5 2 Jobs Sat 4 6/6 3 Job…" at bounding box center [738, 434] width 1476 height 637
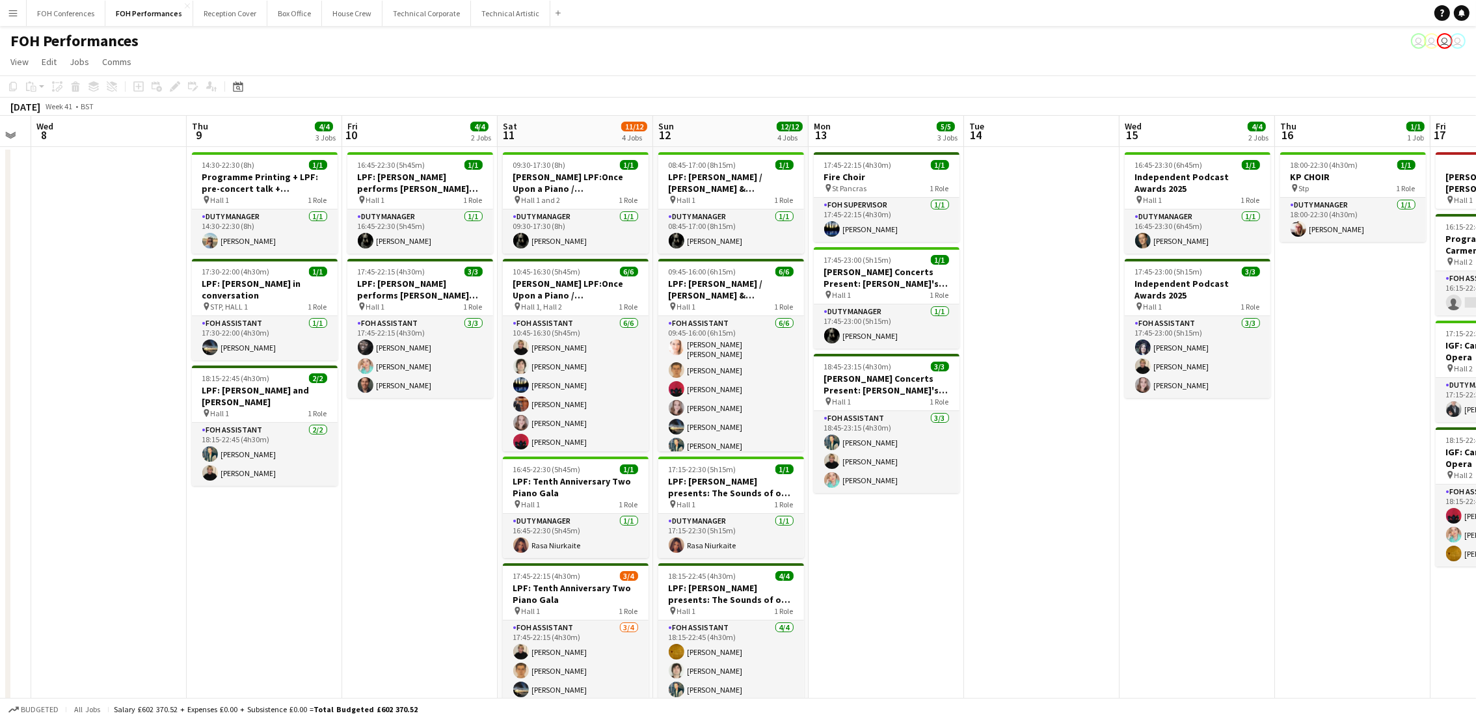
drag, startPoint x: 1387, startPoint y: 139, endPoint x: 400, endPoint y: 196, distance: 988.5
click at [400, 196] on app-calendar-viewport "Sat 4 6/6 3 Jobs Sun 5 5/6 2 Jobs Mon 6 1/1 1 Job Tue 7 Wed 8 Thu 9 4/4 3 Jobs …" at bounding box center [738, 434] width 1476 height 637
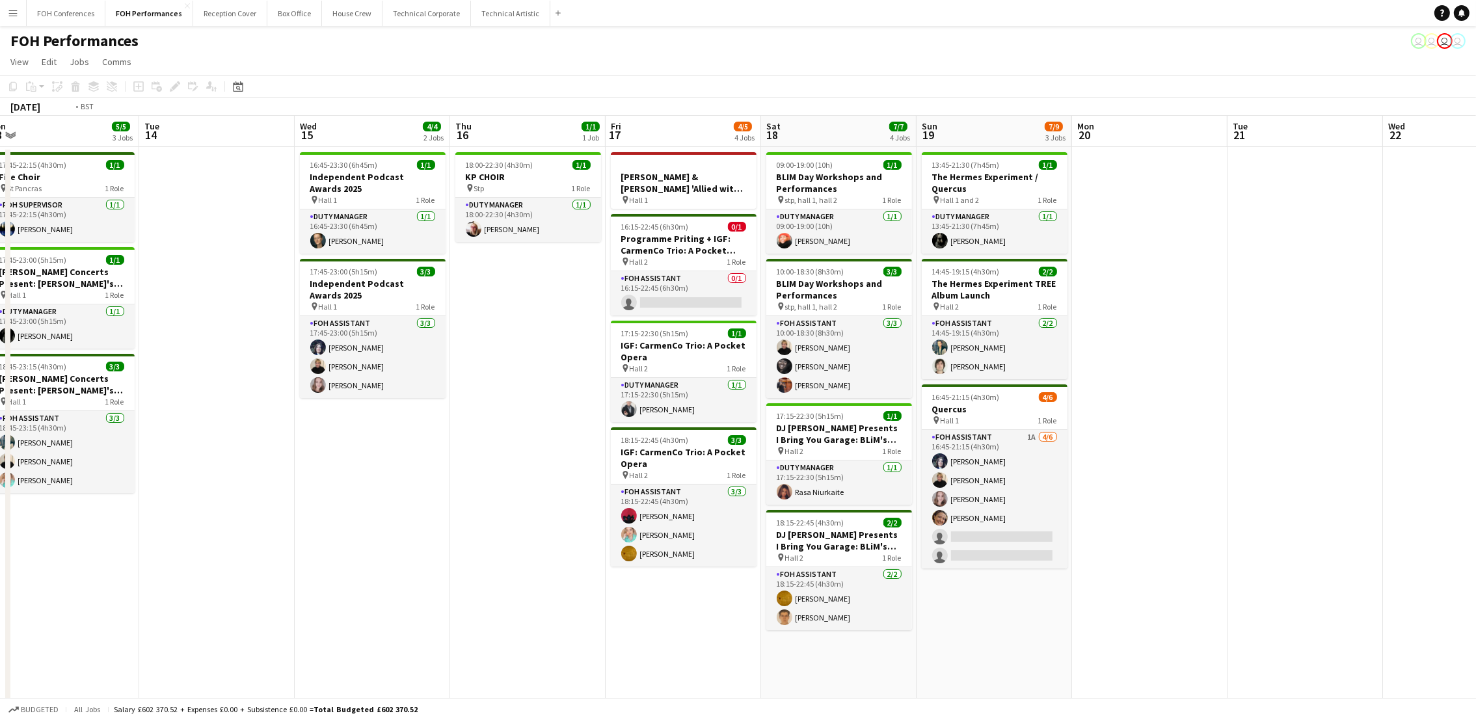
scroll to position [0, 513]
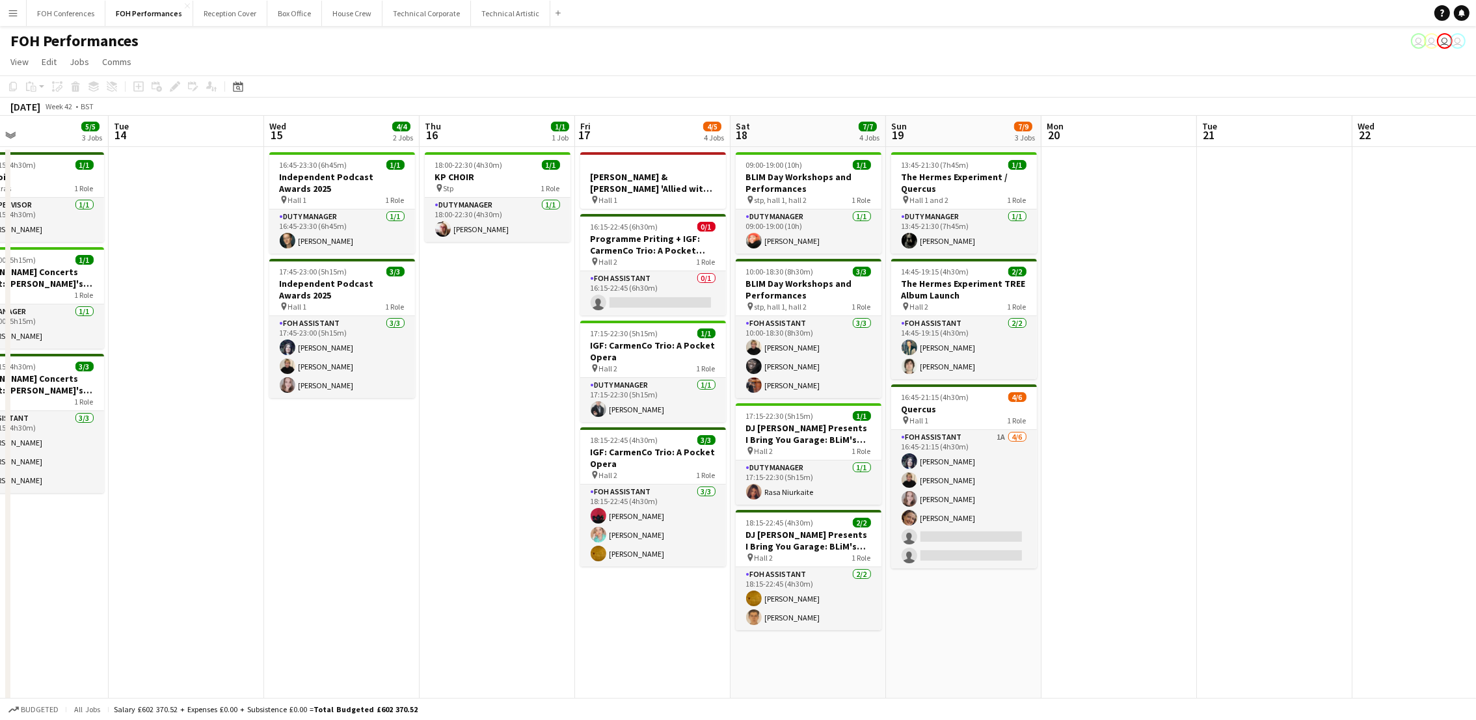
drag, startPoint x: 1366, startPoint y: 135, endPoint x: 511, endPoint y: 222, distance: 859.2
click at [511, 222] on app-calendar-viewport "Fri 10 4/4 2 Jobs Sat 11 11/12 4 Jobs Sun 12 12/12 4 Jobs Mon 13 5/5 3 Jobs Tue…" at bounding box center [738, 434] width 1476 height 637
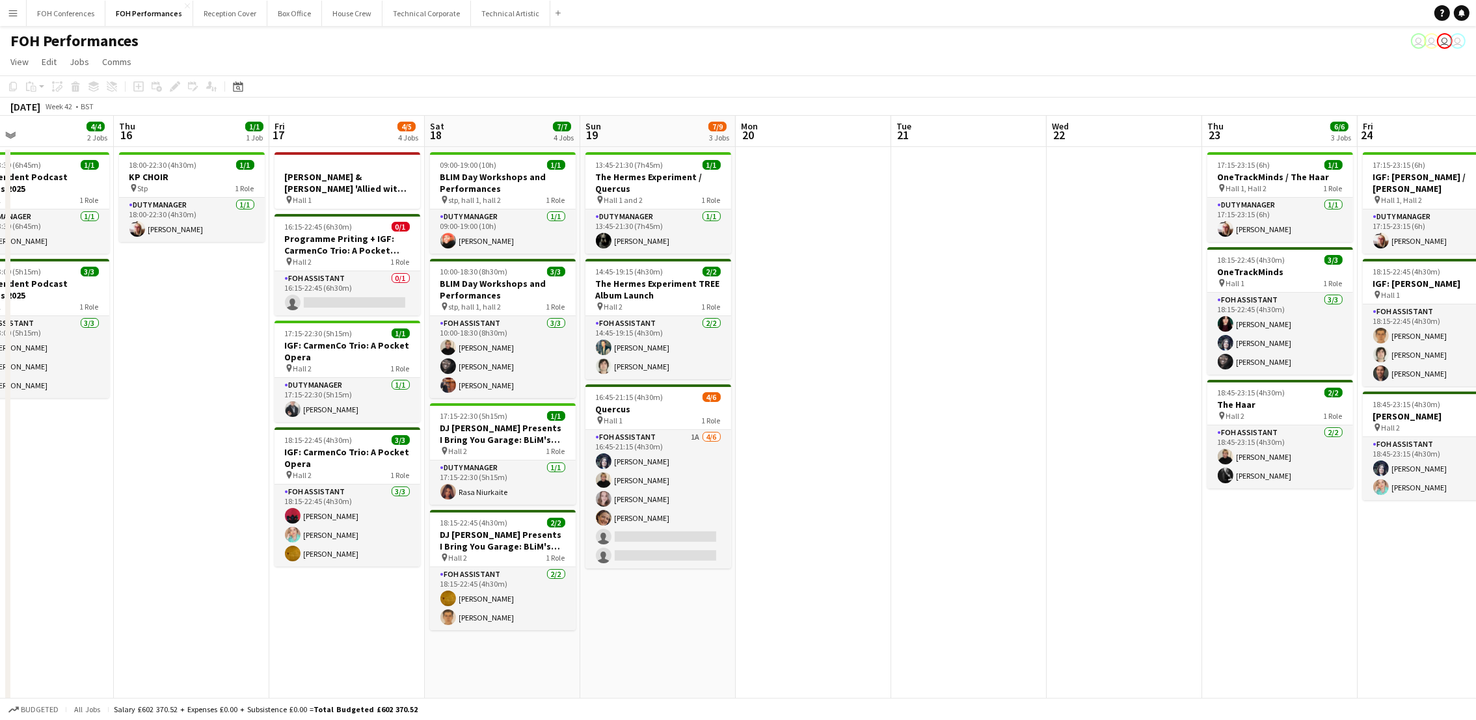
scroll to position [0, 313]
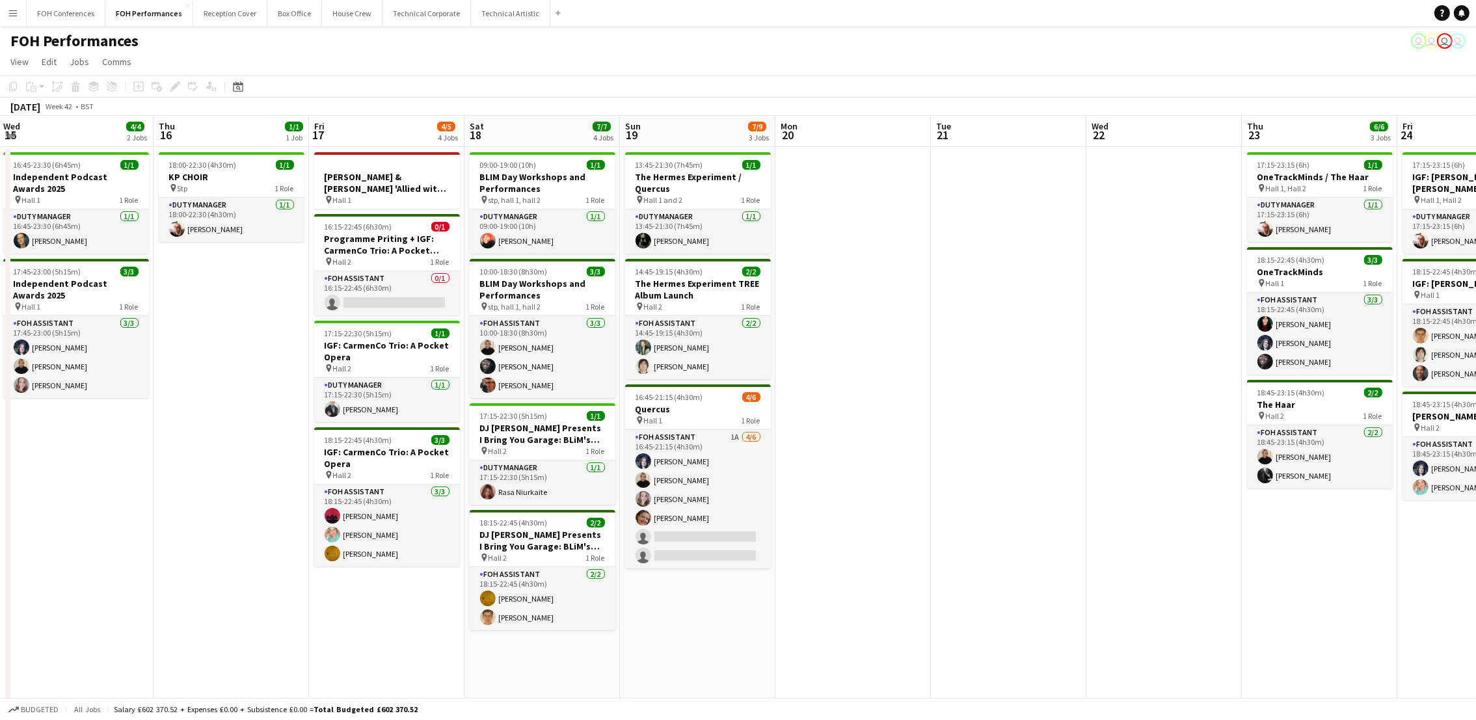
drag, startPoint x: 1279, startPoint y: 124, endPoint x: 1013, endPoint y: 194, distance: 275.0
click at [1013, 194] on app-calendar-viewport "Mon 13 5/5 3 Jobs Tue 14 Wed 15 4/4 2 Jobs Thu 16 1/1 1 Job Fri 17 4/5 4 Jobs S…" at bounding box center [738, 515] width 1476 height 798
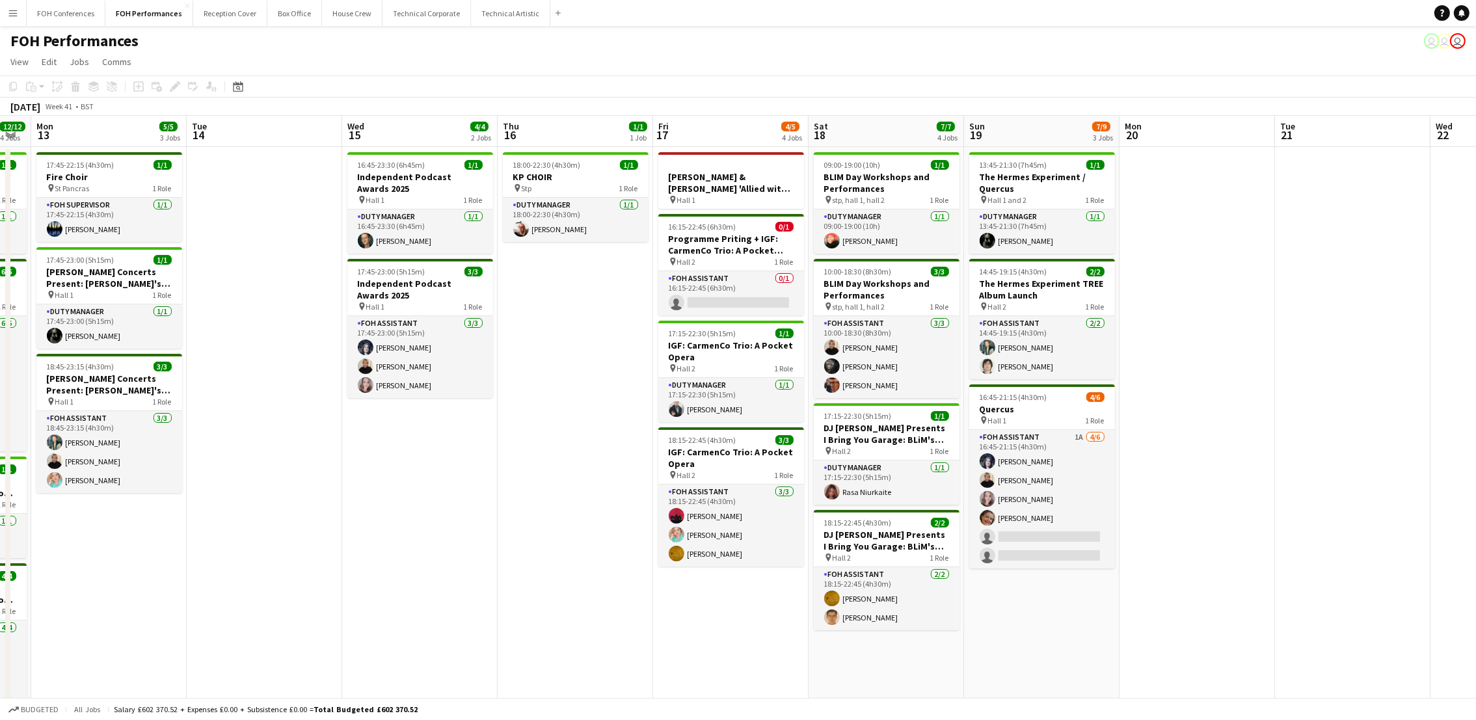
scroll to position [0, 345]
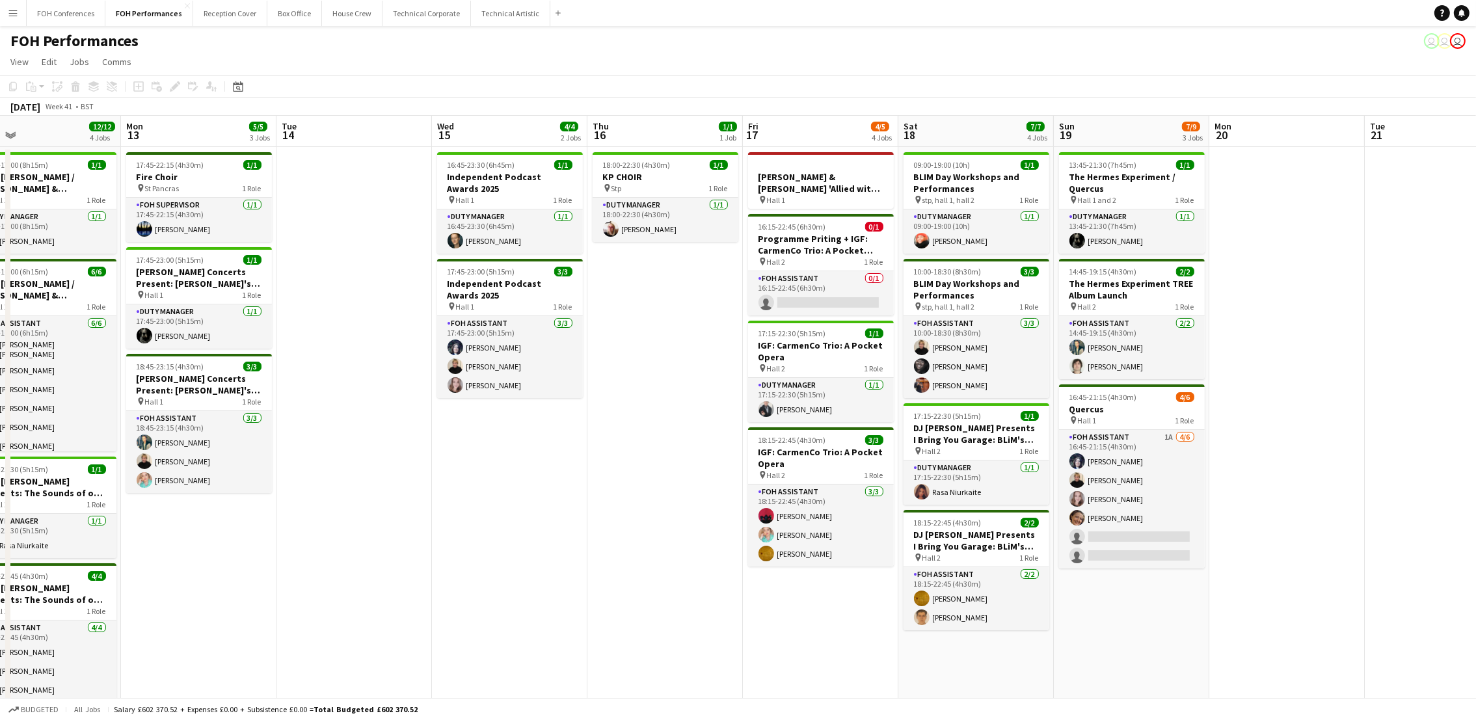
drag, startPoint x: 697, startPoint y: 141, endPoint x: 1441, endPoint y: 254, distance: 752.8
click at [1441, 254] on app-calendar-viewport "Fri 10 4/4 2 Jobs Sat 11 11/12 4 Jobs Sun 12 12/12 4 Jobs Mon 13 5/5 3 Jobs Tue…" at bounding box center [738, 515] width 1476 height 798
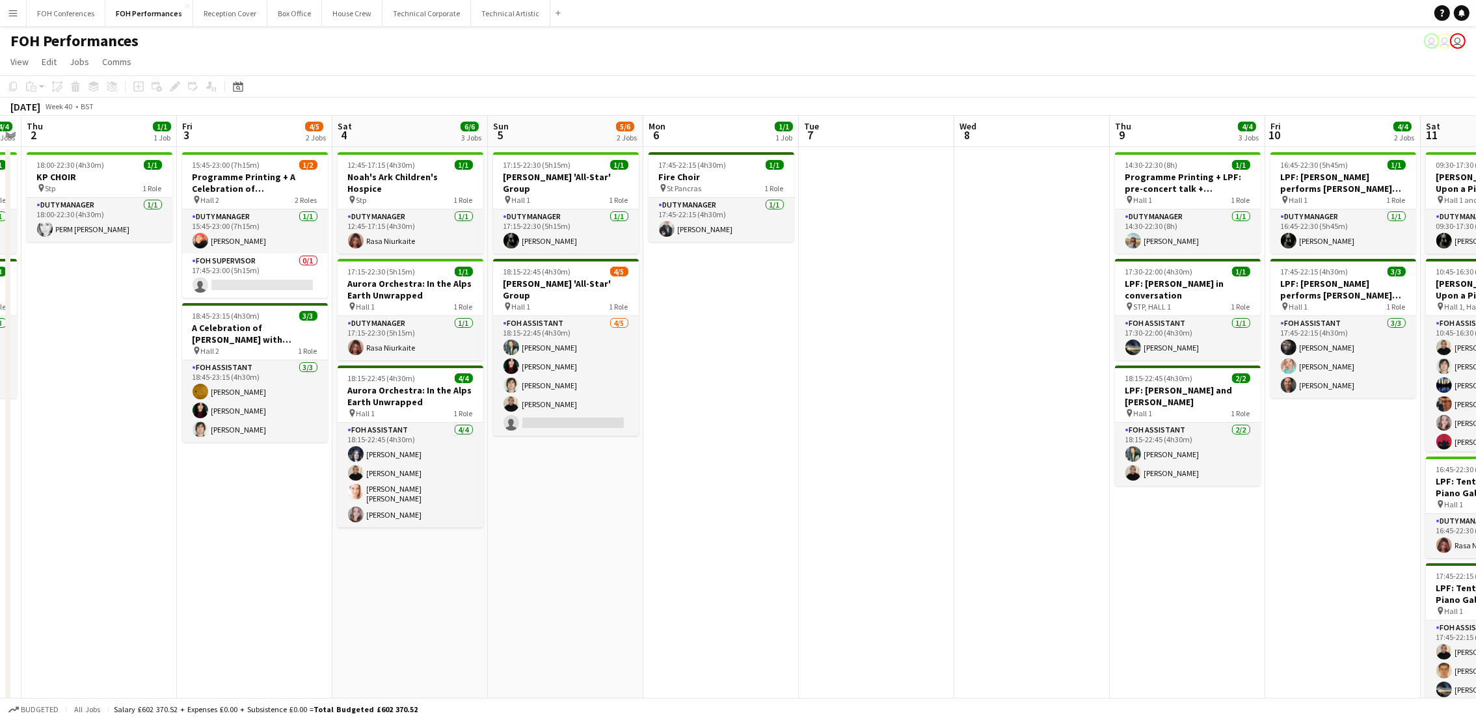
scroll to position [0, 344]
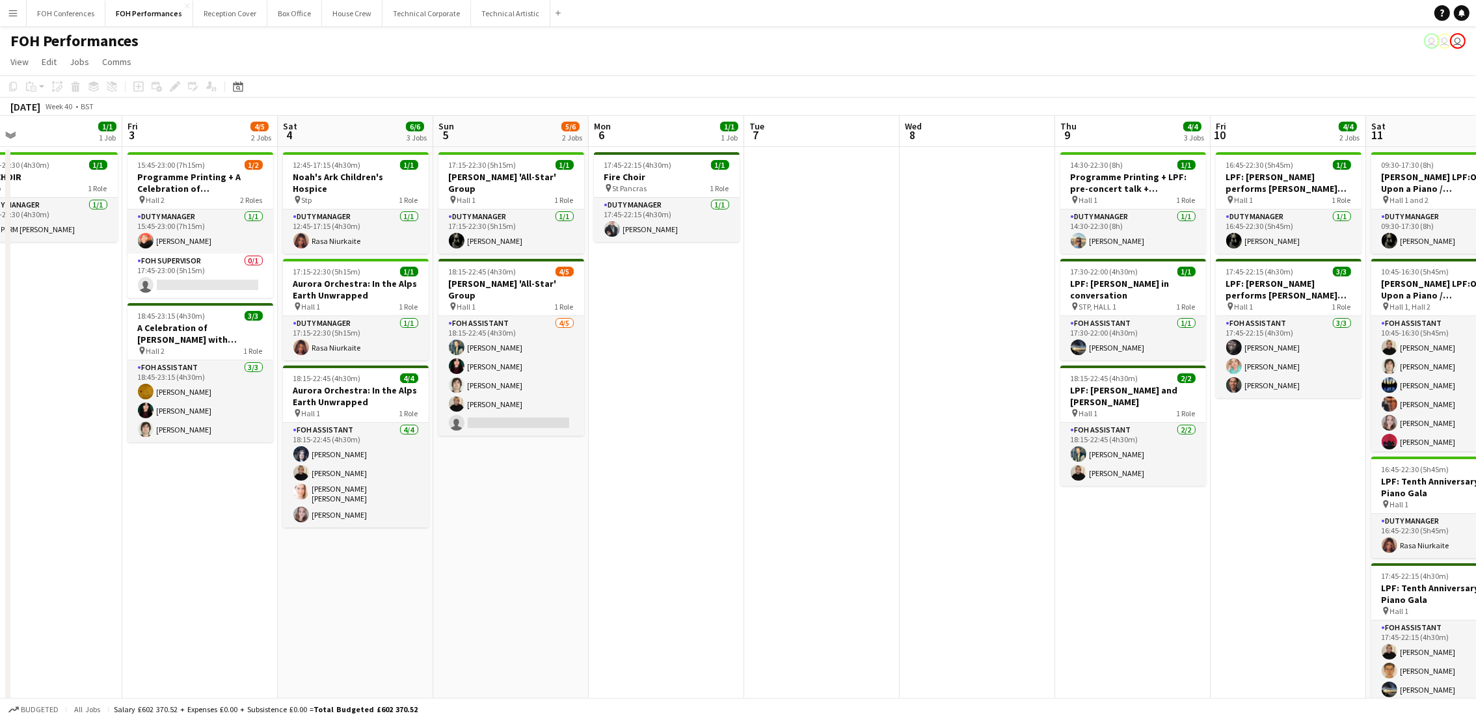
drag, startPoint x: 146, startPoint y: 138, endPoint x: 1391, endPoint y: 152, distance: 1245.2
click at [1391, 152] on app-calendar-viewport "Tue 30 Wed 1 4/4 2 Jobs Thu 2 1/1 1 Job Fri 3 4/5 2 Jobs Sat 4 6/6 3 Jobs Sun 5…" at bounding box center [738, 515] width 1476 height 798
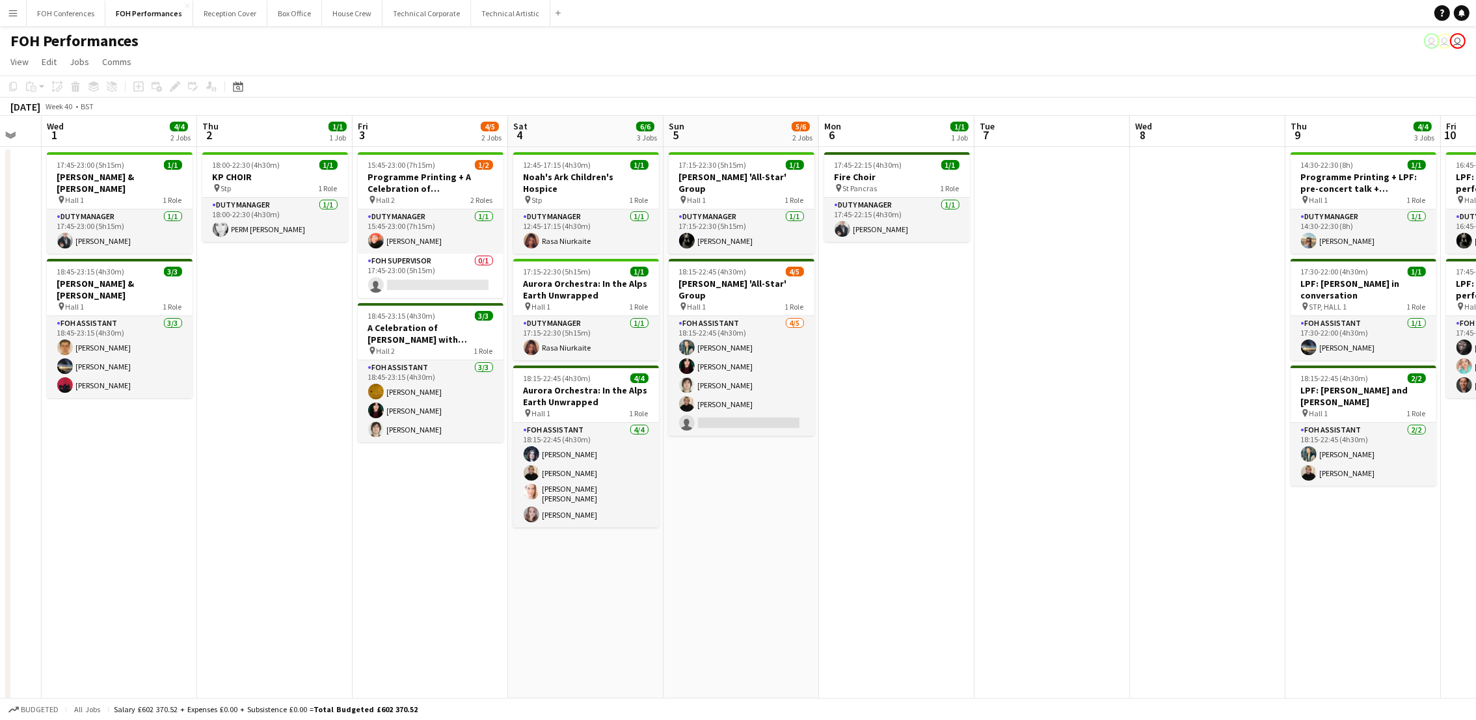
scroll to position [0, 463]
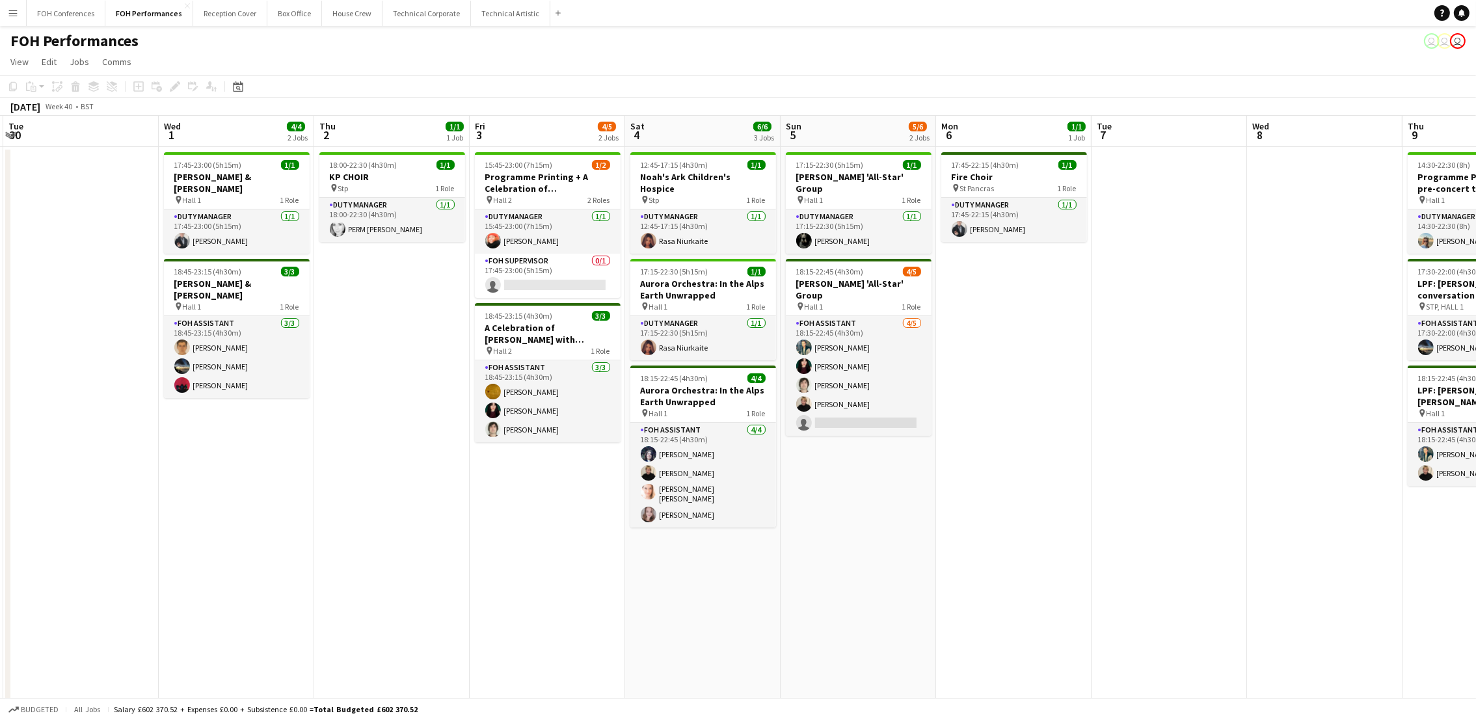
drag, startPoint x: 75, startPoint y: 132, endPoint x: 421, endPoint y: 202, distance: 353.0
click at [421, 202] on app-calendar-viewport "Sat 27 9/10 3 Jobs Sun 28 11/12 4 Jobs Mon 29 Tue 30 Wed 1 4/4 2 Jobs Thu 2 1/1…" at bounding box center [738, 515] width 1476 height 798
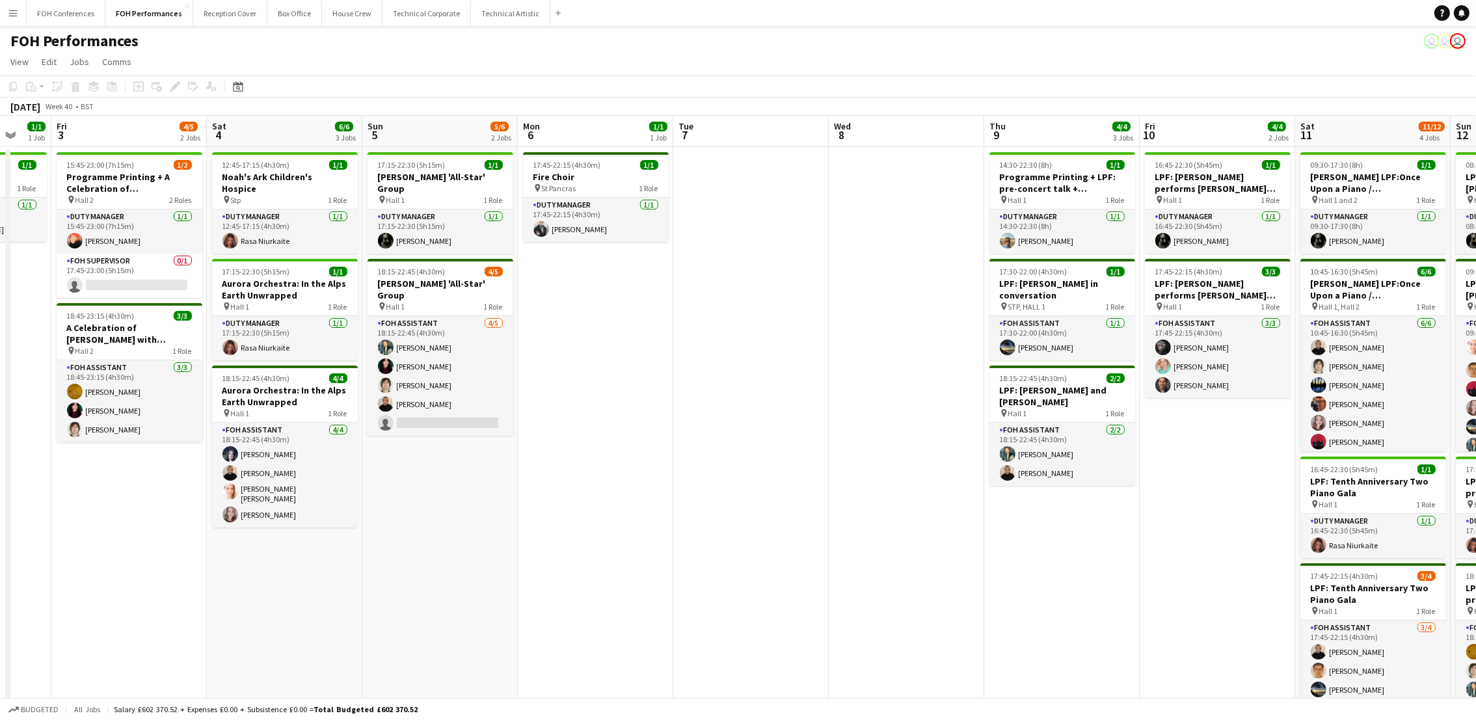
scroll to position [0, 521]
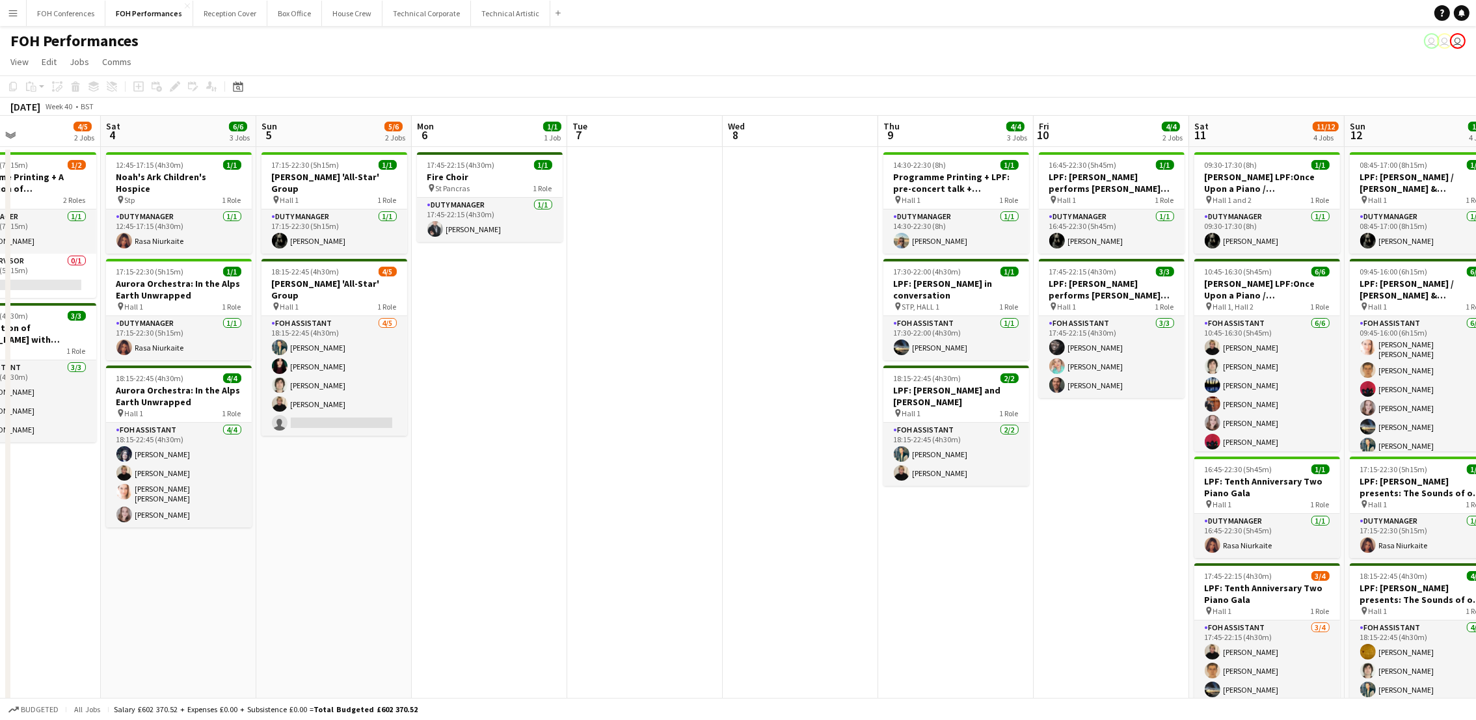
drag, startPoint x: 712, startPoint y: 142, endPoint x: 226, endPoint y: 130, distance: 486.8
click at [188, 137] on app-calendar-viewport "Tue 30 Wed 1 4/4 2 Jobs Thu 2 1/1 1 Job Fri 3 4/5 2 Jobs Sat 4 6/6 3 Jobs Sun 5…" at bounding box center [738, 515] width 1476 height 798
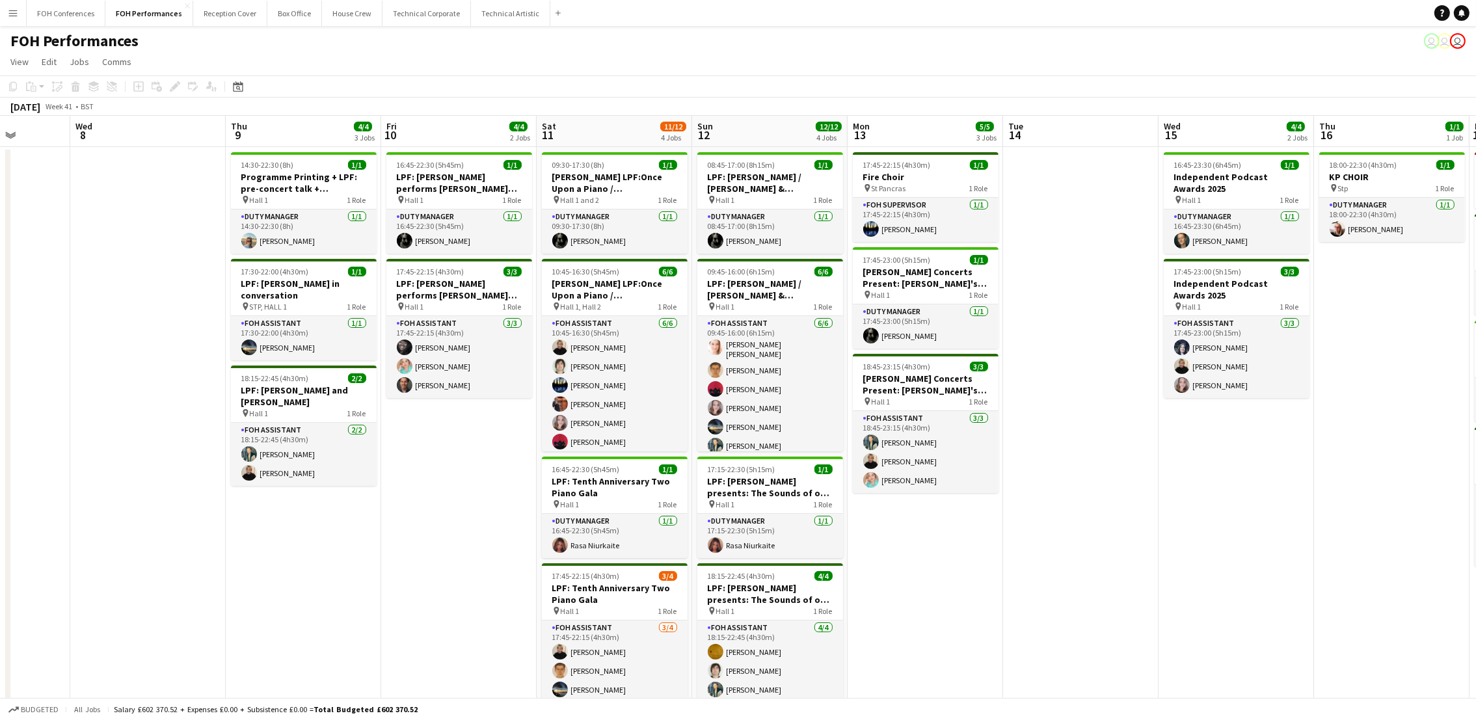
drag, startPoint x: 950, startPoint y: 136, endPoint x: 270, endPoint y: 140, distance: 679.8
click at [270, 140] on app-calendar-viewport "Sun 5 5/6 2 Jobs Mon 6 1/1 1 Job Tue 7 Wed 8 Thu 9 4/4 3 Jobs Fri 10 4/4 2 Jobs…" at bounding box center [738, 515] width 1476 height 798
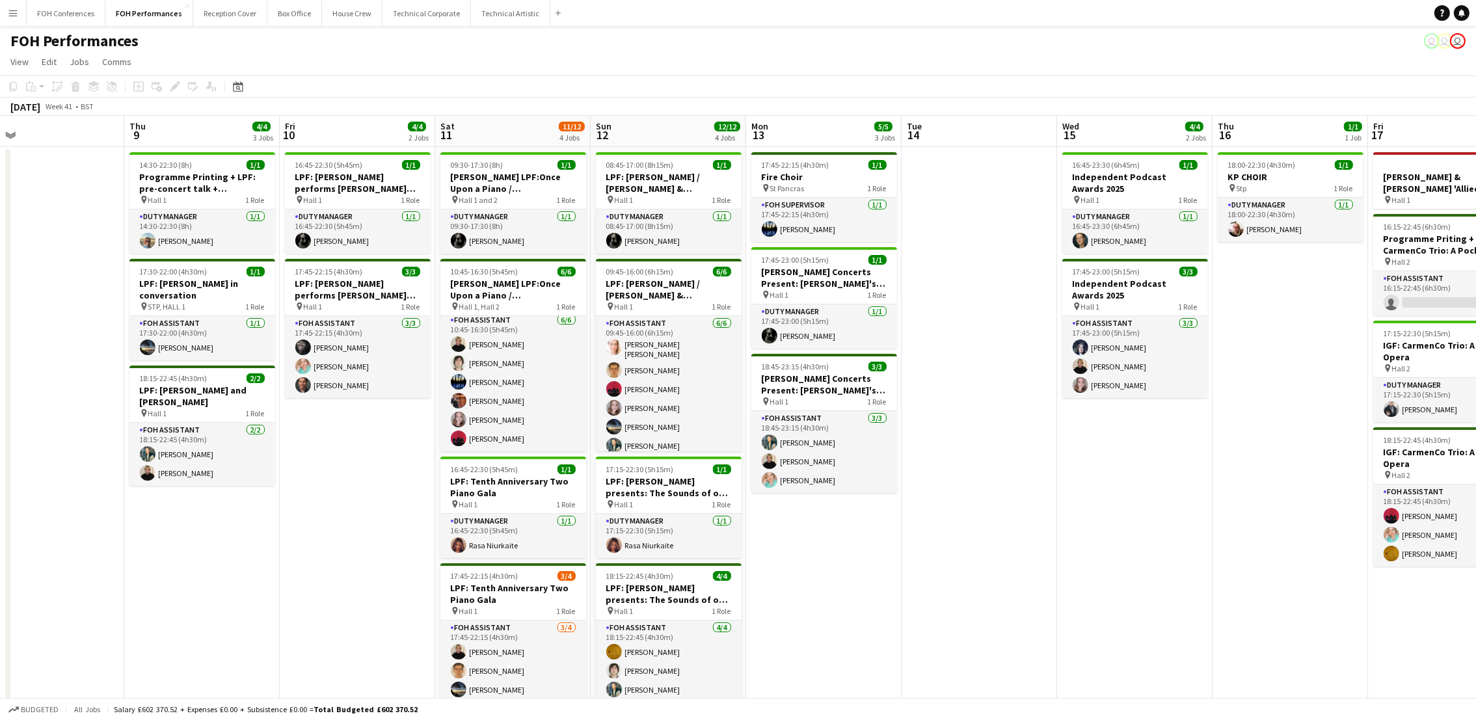
scroll to position [0, 530]
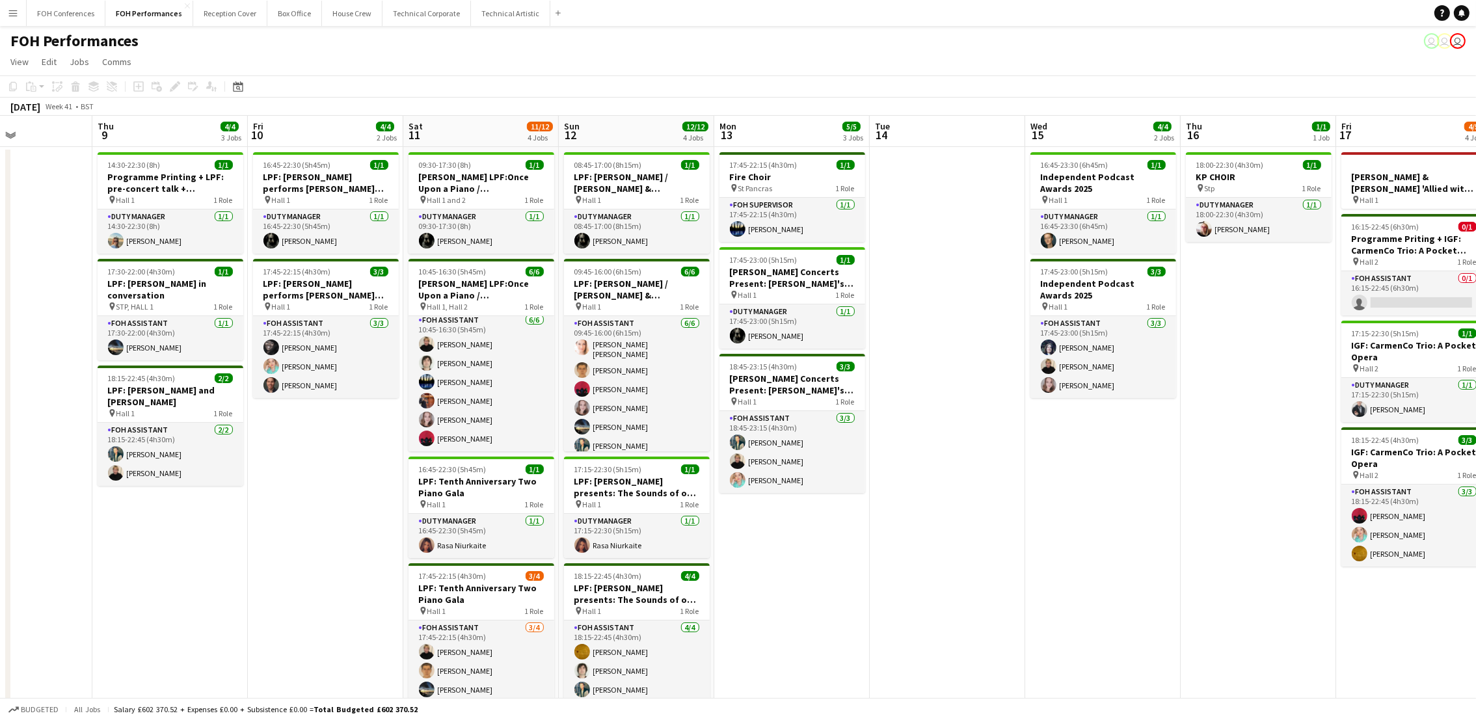
drag, startPoint x: 736, startPoint y: 136, endPoint x: 630, endPoint y: 143, distance: 106.3
click at [630, 143] on app-calendar-viewport "Sun 5 5/6 2 Jobs Mon 6 1/1 1 Job Tue 7 Wed 8 Thu 9 4/4 3 Jobs Fri 10 4/4 2 Jobs…" at bounding box center [738, 515] width 1476 height 798
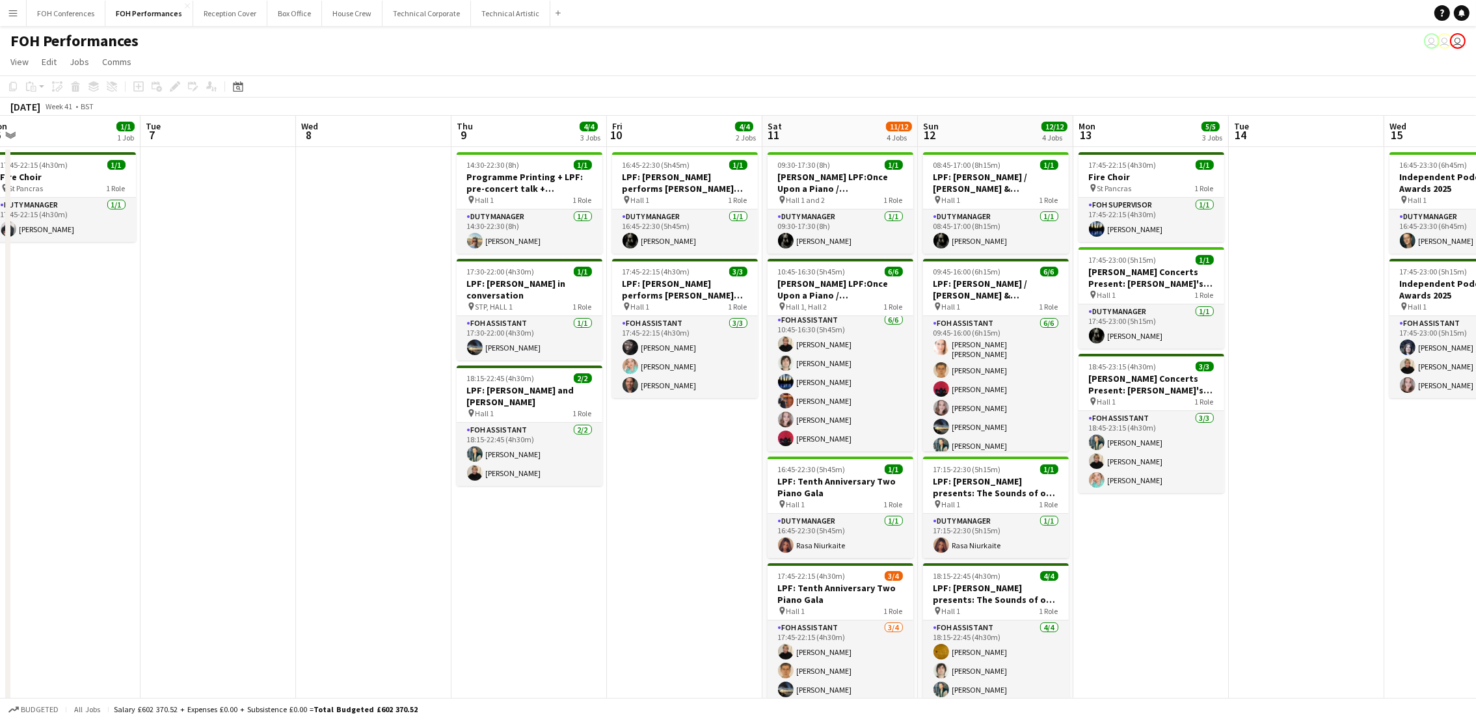
scroll to position [0, 322]
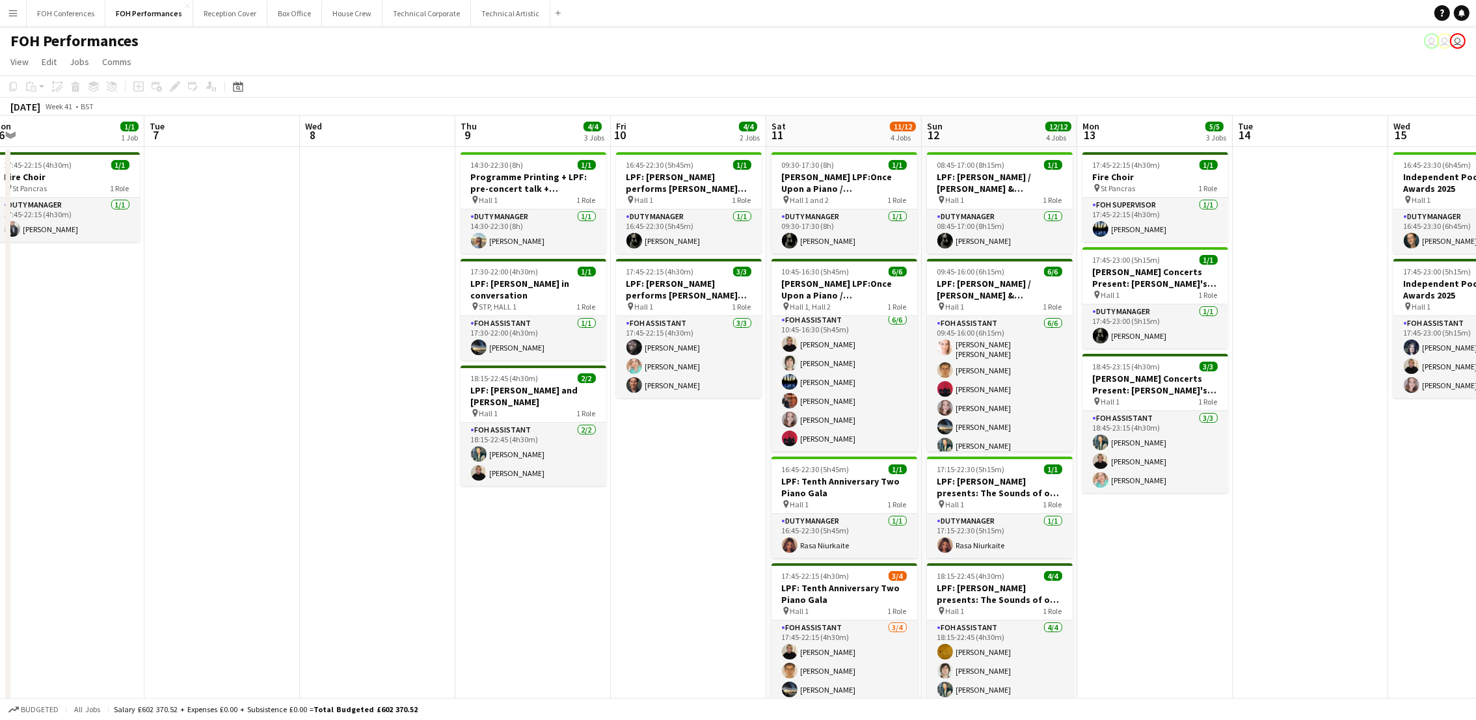
drag, startPoint x: 986, startPoint y: 135, endPoint x: 1349, endPoint y: 165, distance: 364.2
click at [1349, 165] on app-calendar-viewport "Sat 4 6/6 3 Jobs Sun 5 5/6 2 Jobs Mon 6 1/1 1 Job Tue 7 Wed 8 Thu 9 4/4 3 Jobs …" at bounding box center [738, 515] width 1476 height 798
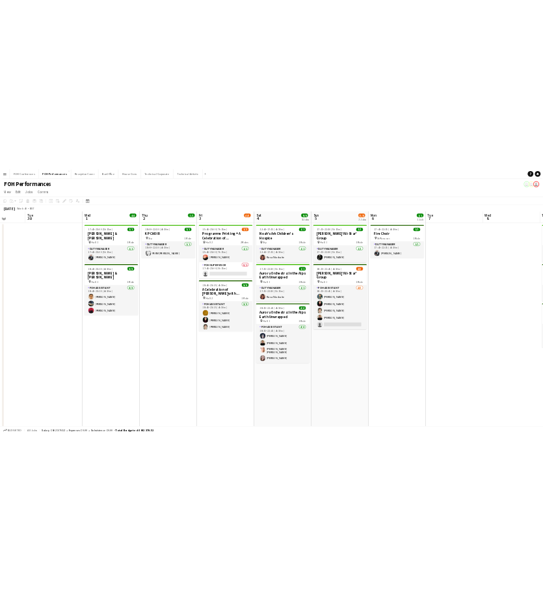
scroll to position [0, 383]
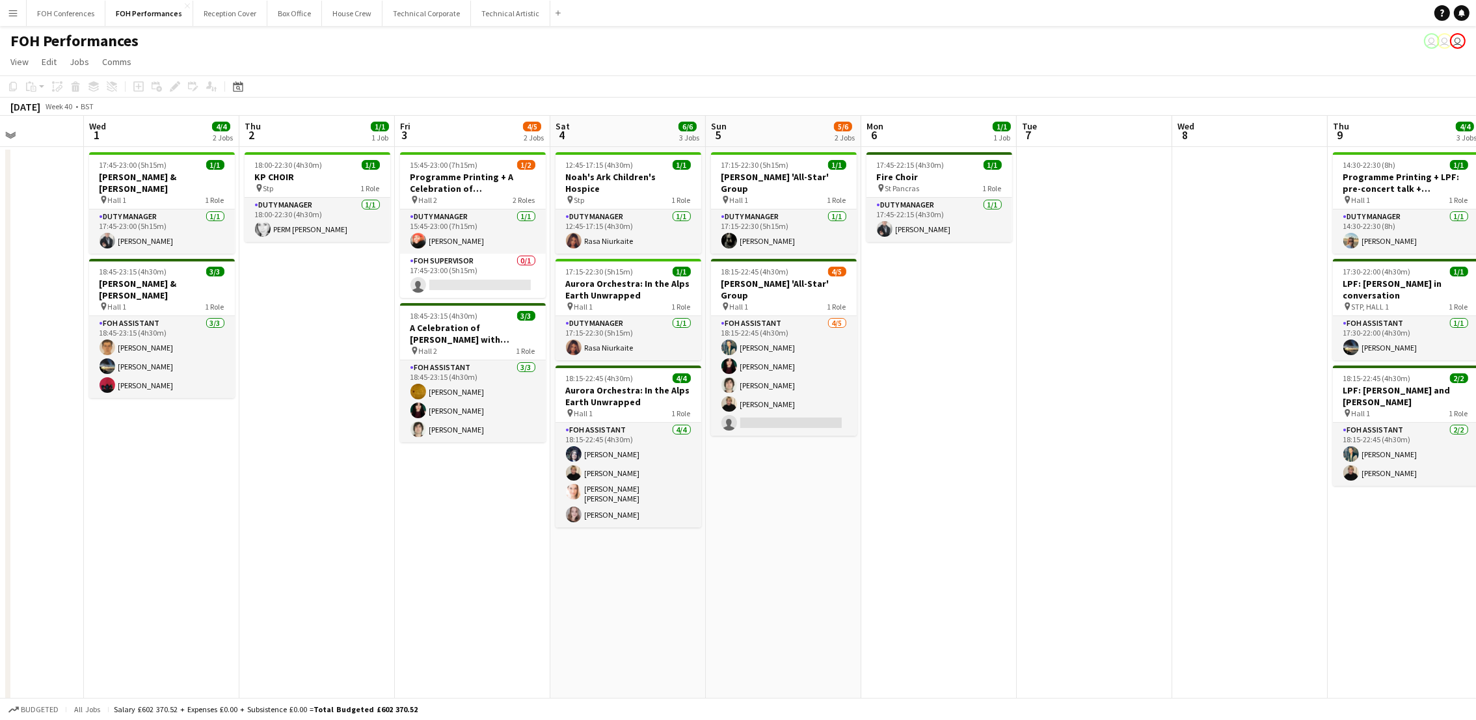
drag, startPoint x: 231, startPoint y: 129, endPoint x: 1103, endPoint y: 144, distance: 871.9
click at [1103, 144] on app-calendar-viewport "Sun 28 11/12 4 Jobs Mon 29 Tue 30 Wed 1 4/4 2 Jobs Thu 2 1/1 1 Job Fri 3 4/5 2 …" at bounding box center [738, 515] width 1476 height 798
